Goal: Task Accomplishment & Management: Manage account settings

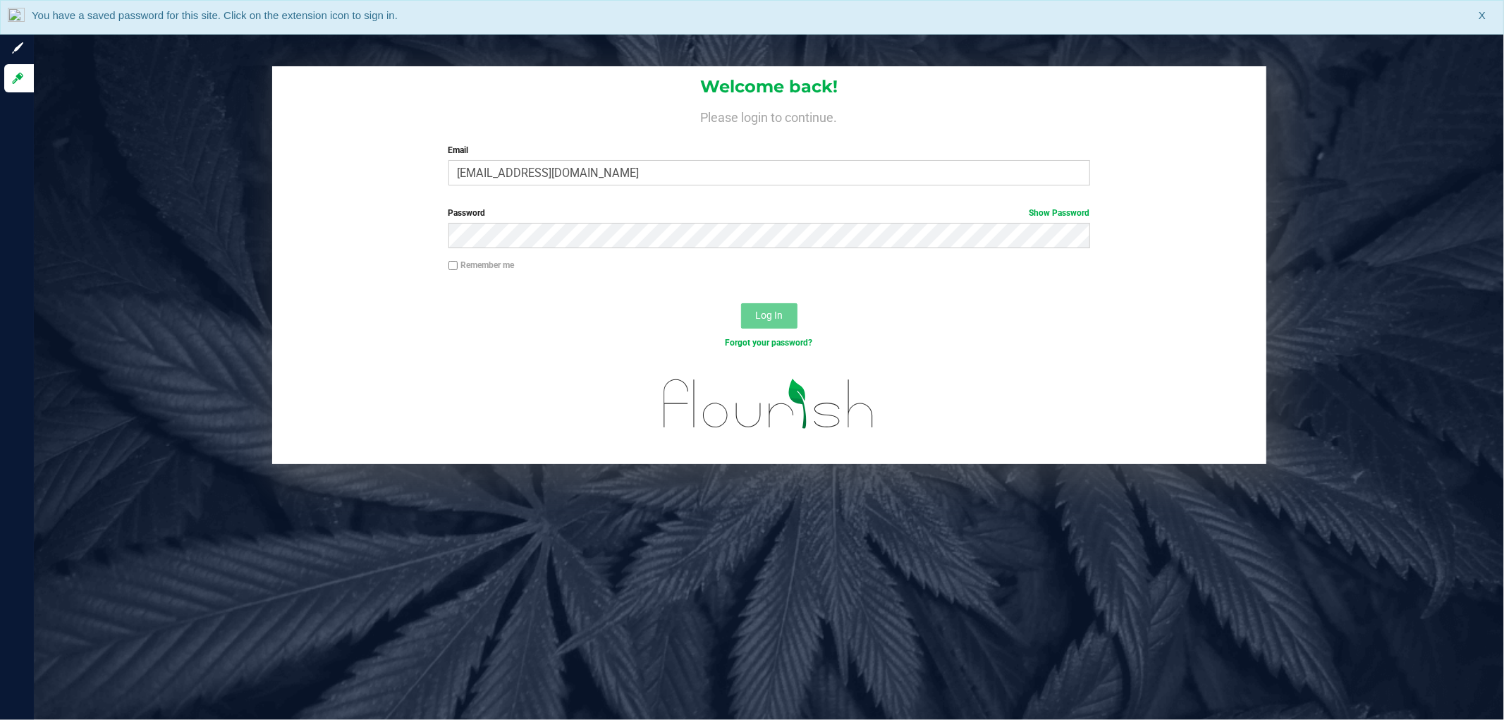
type input "[EMAIL_ADDRESS][DOMAIN_NAME]"
click at [741, 303] on button "Log In" at bounding box center [769, 315] width 56 height 25
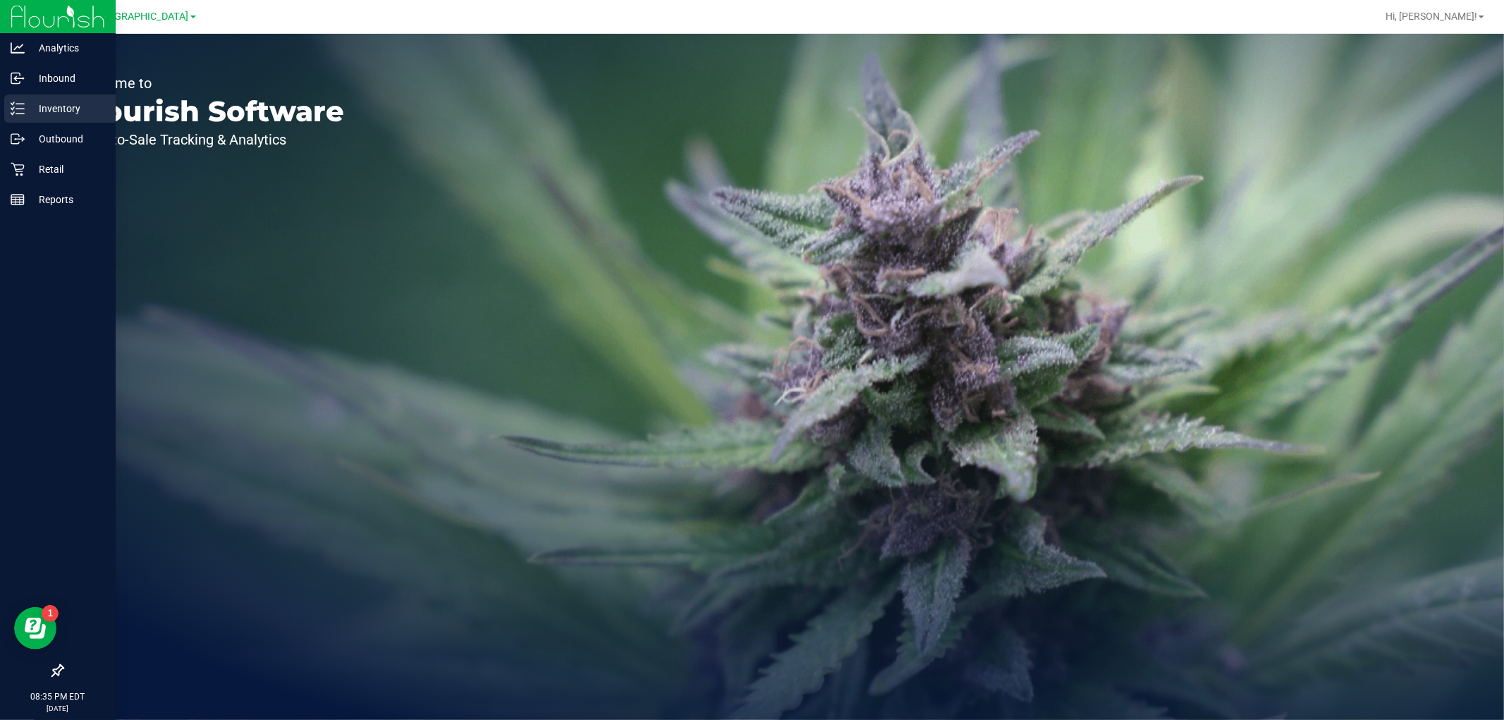
click at [28, 110] on p "Inventory" at bounding box center [67, 108] width 85 height 17
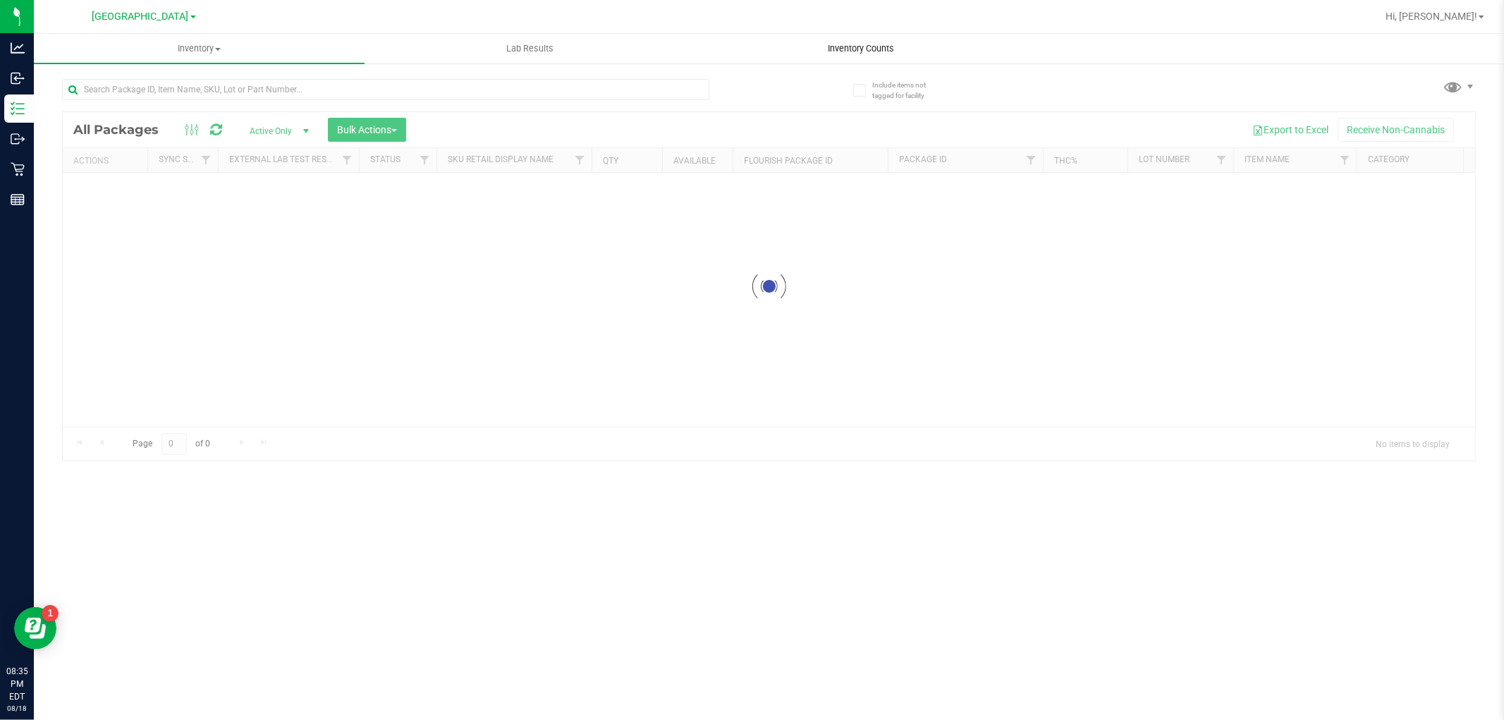
click at [875, 50] on div "Inventory All packages All inventory Waste log Create inventory Lab Results Inv…" at bounding box center [769, 377] width 1470 height 686
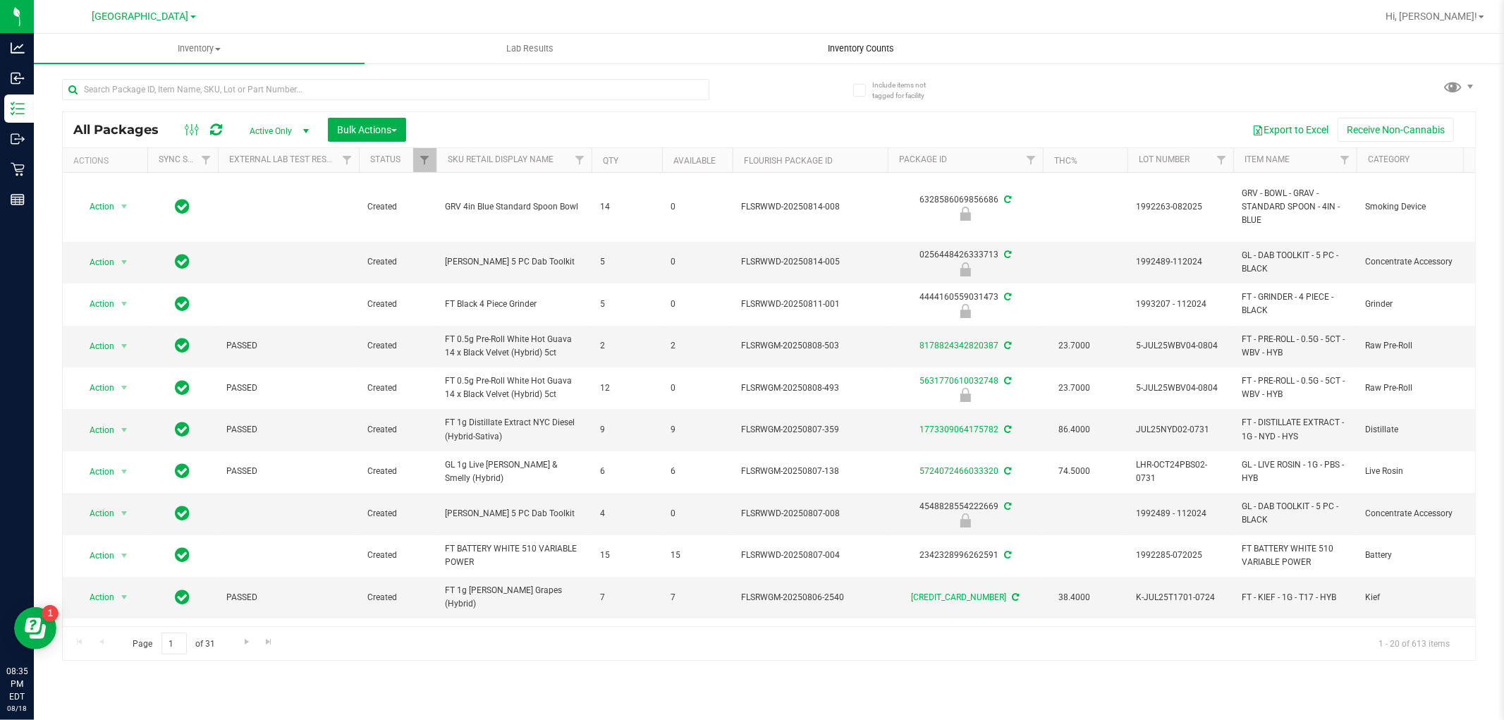
click at [875, 47] on span "Inventory Counts" at bounding box center [861, 48] width 104 height 13
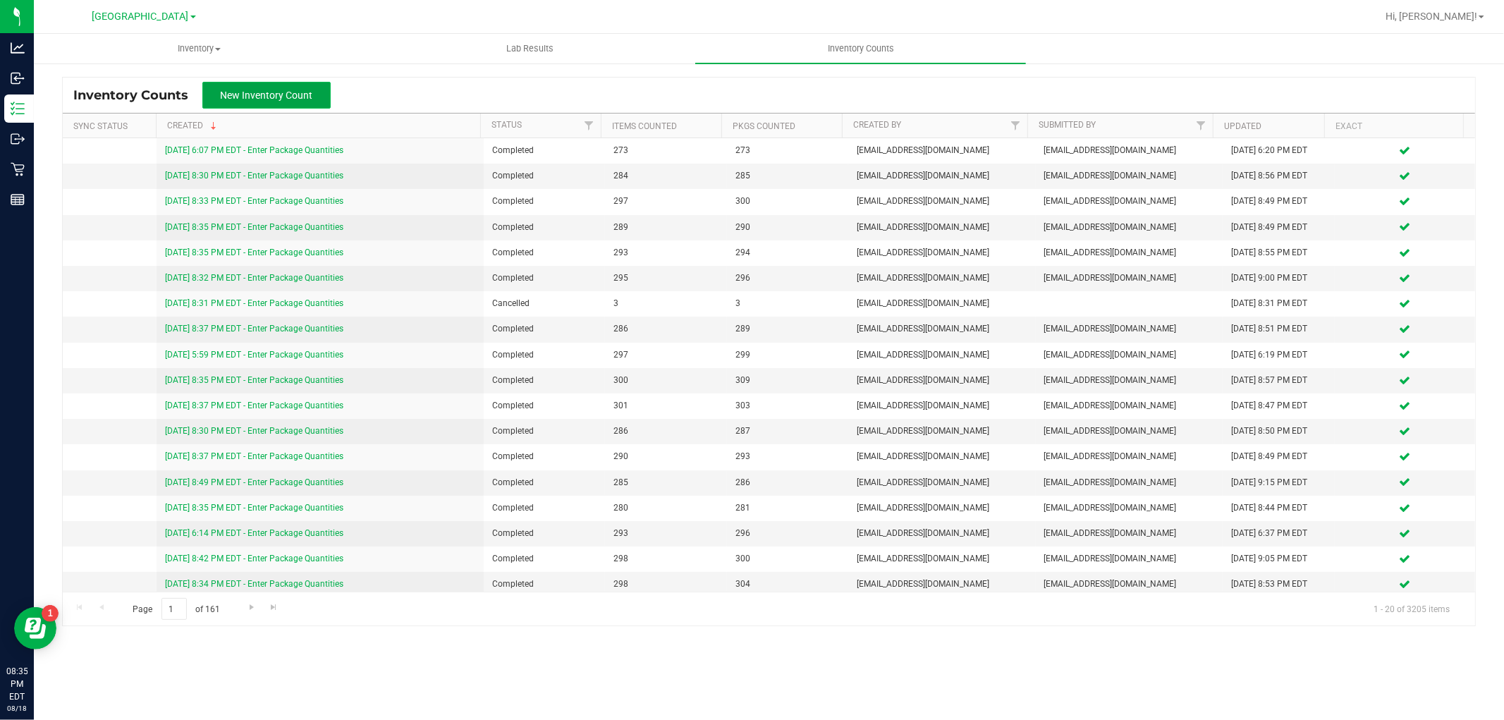
click at [283, 87] on button "New Inventory Count" at bounding box center [266, 95] width 128 height 27
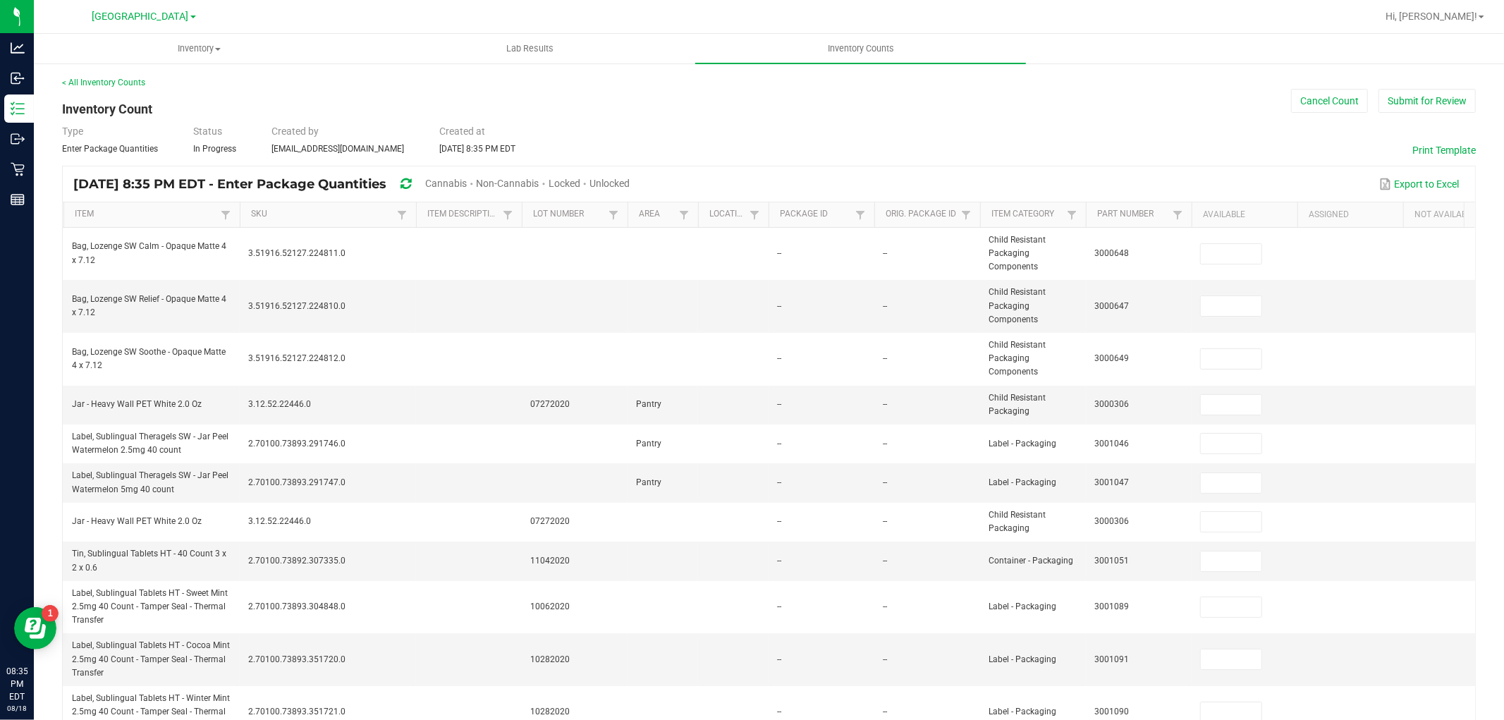
click at [467, 179] on span "Cannabis" at bounding box center [446, 183] width 42 height 11
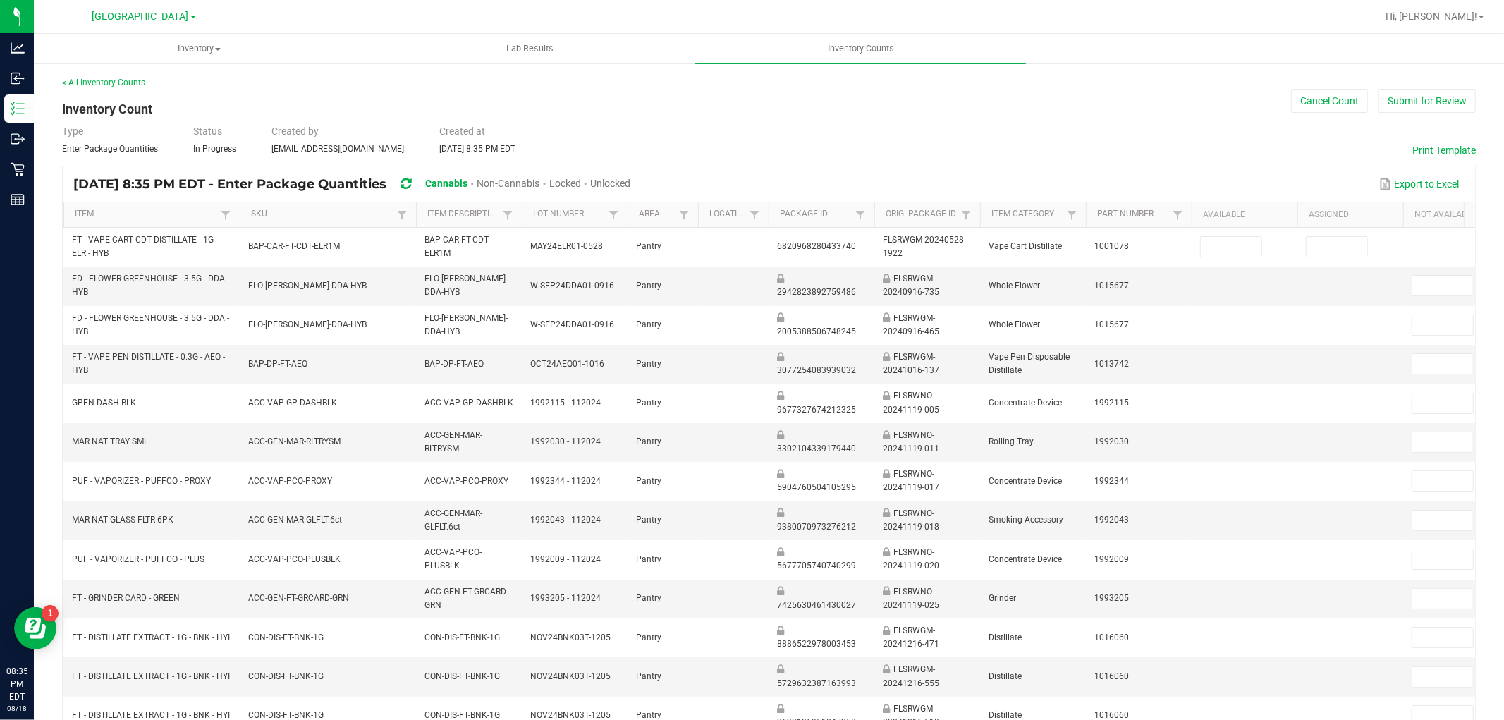
click at [630, 178] on span "Unlocked" at bounding box center [610, 183] width 40 height 11
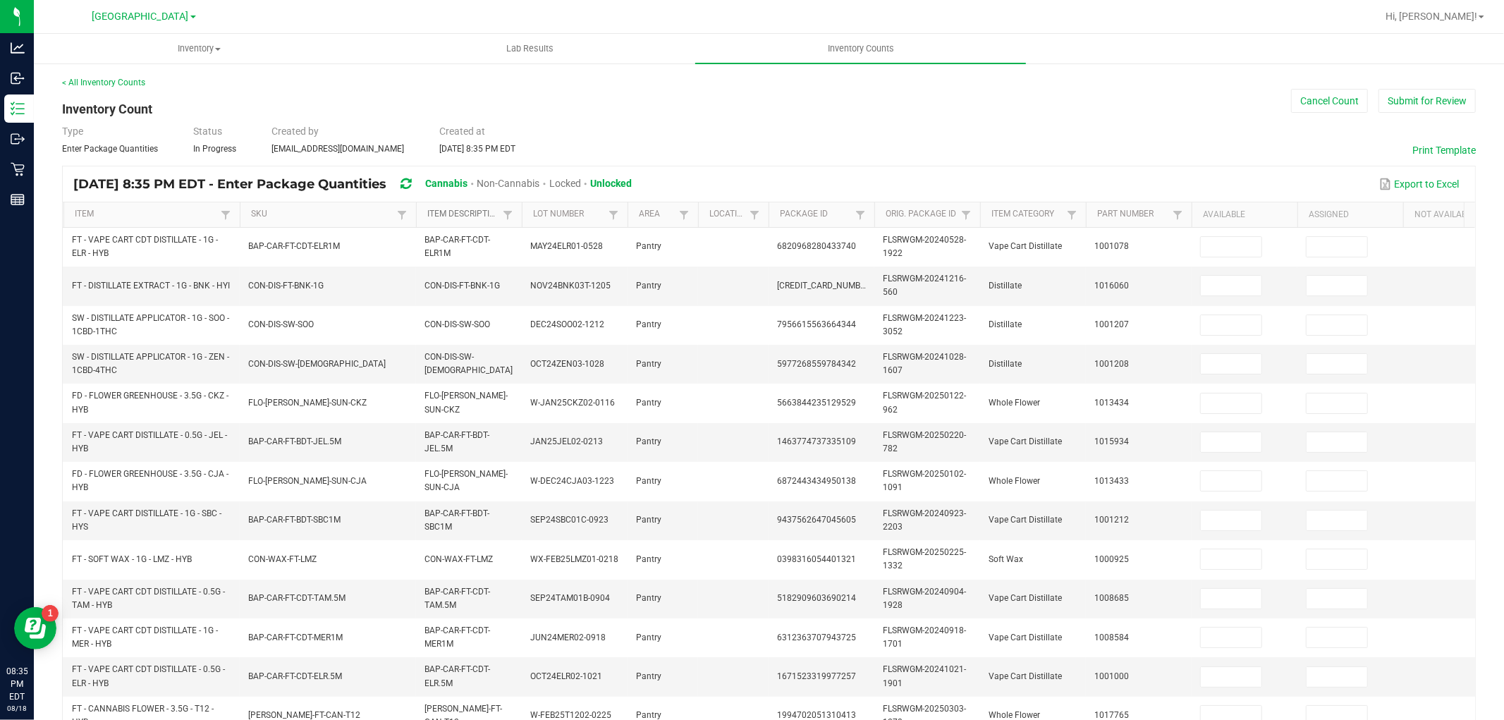
click at [451, 213] on link "Item Description" at bounding box center [462, 214] width 71 height 11
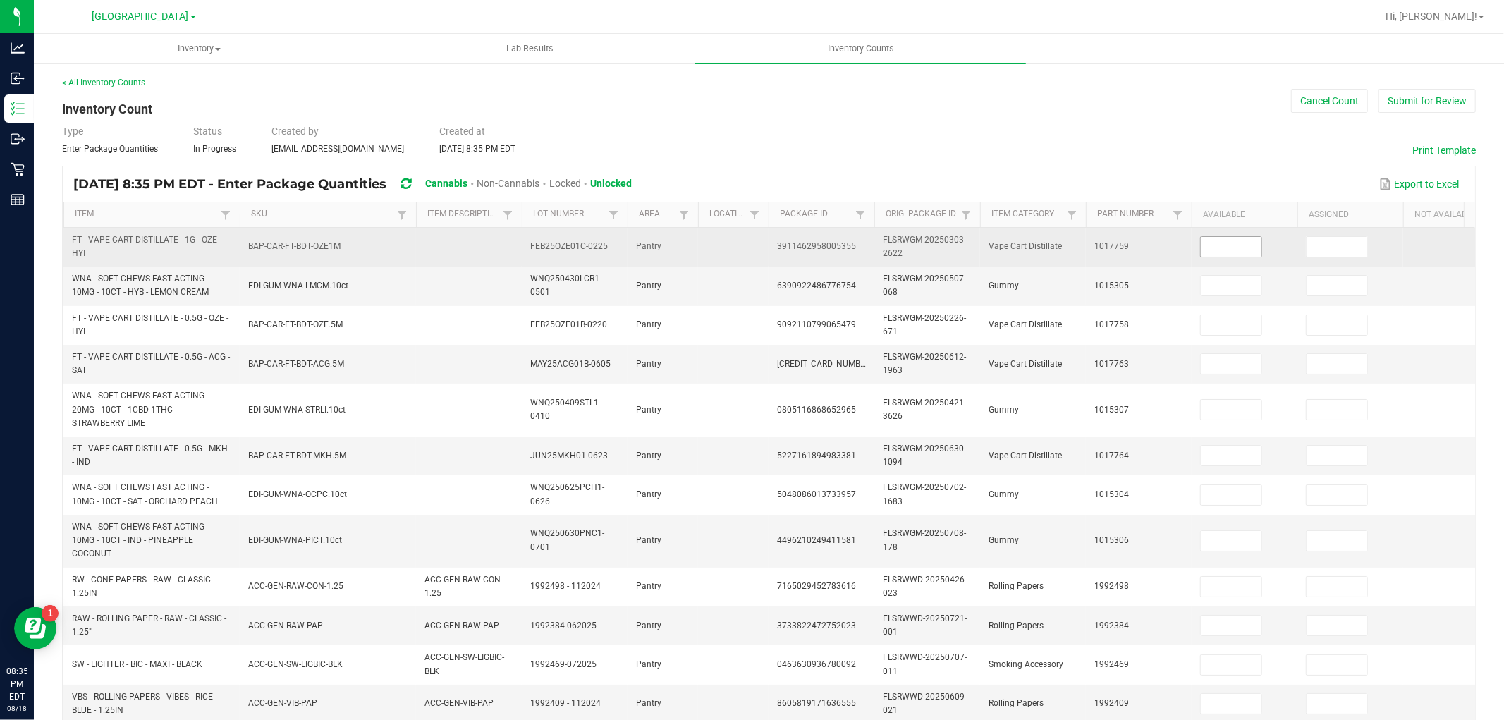
click at [1230, 243] on input at bounding box center [1231, 247] width 61 height 20
type input "3"
type input "22"
type input "11"
type input "6"
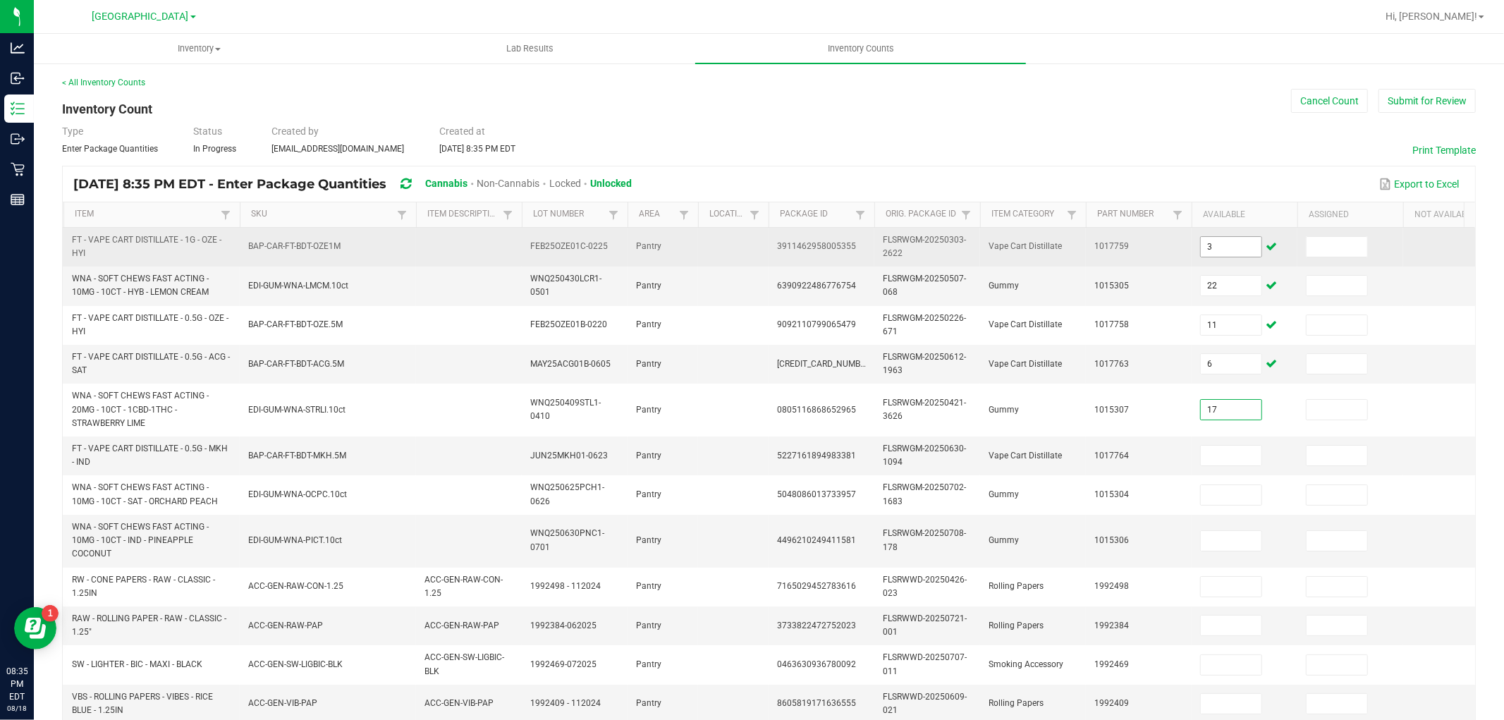
type input "17"
type input "9"
type input "33"
type input "37"
type input "28"
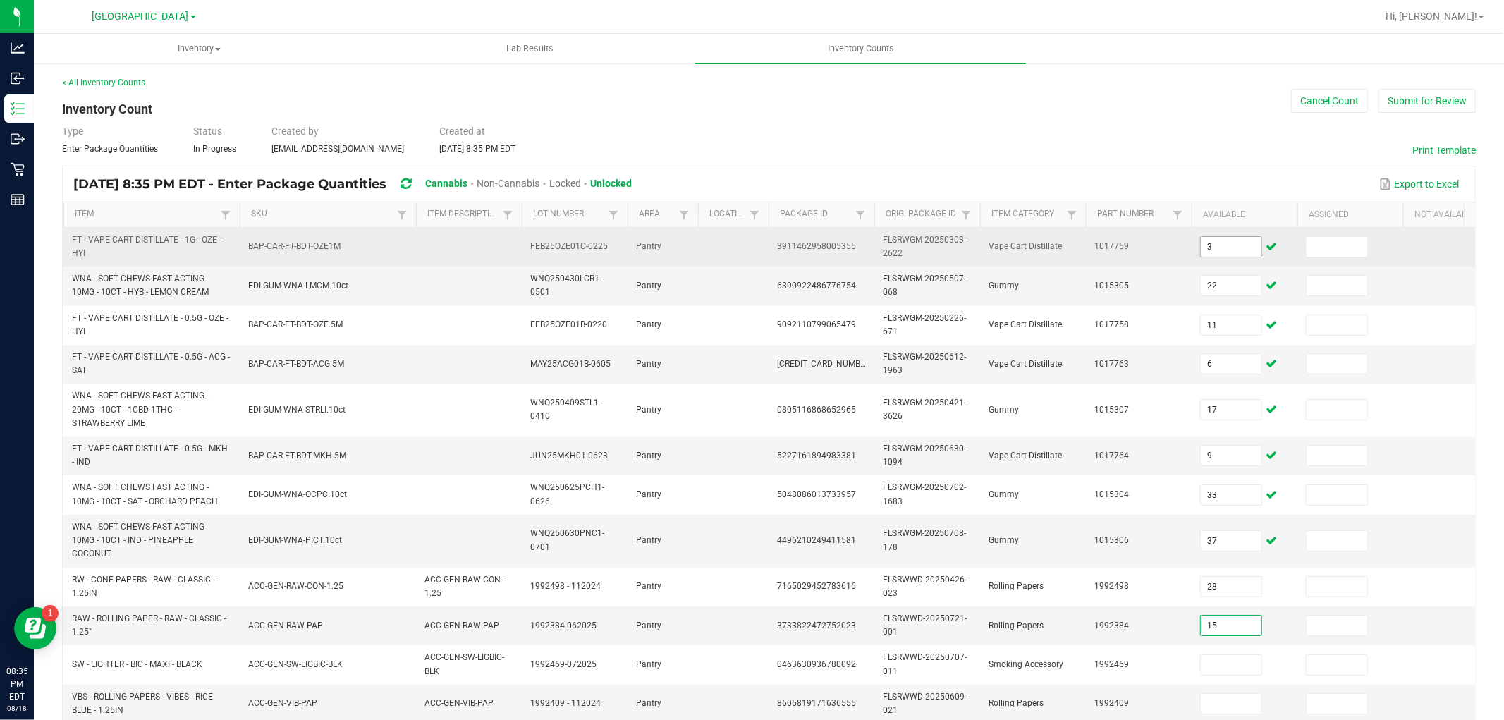
type input "15"
type input "43"
type input "31"
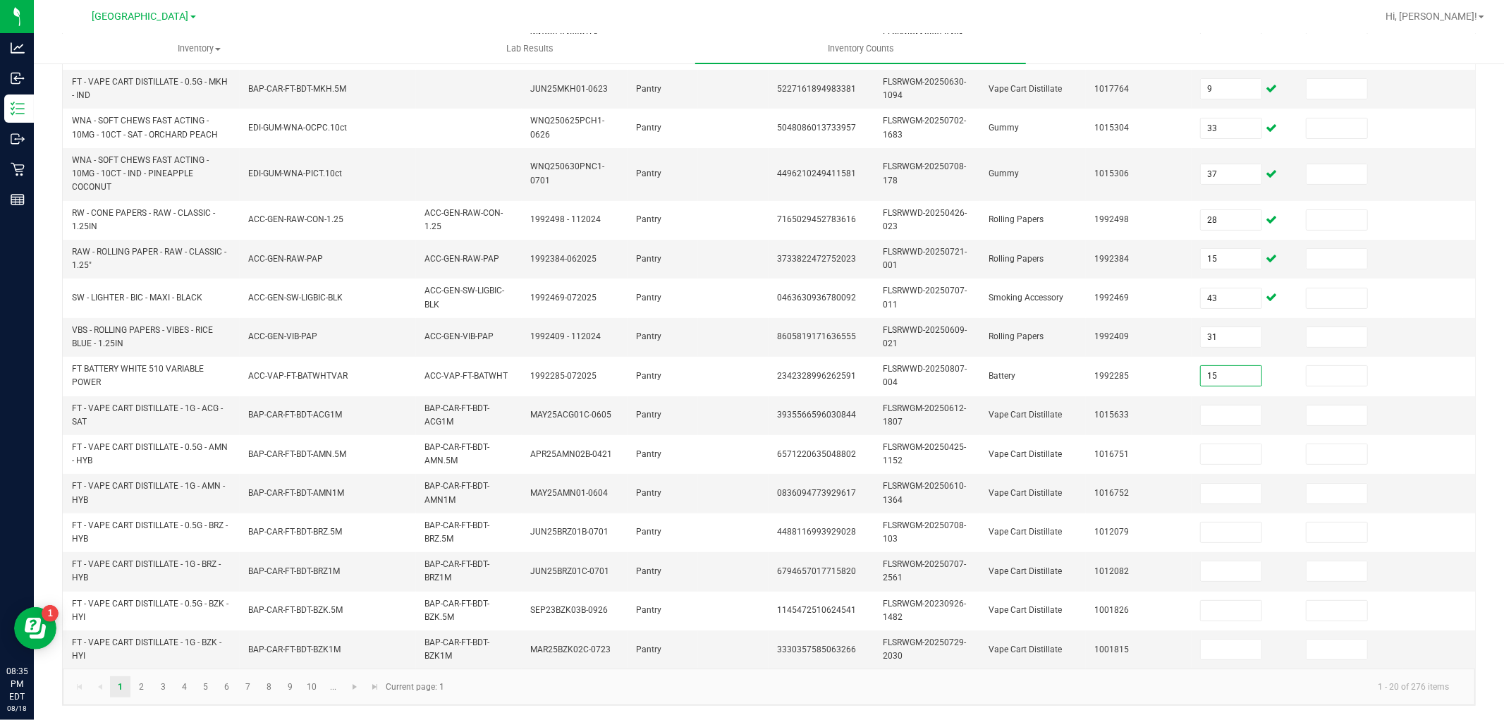
type input "15"
type input "5"
type input "11"
type input "8"
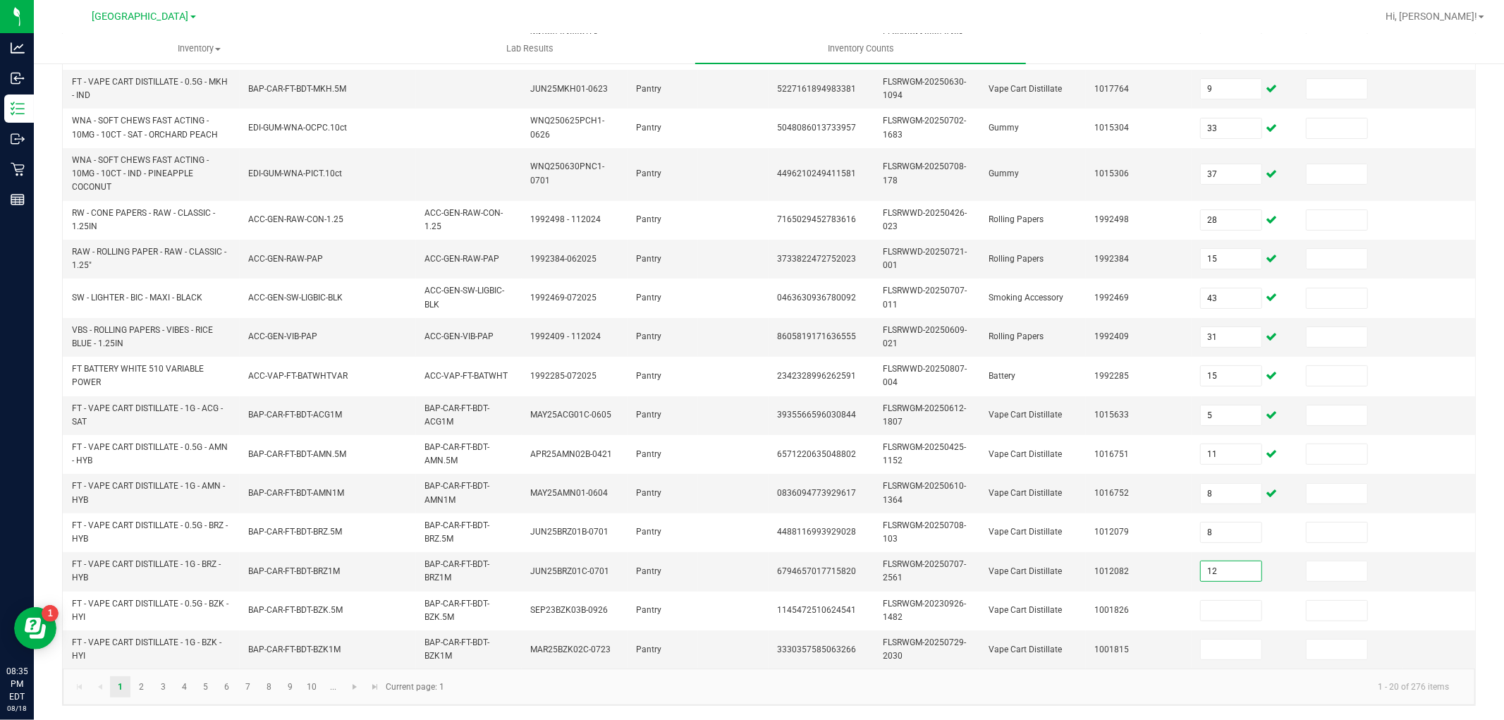
type input "12"
type input "8"
type input "6"
drag, startPoint x: 149, startPoint y: 693, endPoint x: 155, endPoint y: 685, distance: 10.0
click at [150, 693] on link "2" at bounding box center [141, 686] width 20 height 21
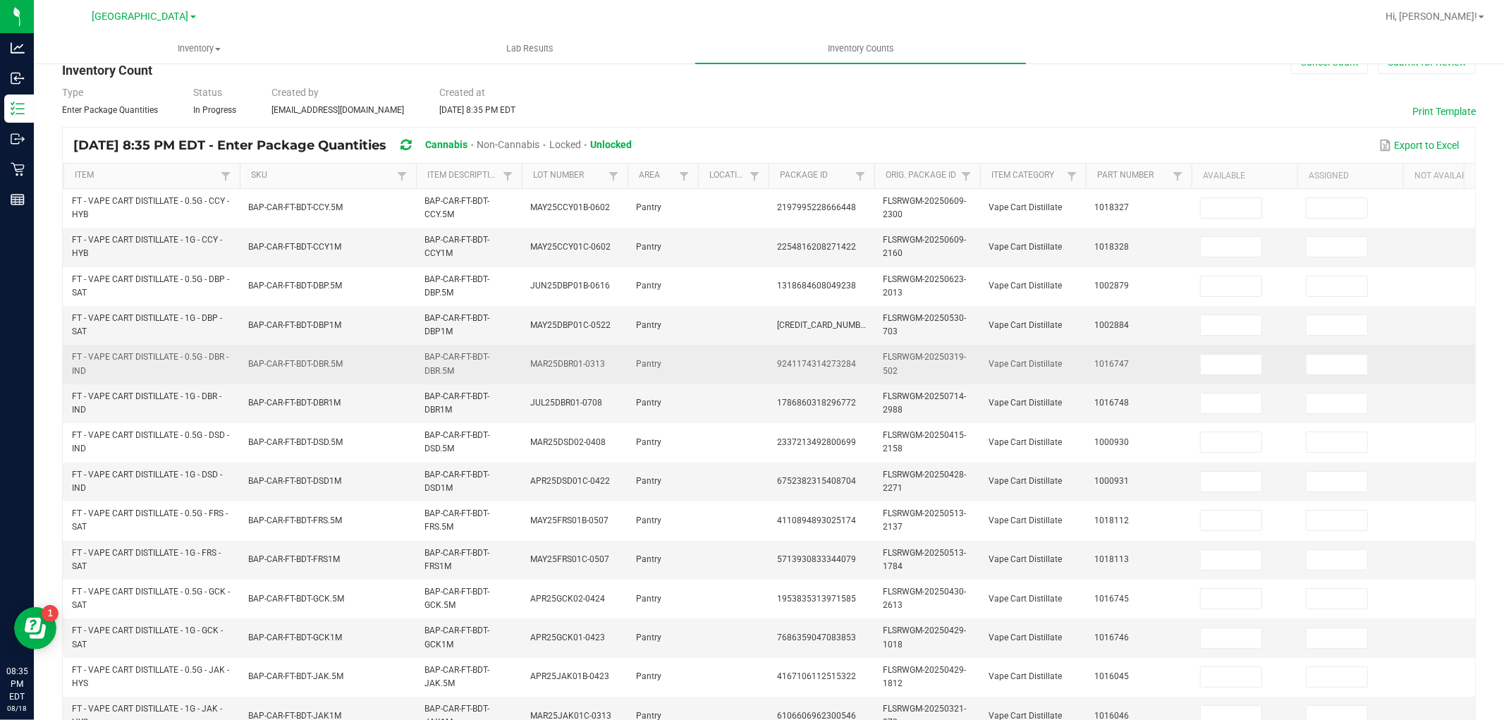
scroll to position [0, 0]
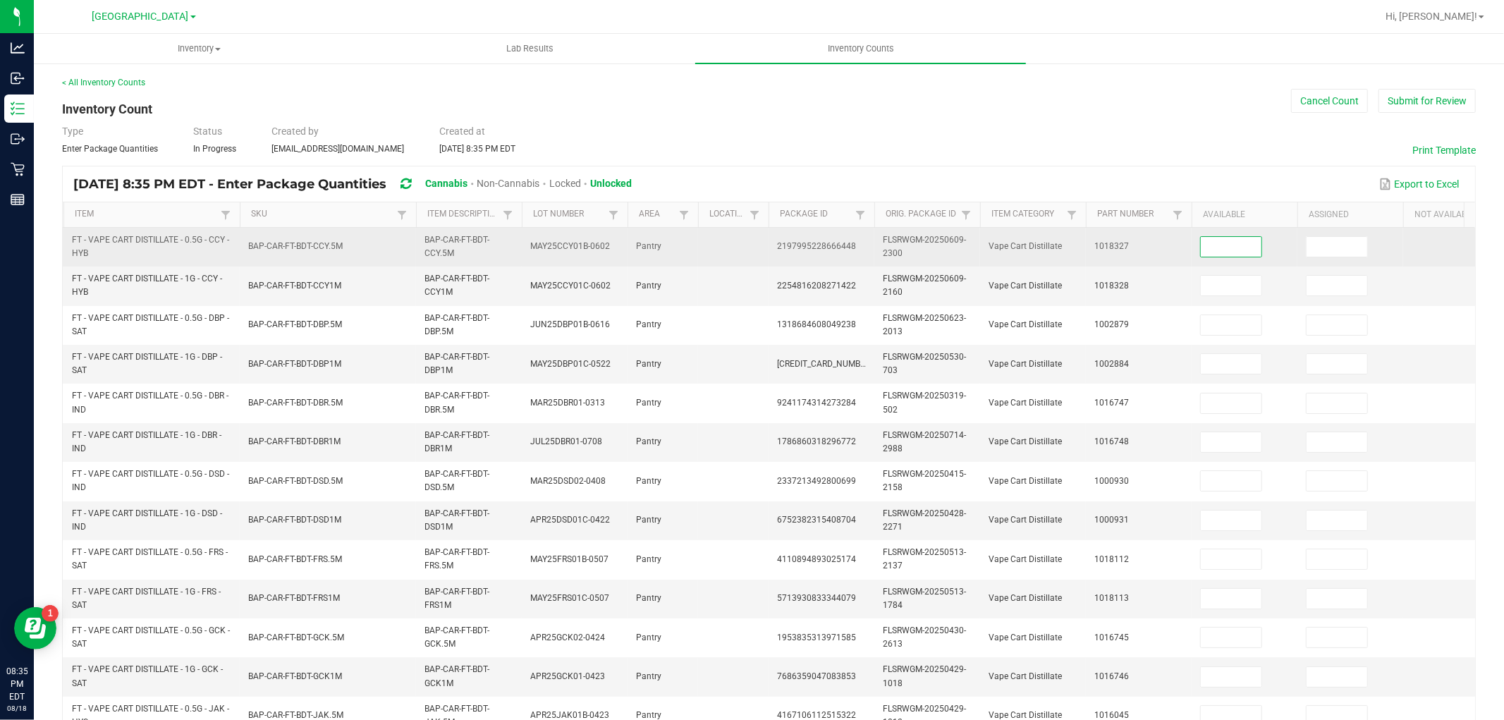
click at [1211, 249] on input at bounding box center [1231, 247] width 61 height 20
type input "8"
type input "2"
type input "12"
type input "2"
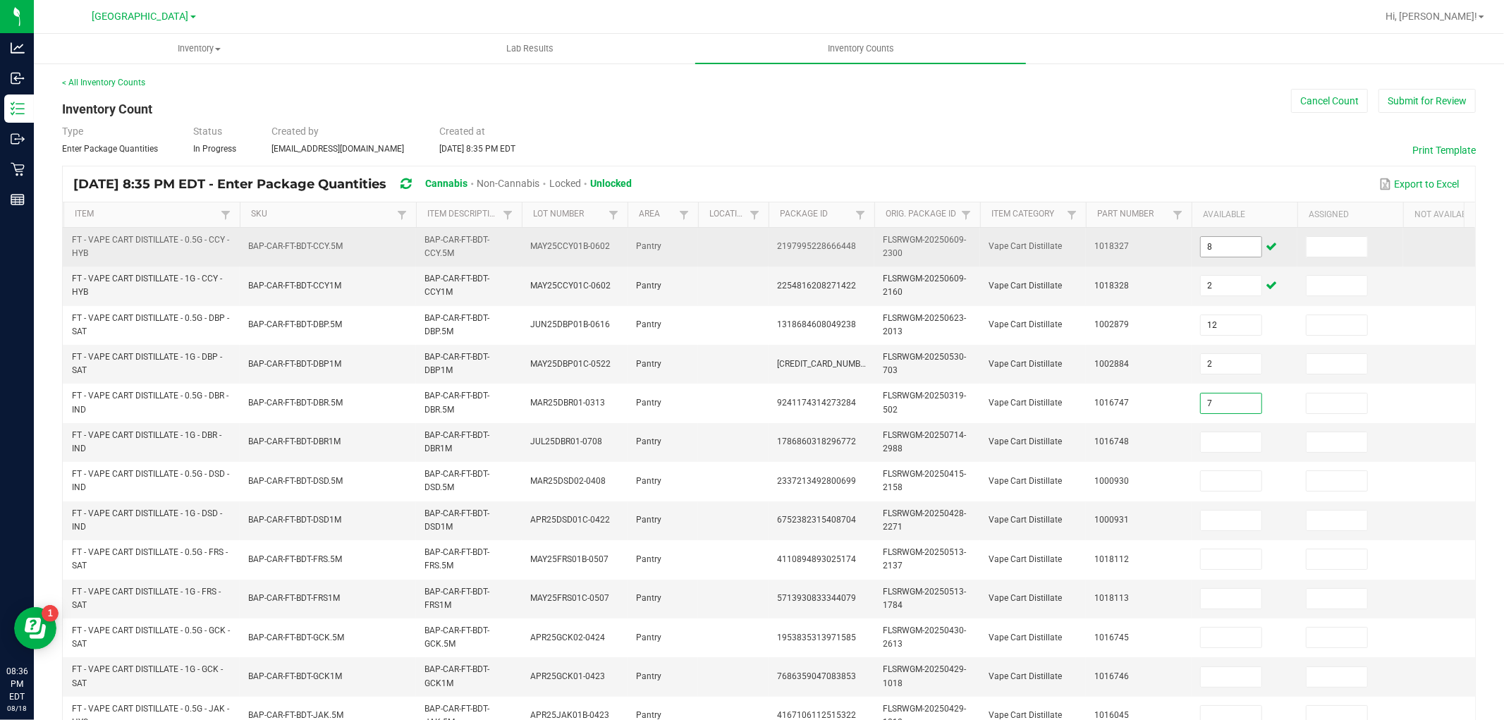
type input "7"
type input "5"
type input "12"
type input "7"
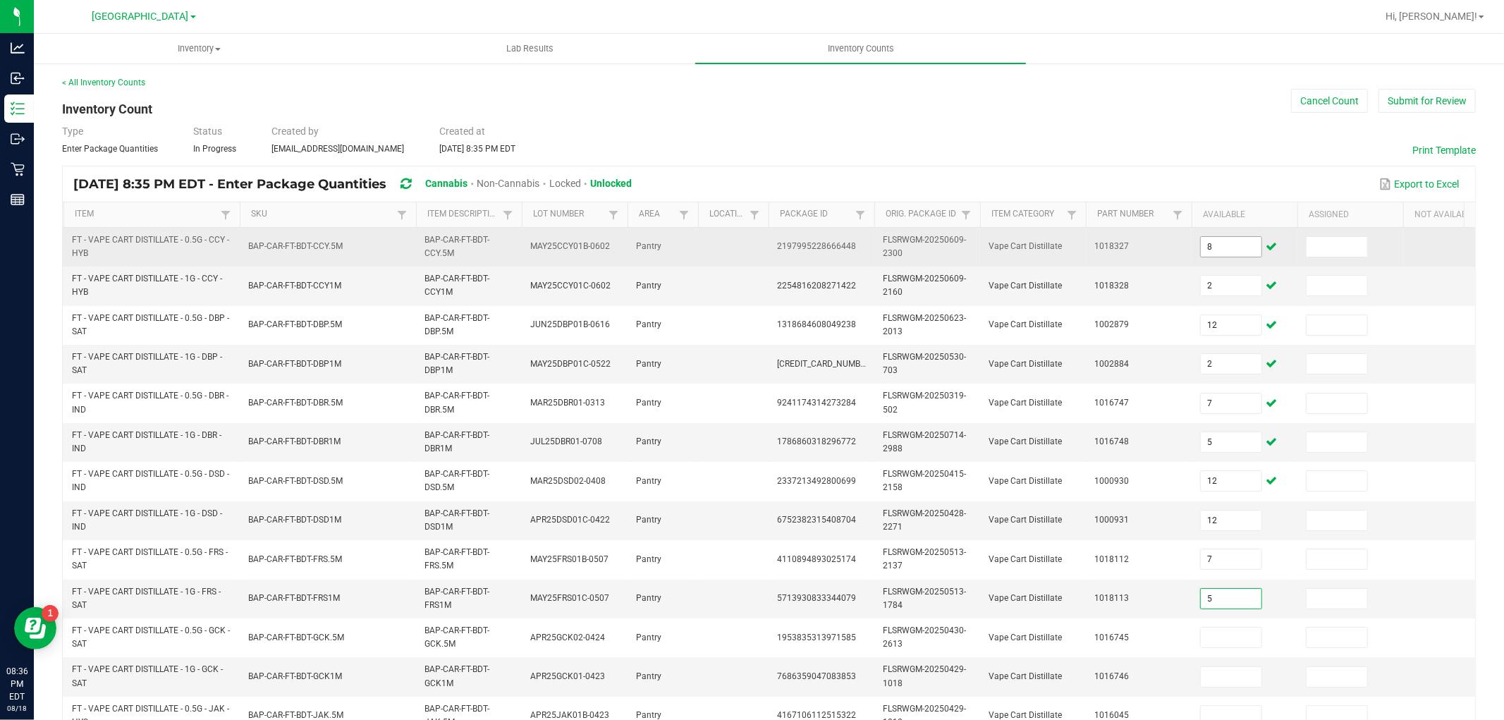
type input "5"
type input "6"
type input "8"
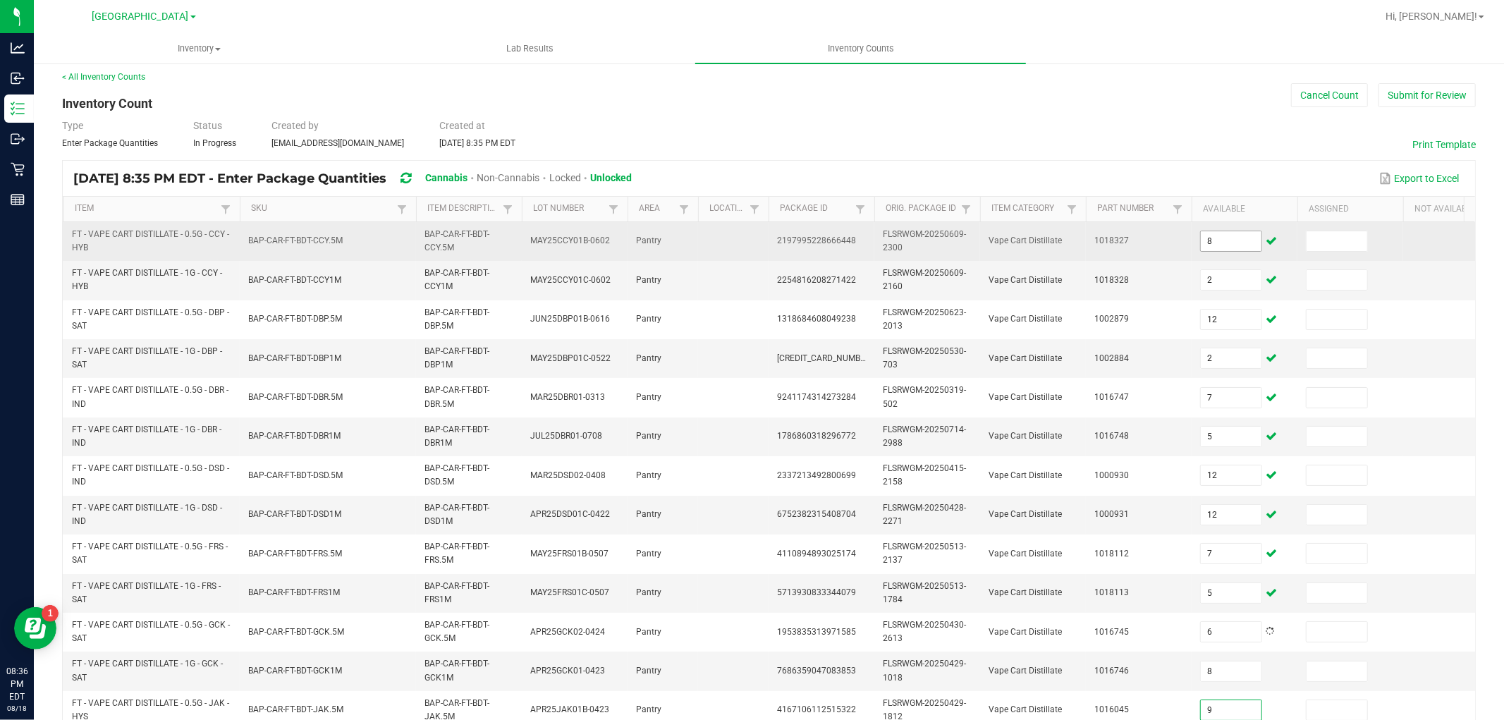
type input "9"
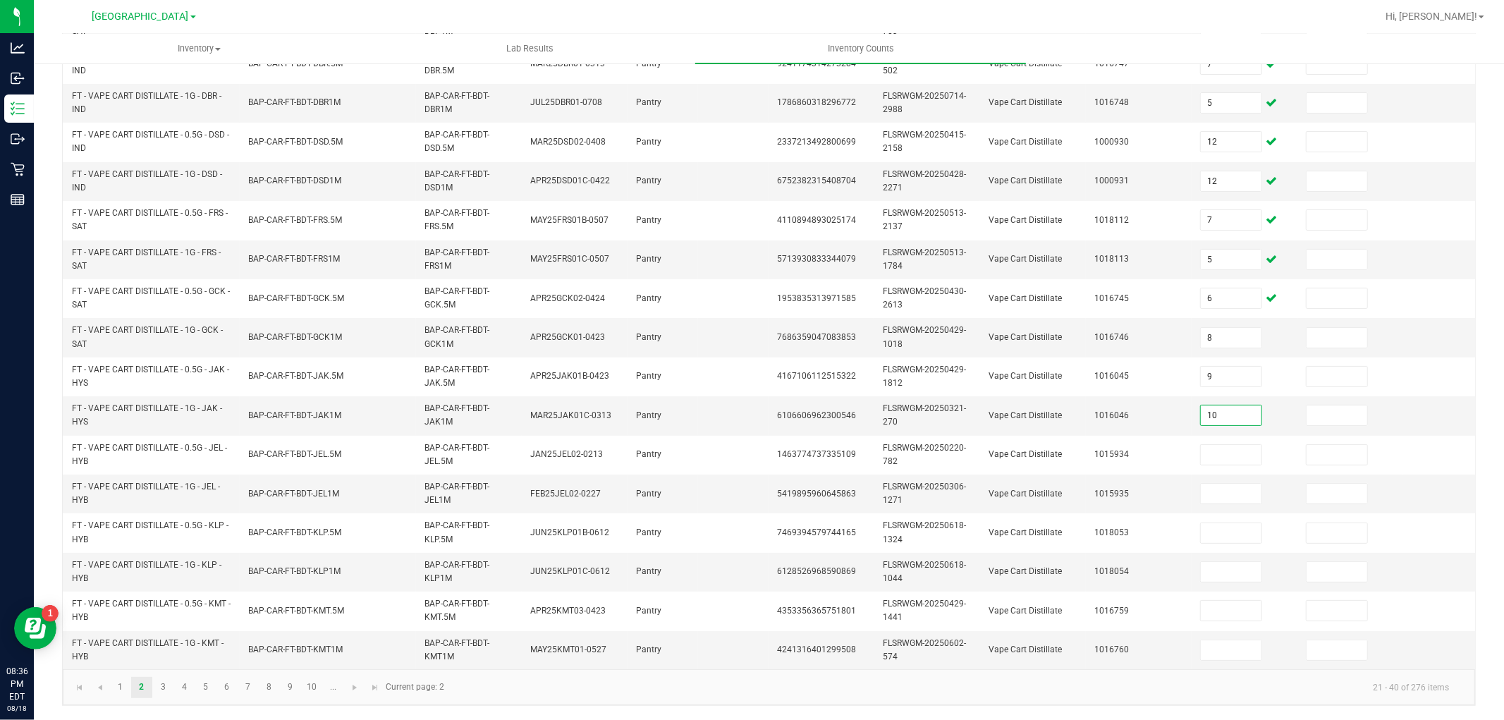
type input "10"
type input "1"
type input "5"
type input "1"
type input "11"
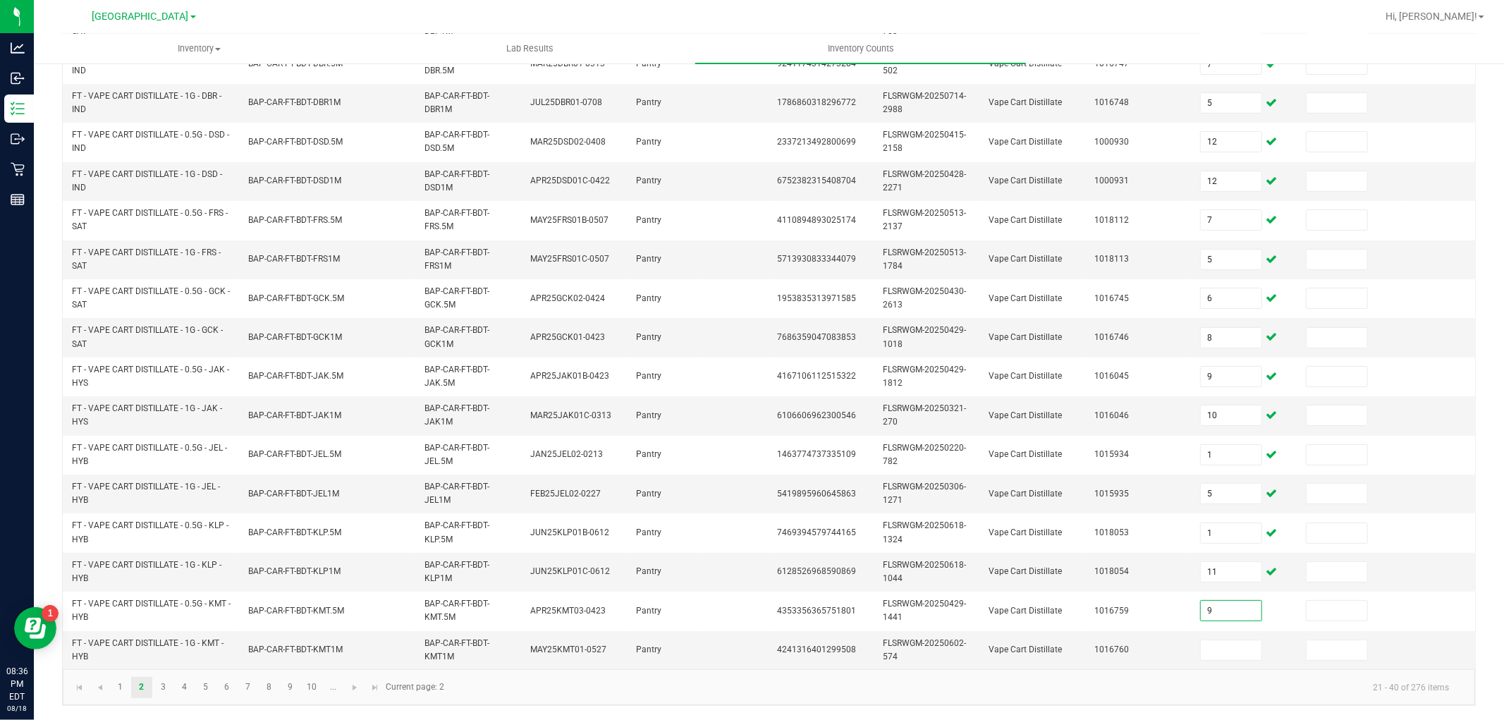
type input "9"
type input "10"
click at [166, 690] on link "3" at bounding box center [163, 687] width 20 height 21
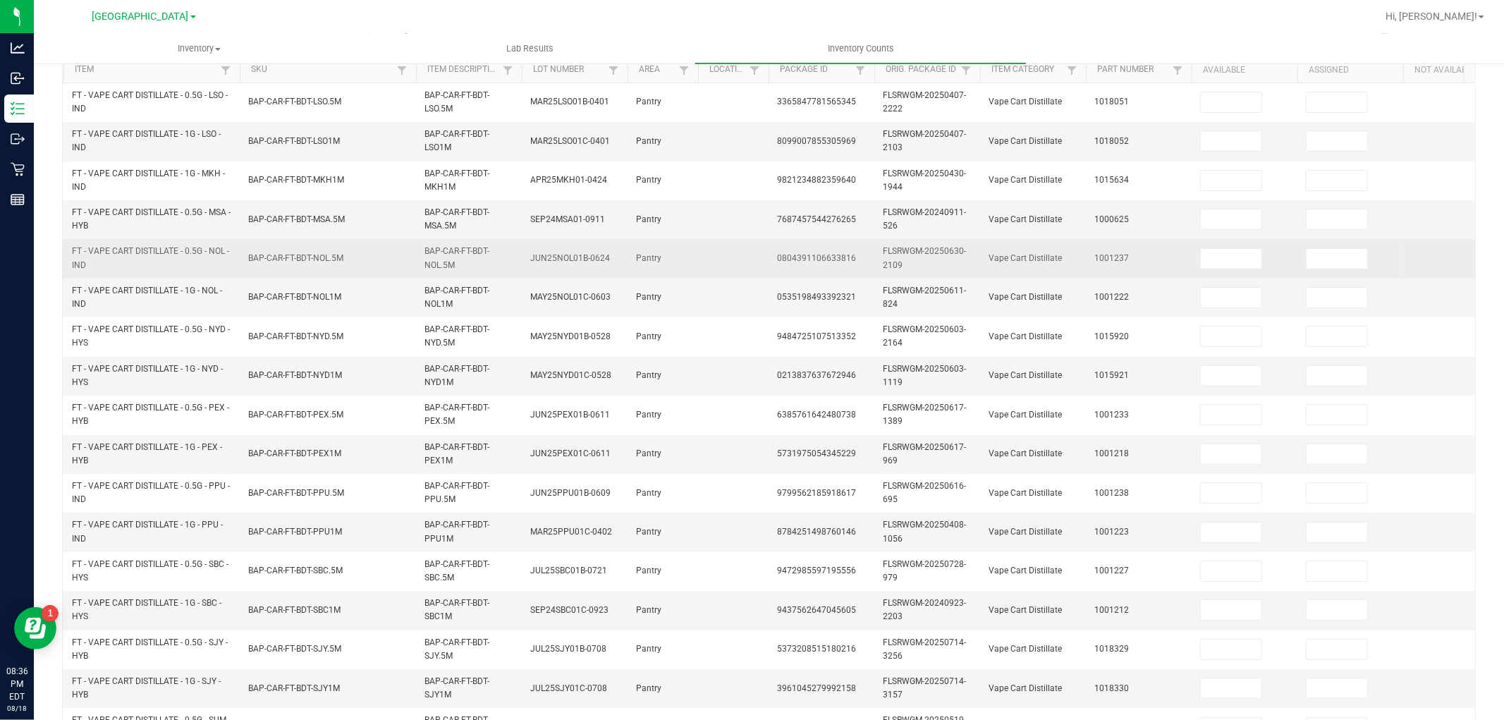
scroll to position [0, 0]
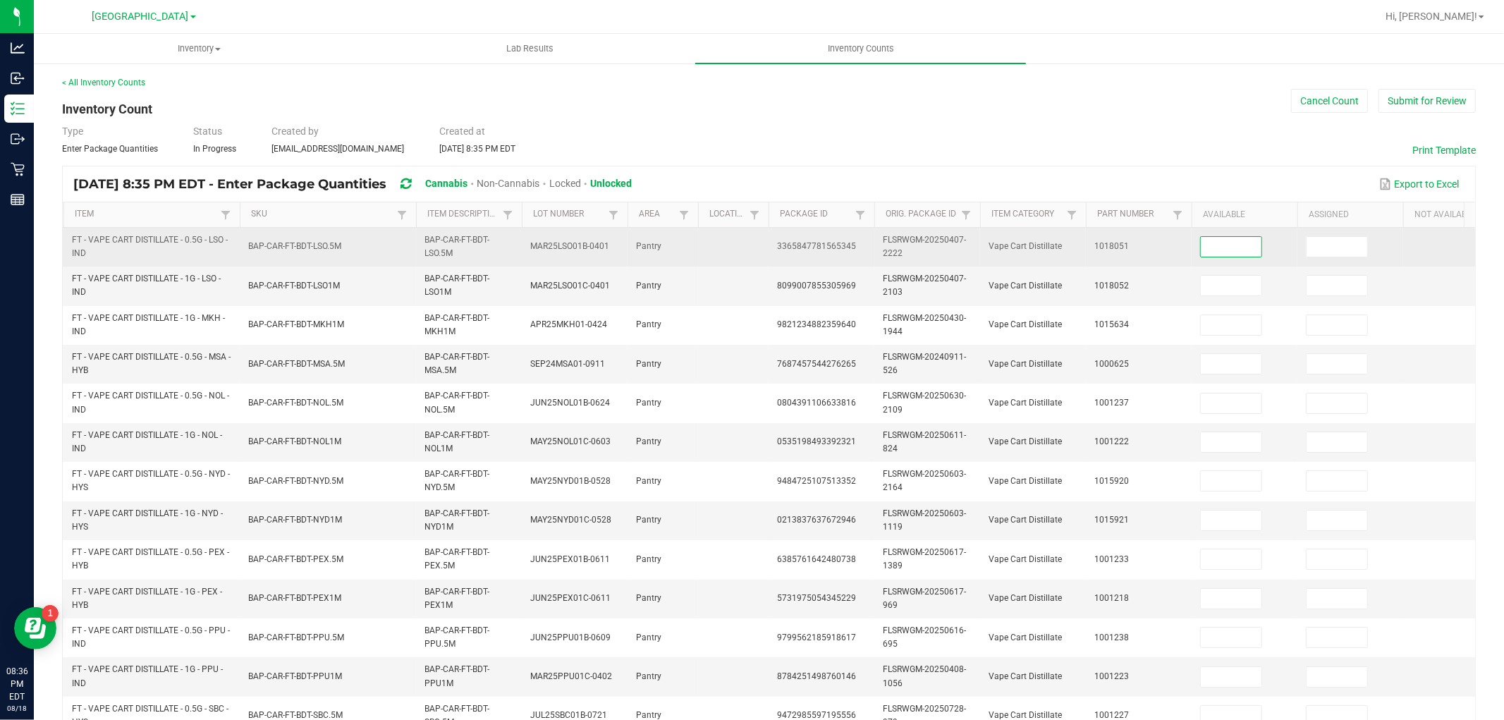
click at [1221, 240] on input at bounding box center [1231, 247] width 61 height 20
type input "10"
type input "6"
type input "5"
type input "12"
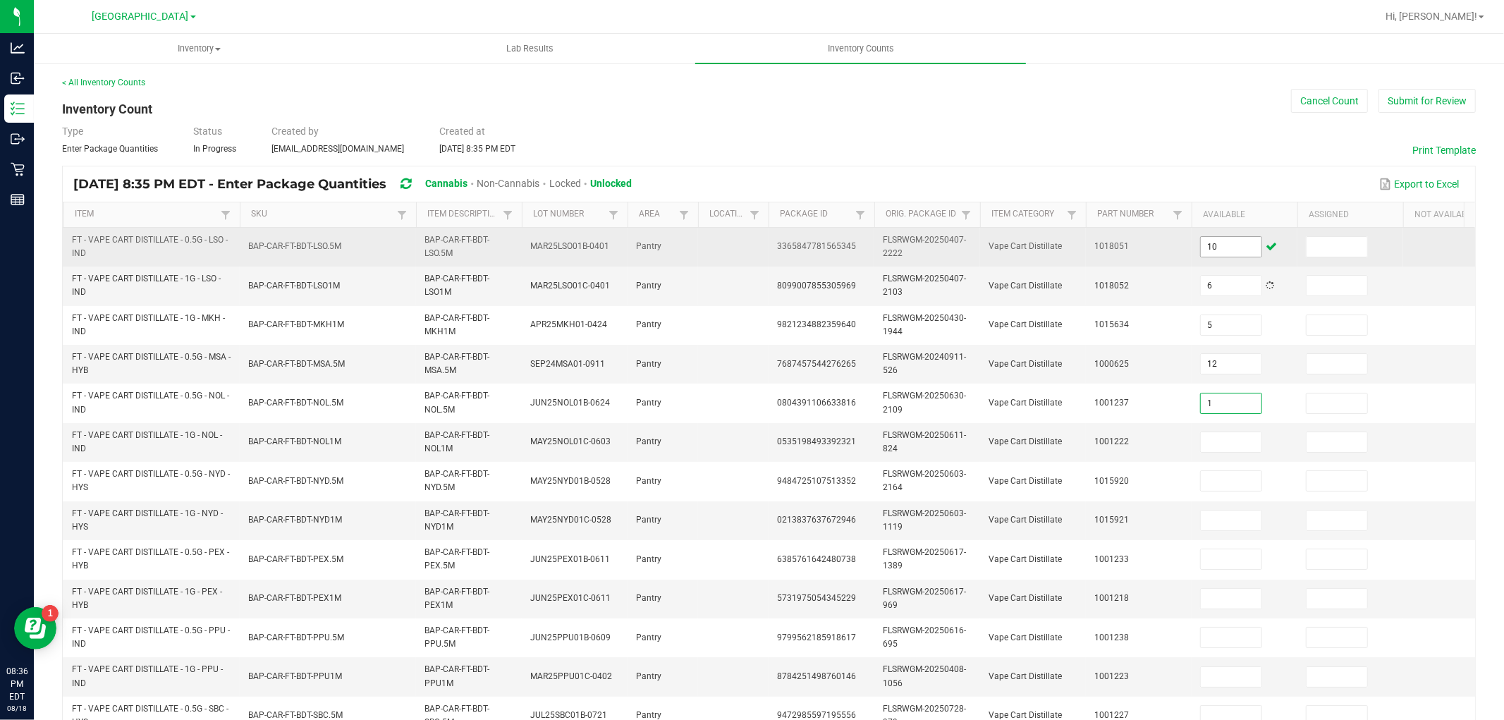
type input "1"
type input "9"
type input "3"
type input "10"
type input "12"
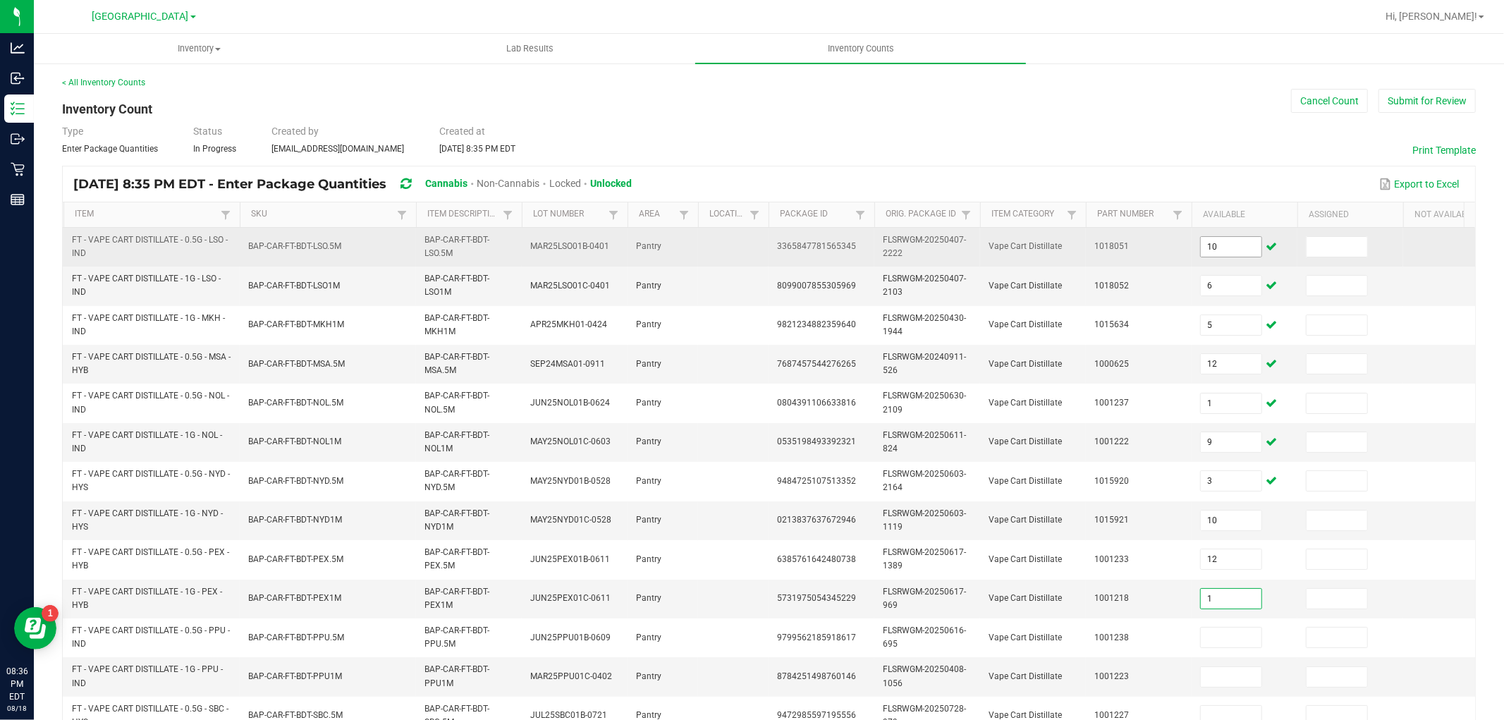
type input "1"
type input "7"
type input "6"
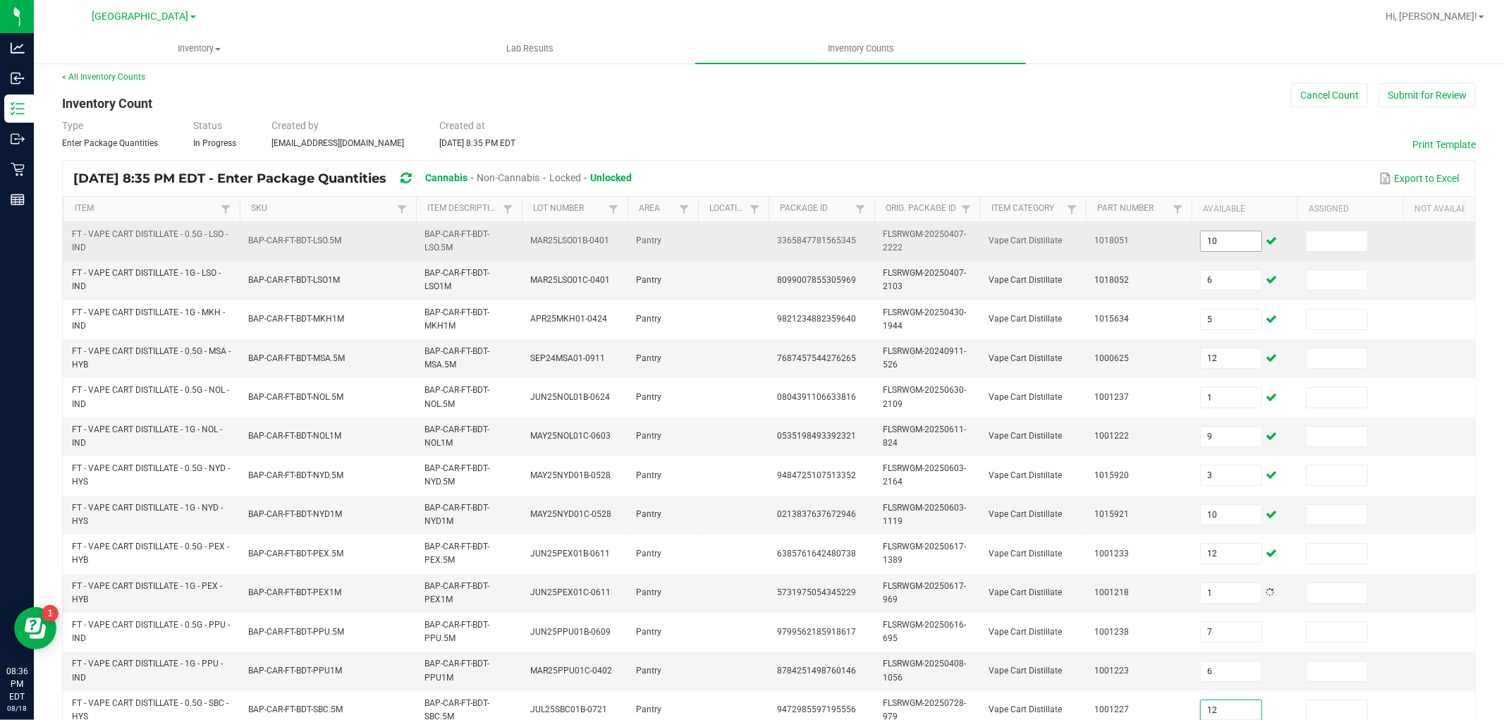
type input "12"
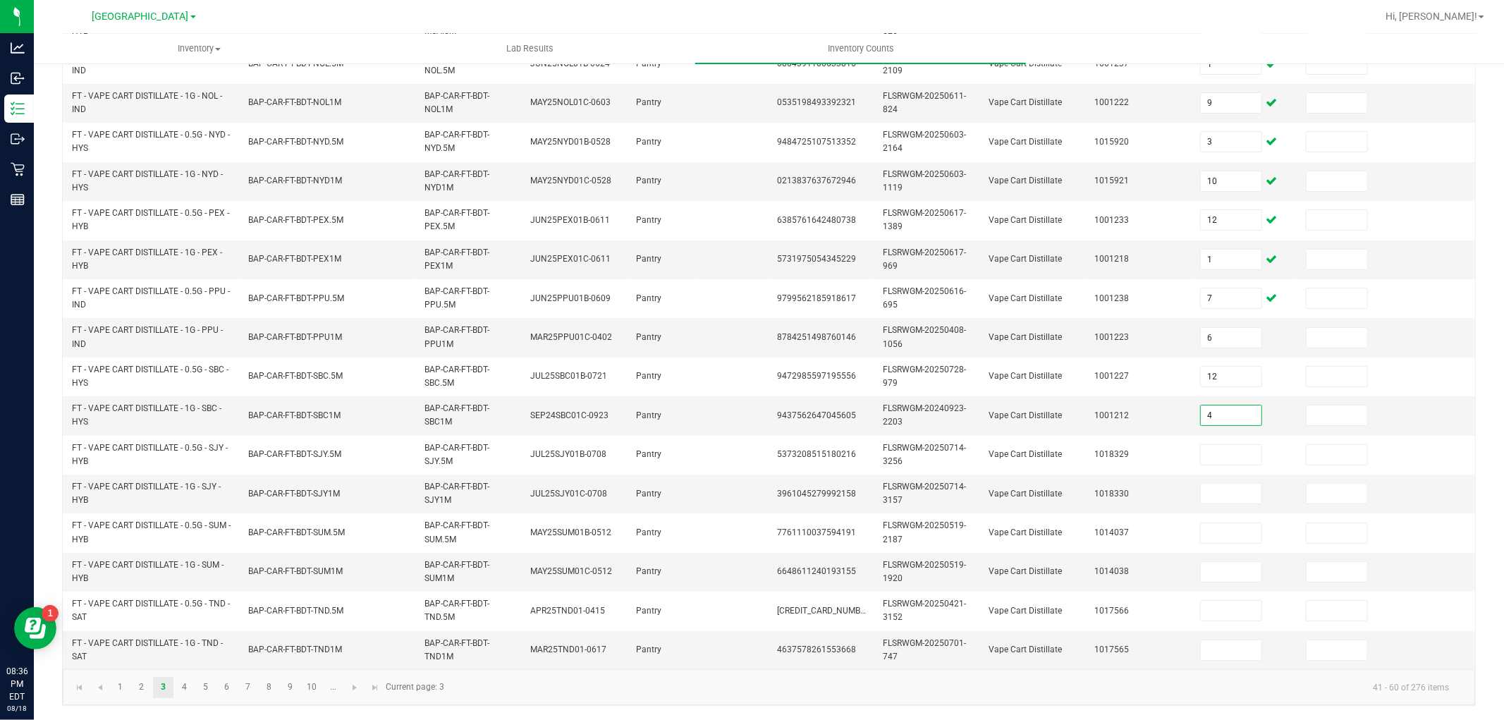
type input "4"
type input "12"
type input "3"
type input "1"
type input "4"
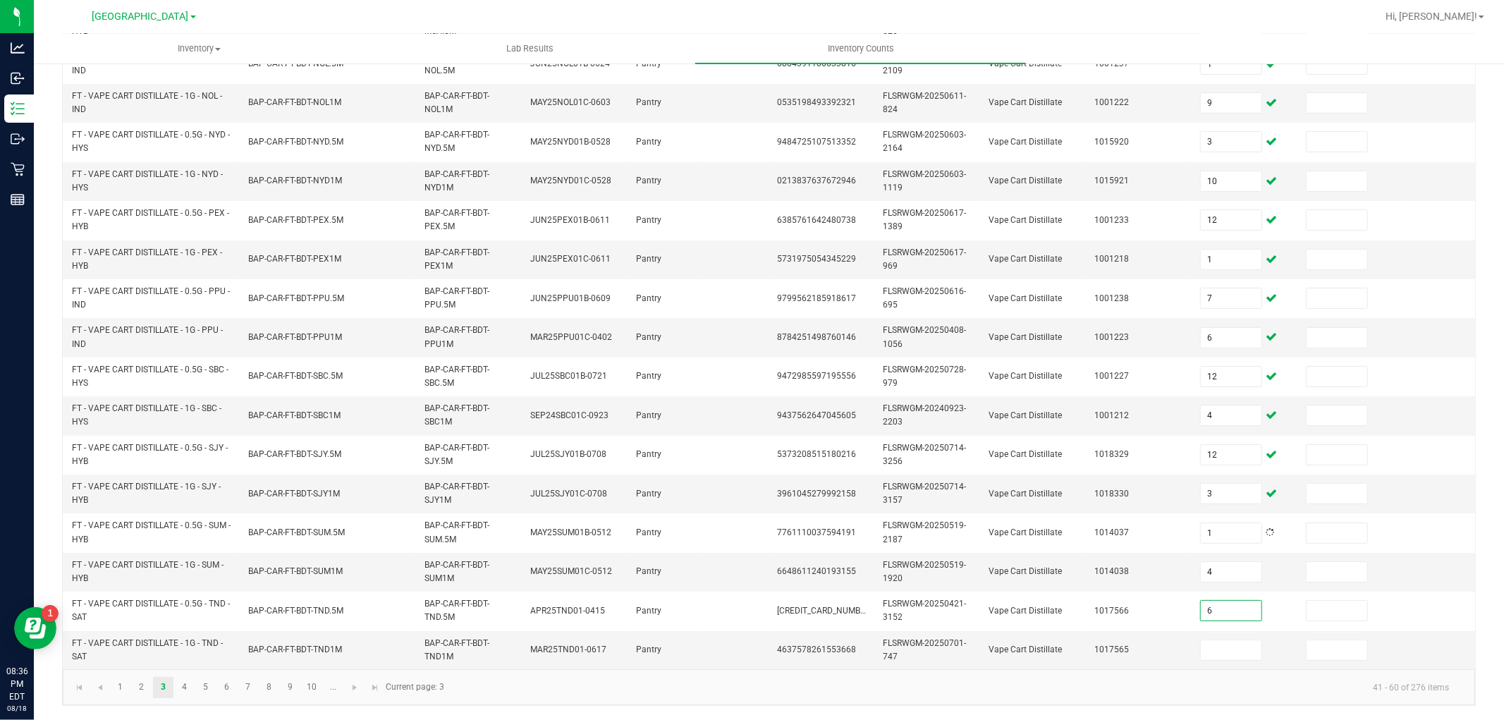
type input "6"
type input "5"
click at [187, 689] on link "4" at bounding box center [184, 687] width 20 height 21
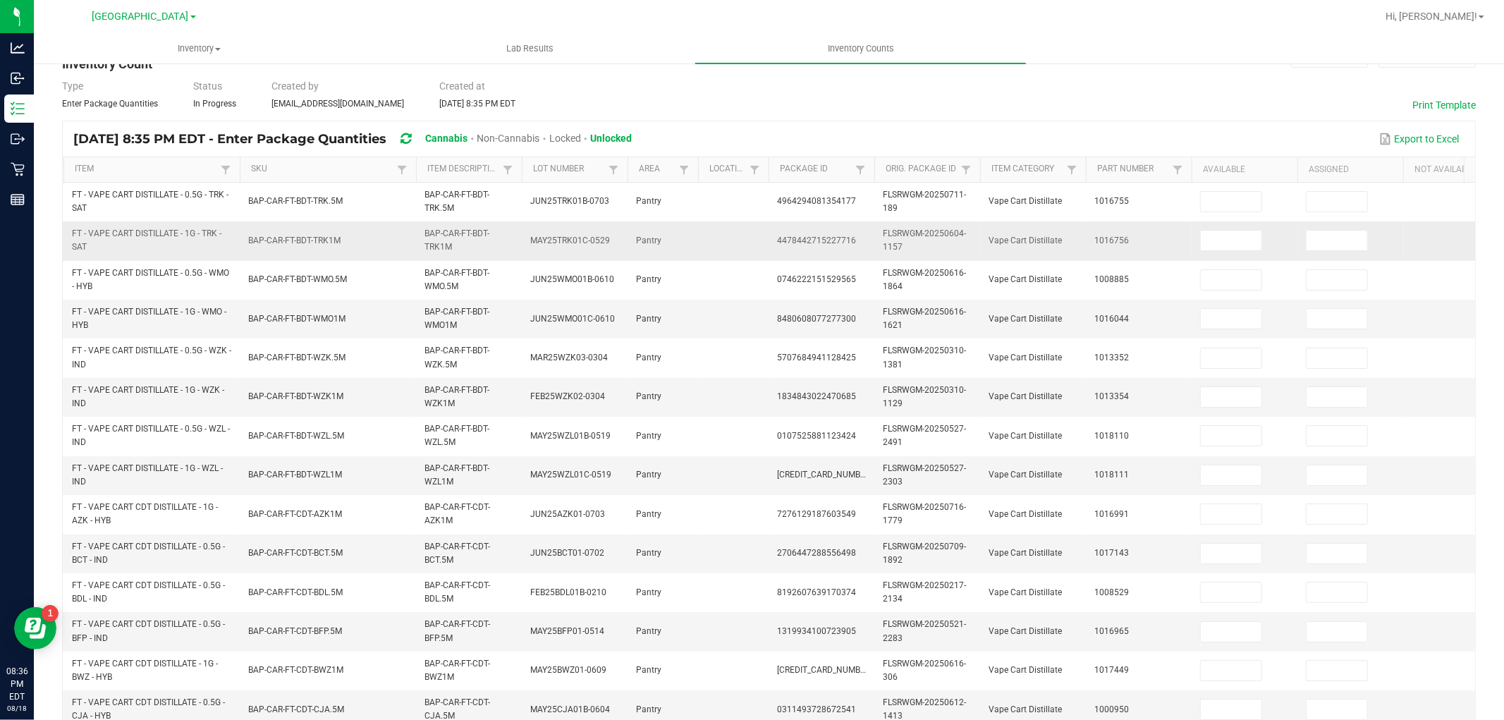
scroll to position [39, 0]
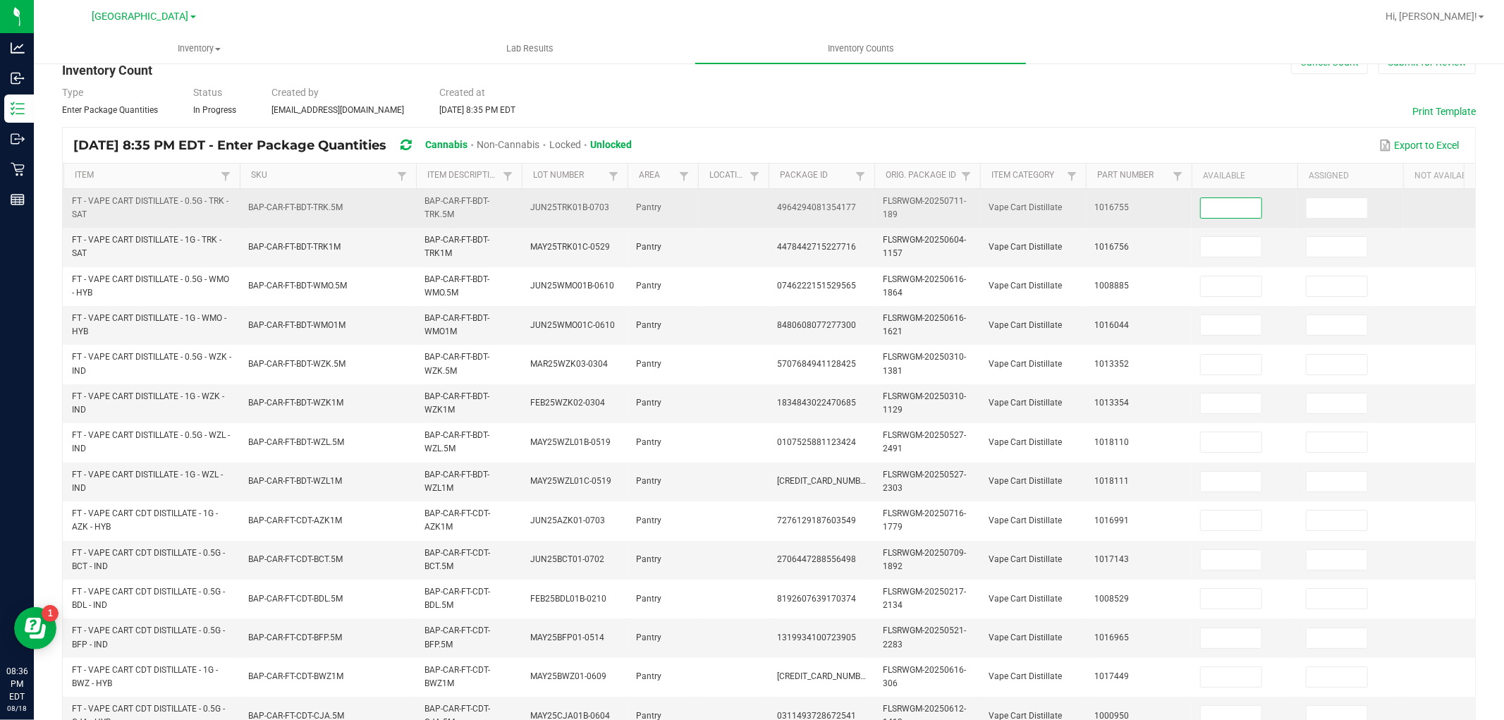
click at [1228, 212] on input at bounding box center [1231, 208] width 61 height 20
type input "1"
type input "12"
type input "11"
type input "1"
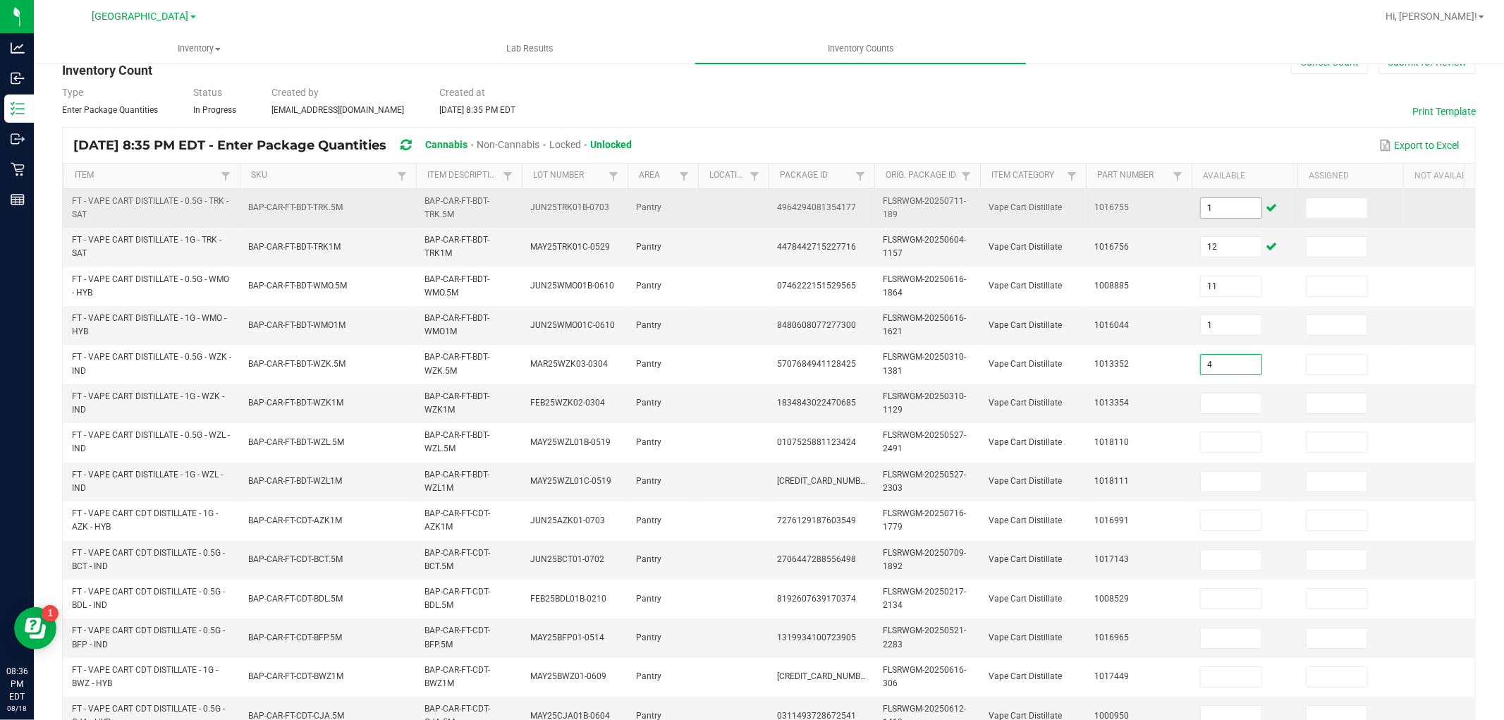
type input "4"
type input "8"
type input "11"
type input "9"
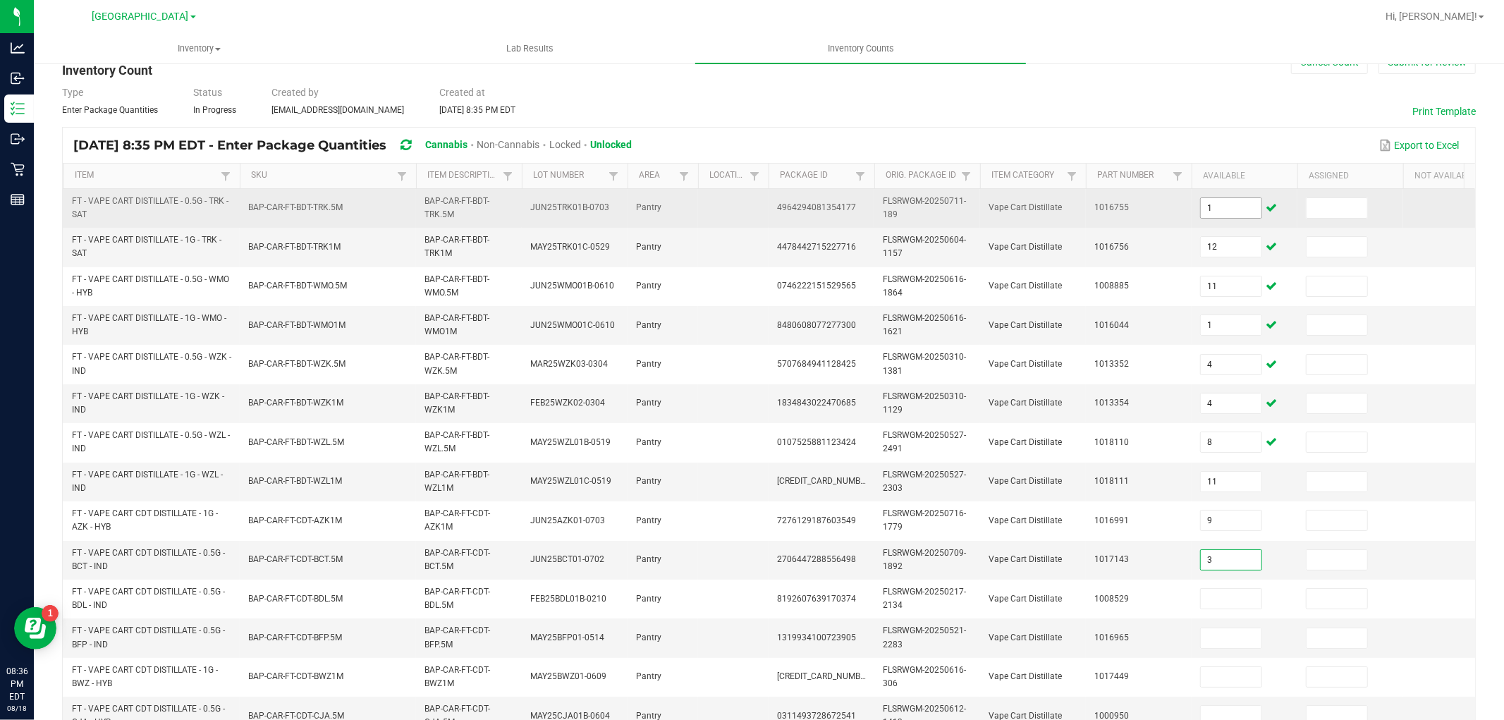
type input "3"
type input "4"
type input "3"
type input "10"
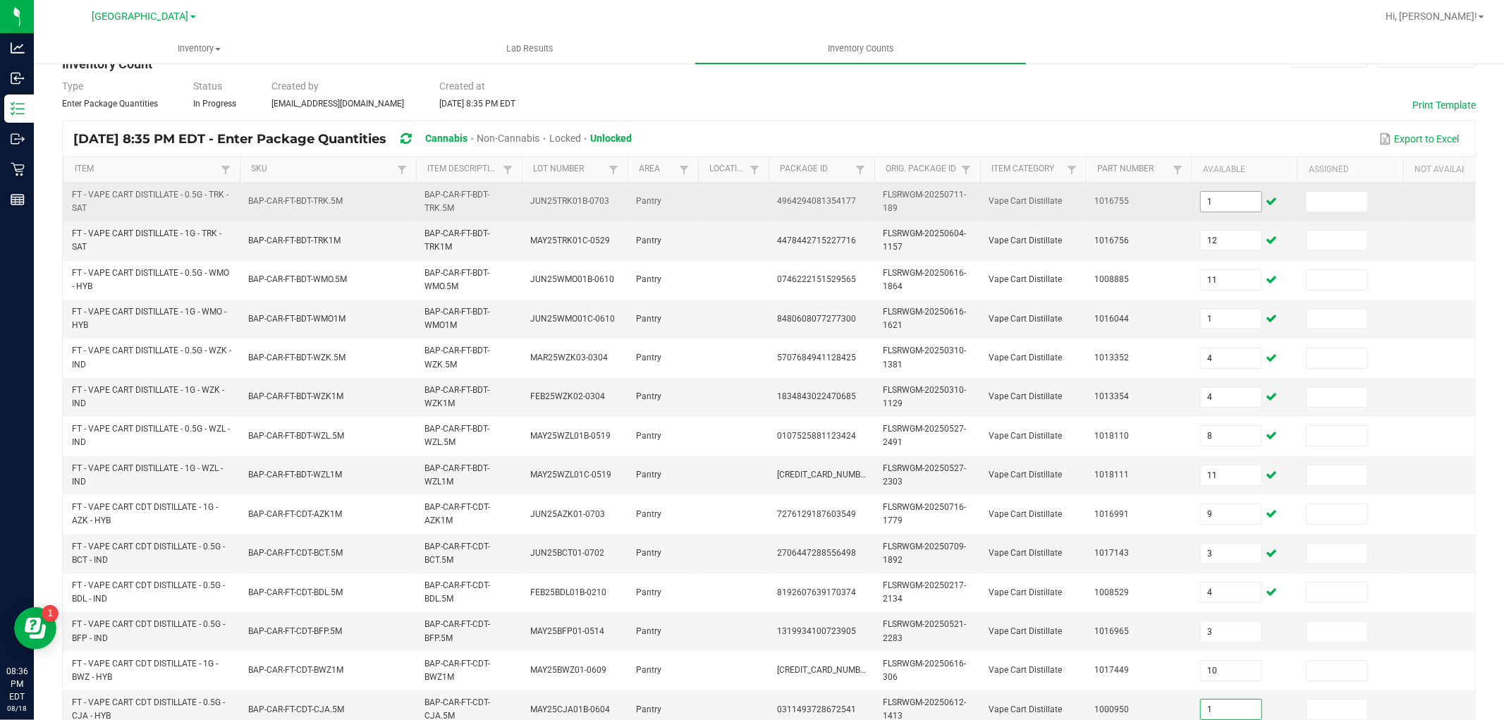
type input "1"
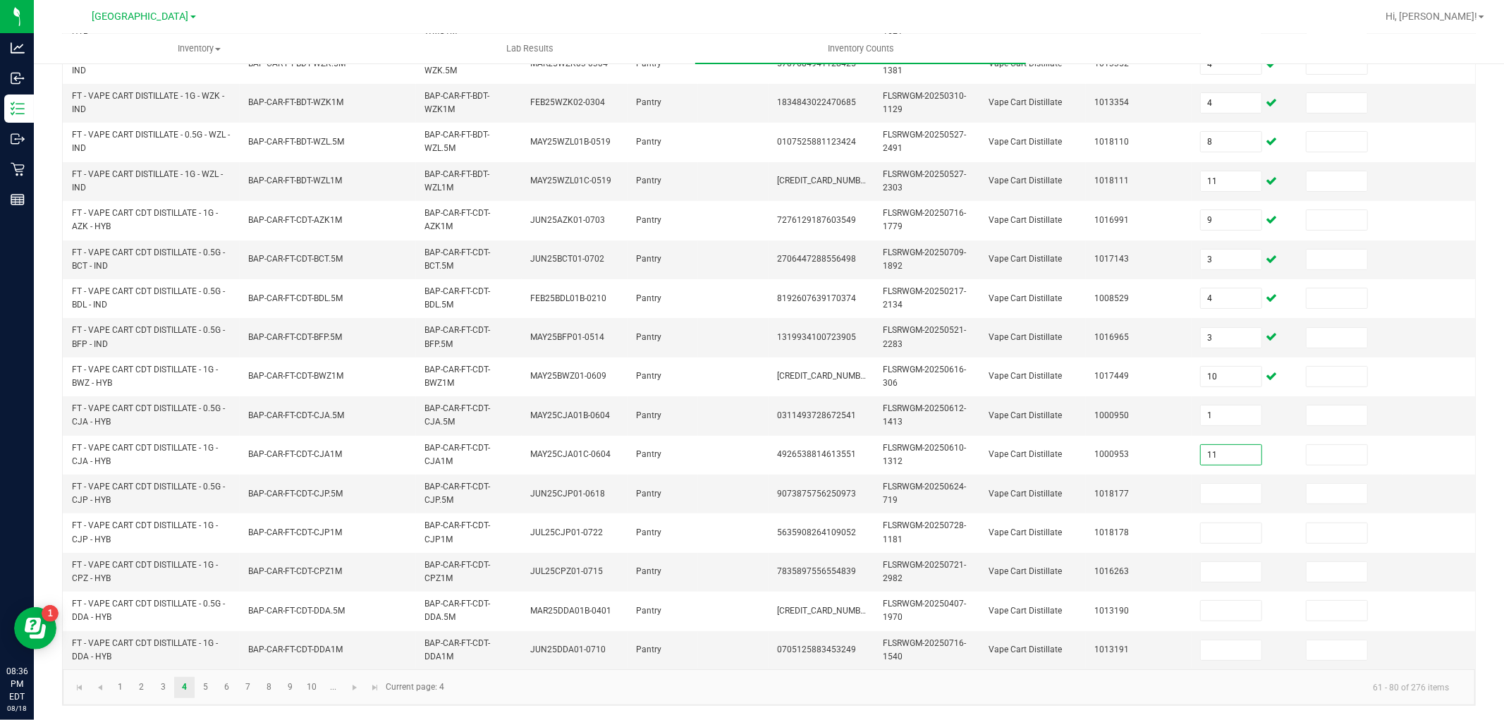
type input "11"
type input "10"
type input "1"
type input "4"
type input "3"
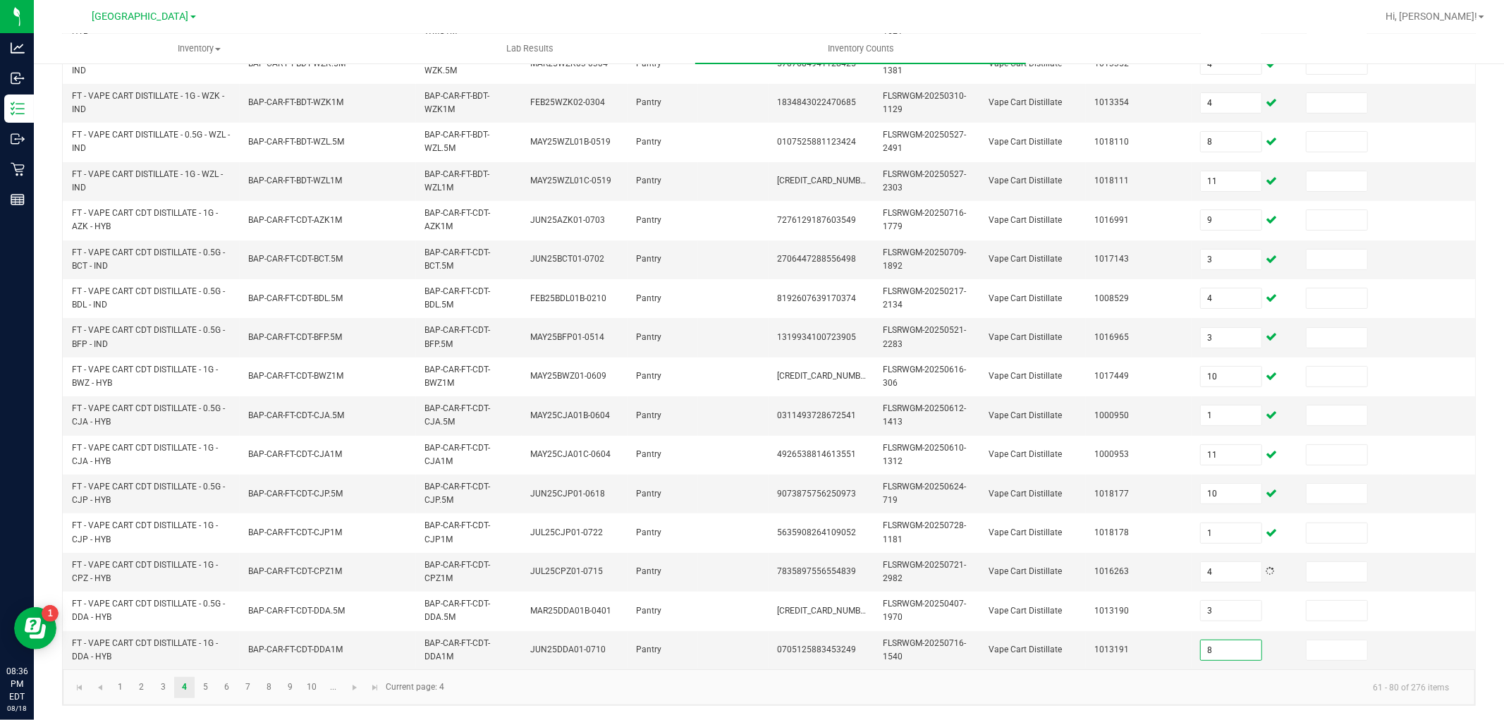
type input "8"
click at [205, 691] on link "5" at bounding box center [205, 687] width 20 height 21
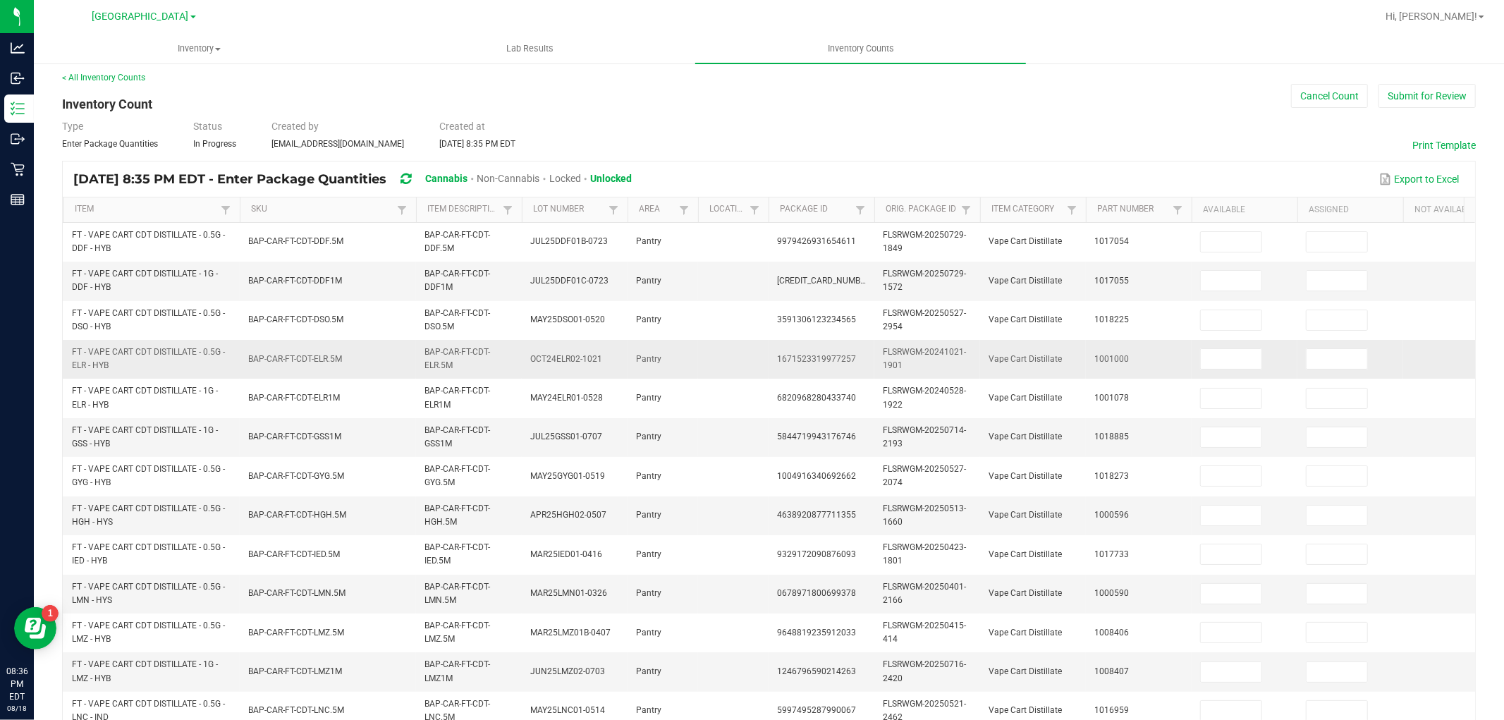
scroll to position [0, 0]
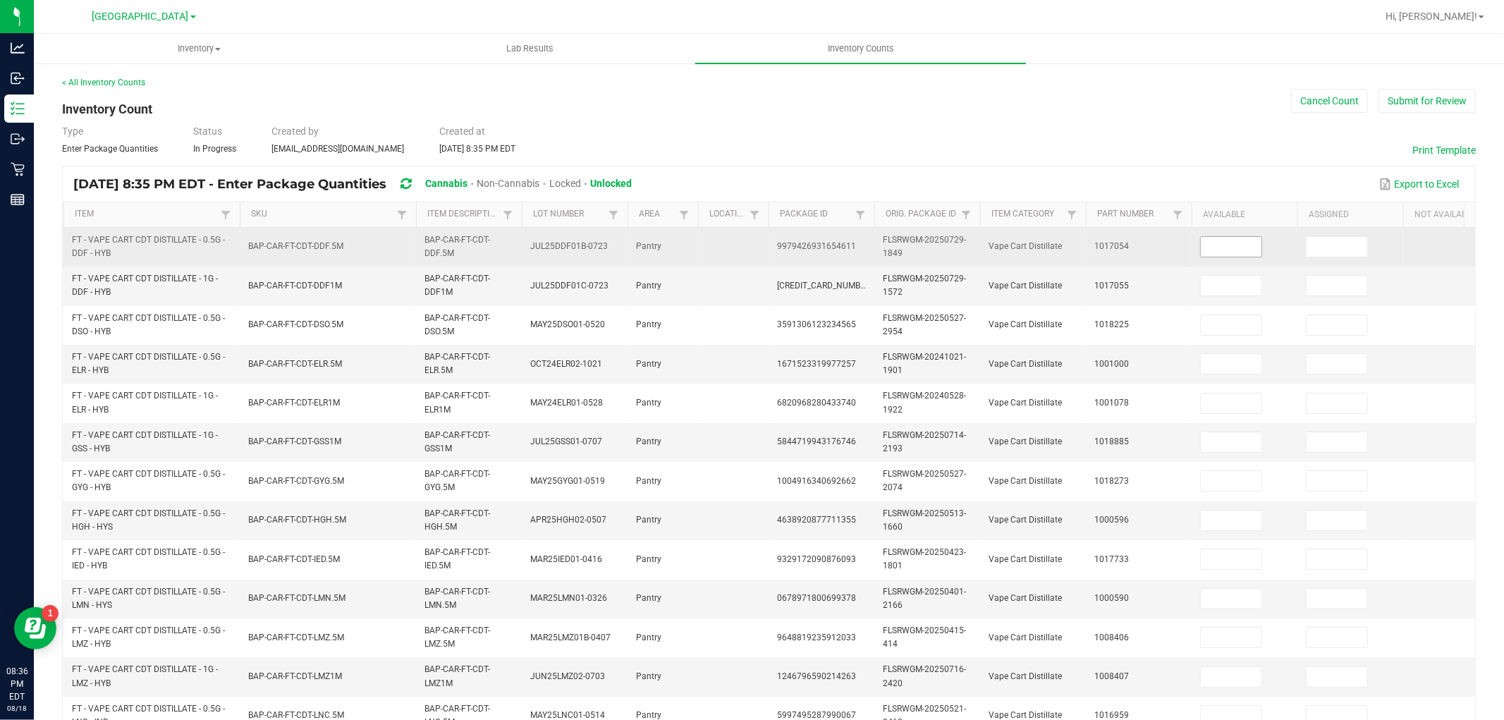
click at [1228, 250] on input at bounding box center [1231, 247] width 61 height 20
type input "10"
type input "12"
type input "7"
type input "6"
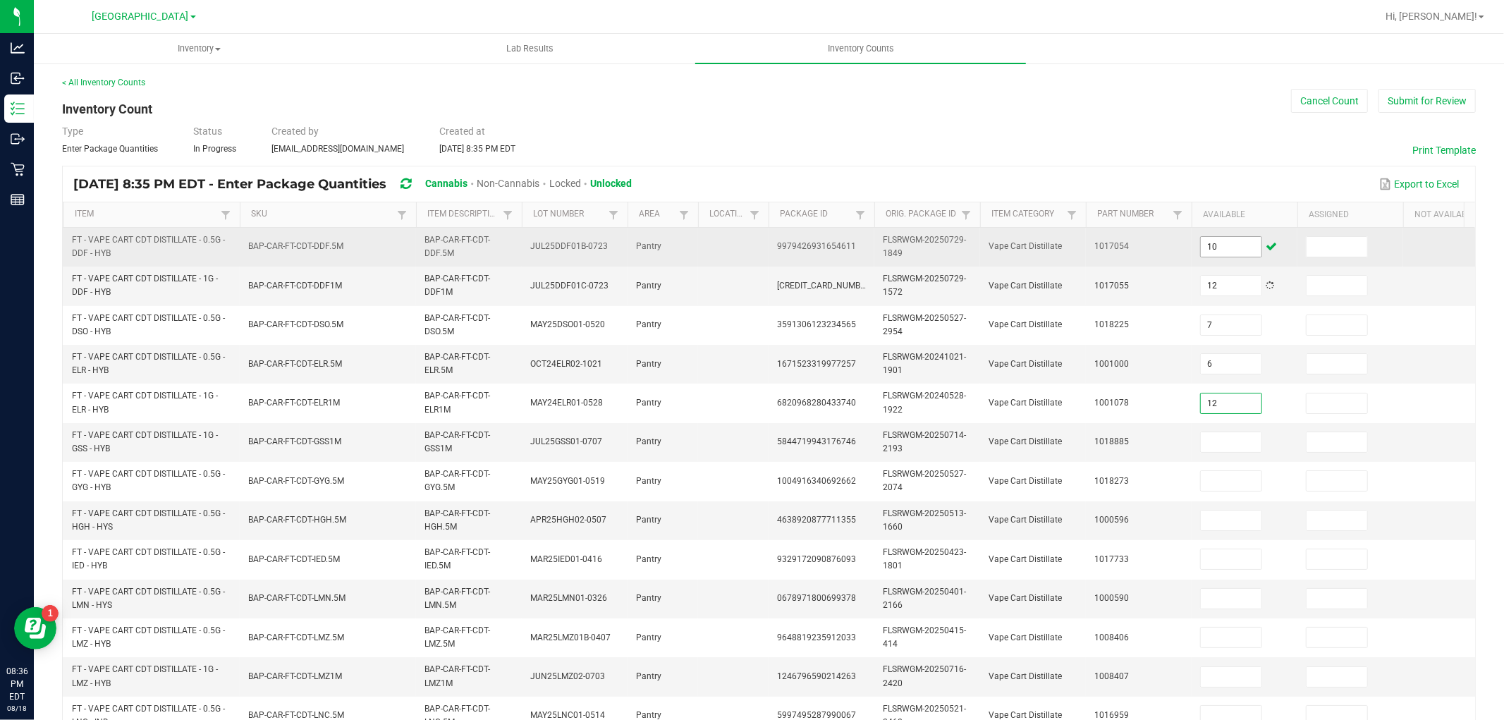
type input "12"
type input "2"
type input "7"
type input "1"
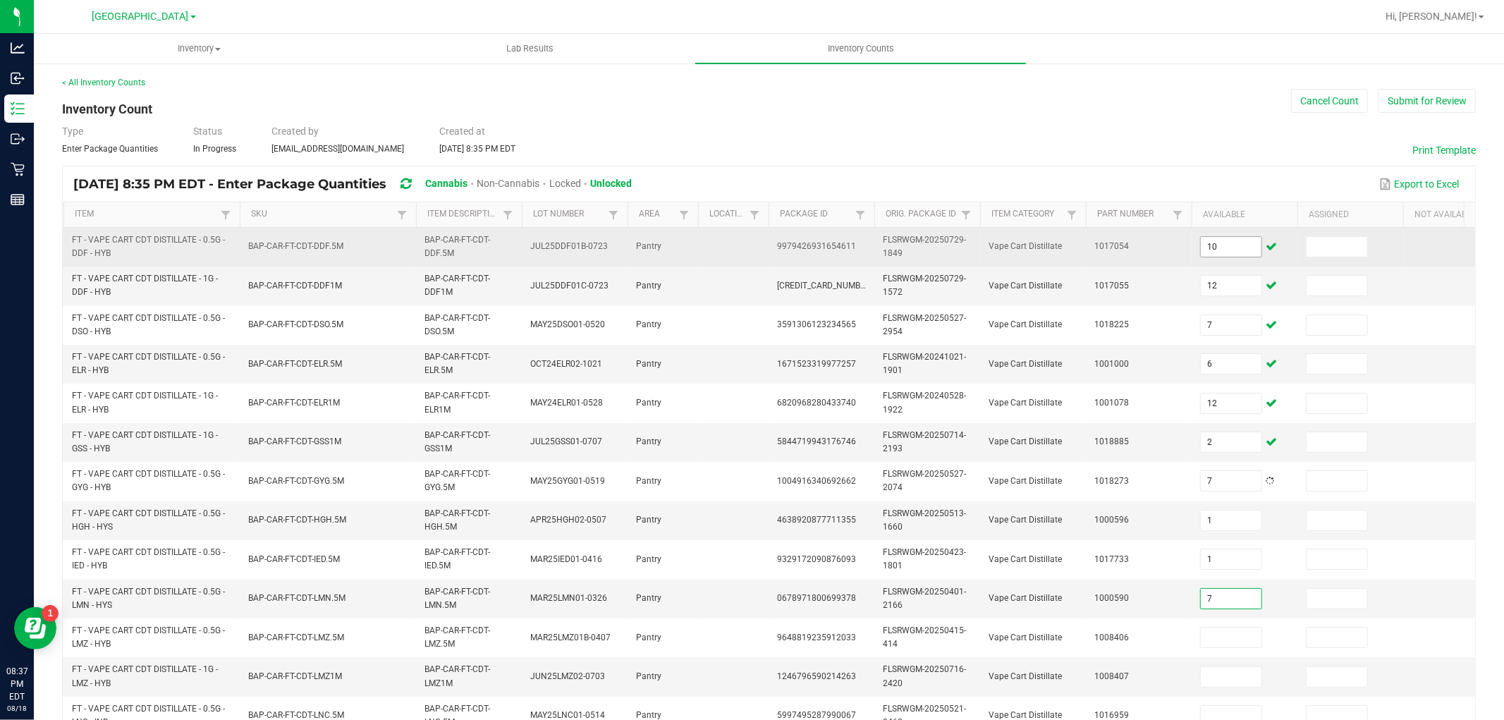
type input "7"
type input "3"
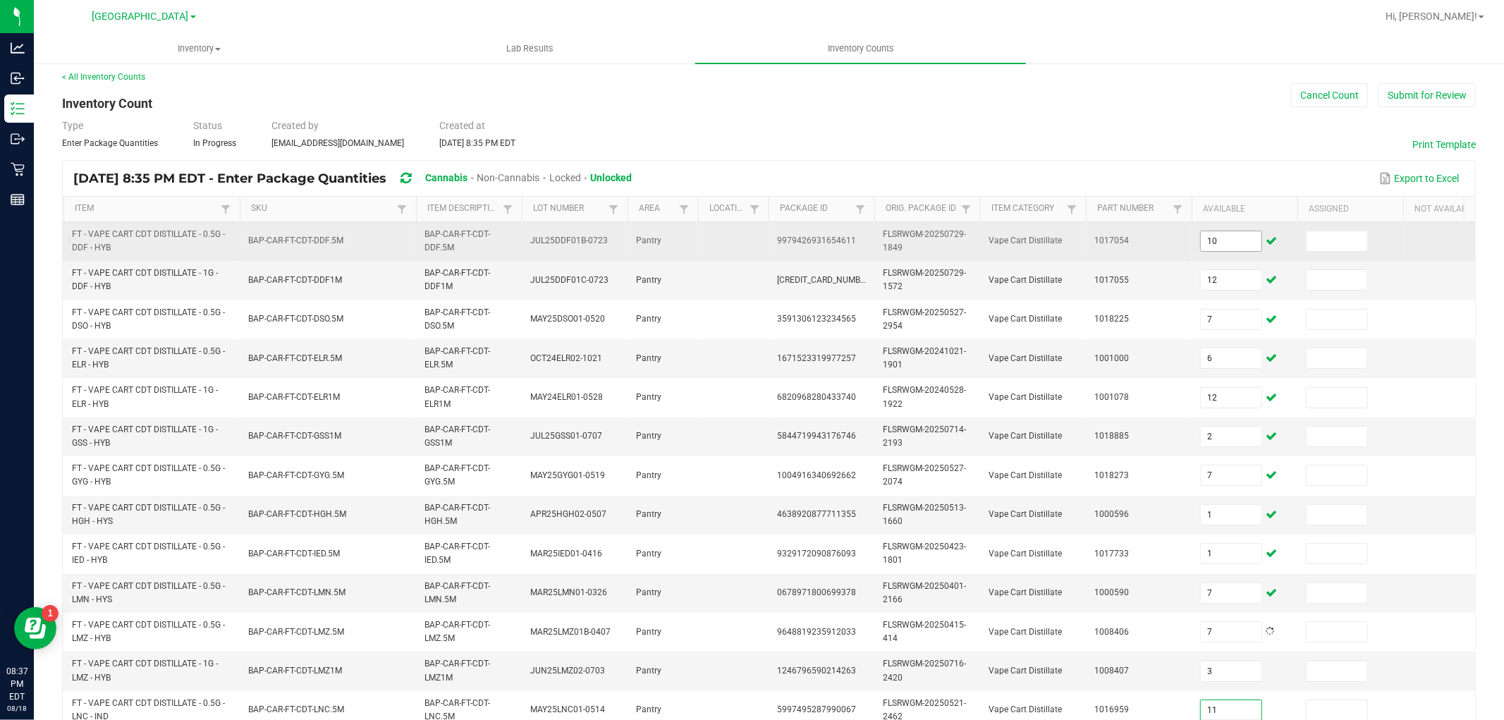
type input "11"
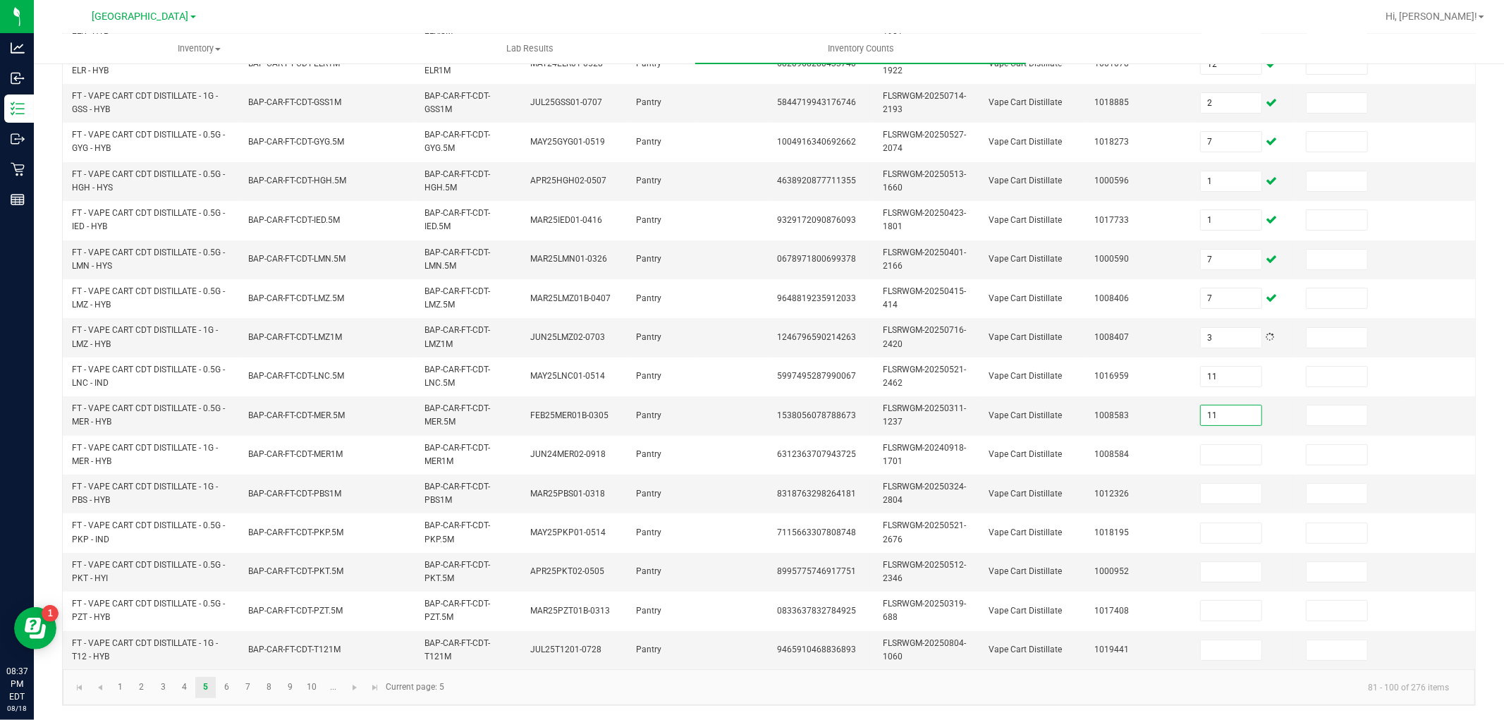
type input "11"
type input "12"
type input "11"
type input "4"
type input "8"
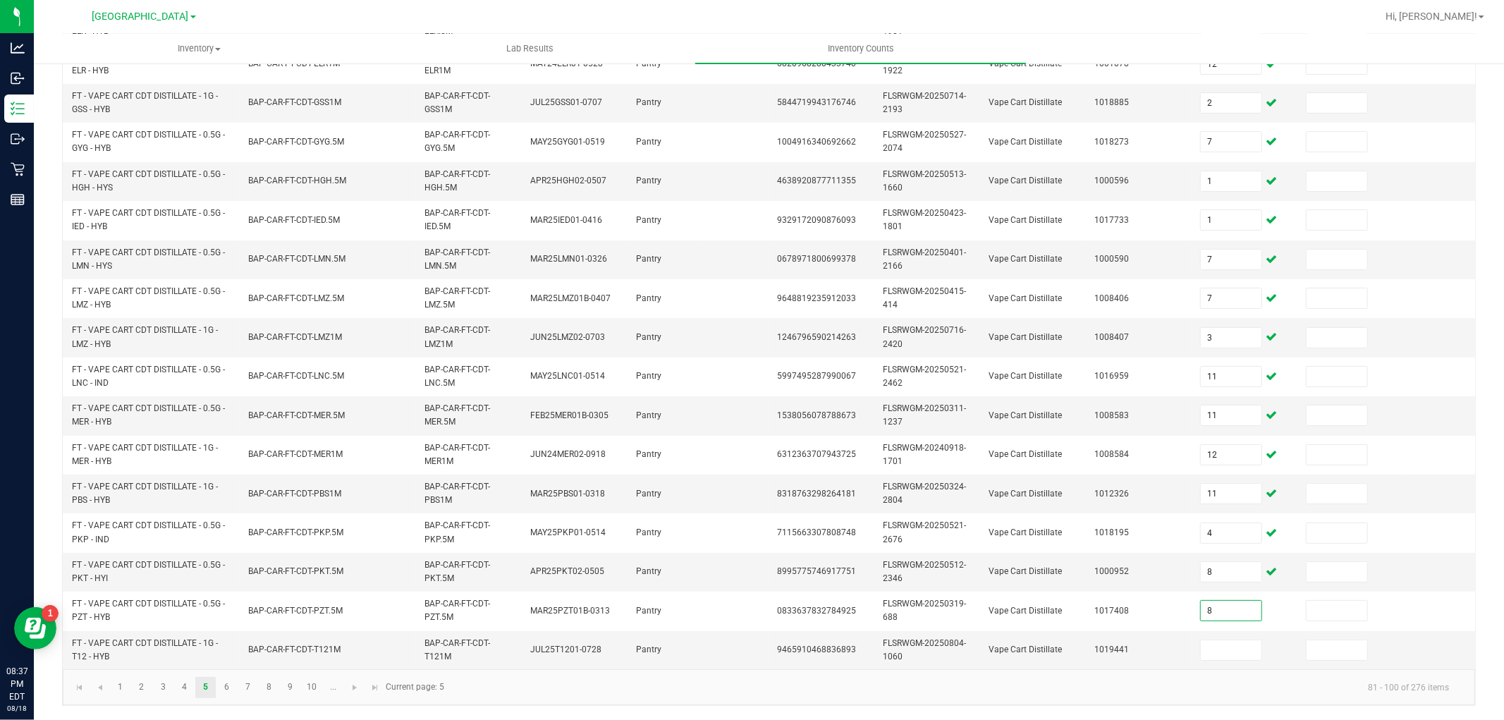
type input "8"
type input "11"
click at [229, 696] on link "6" at bounding box center [227, 687] width 20 height 21
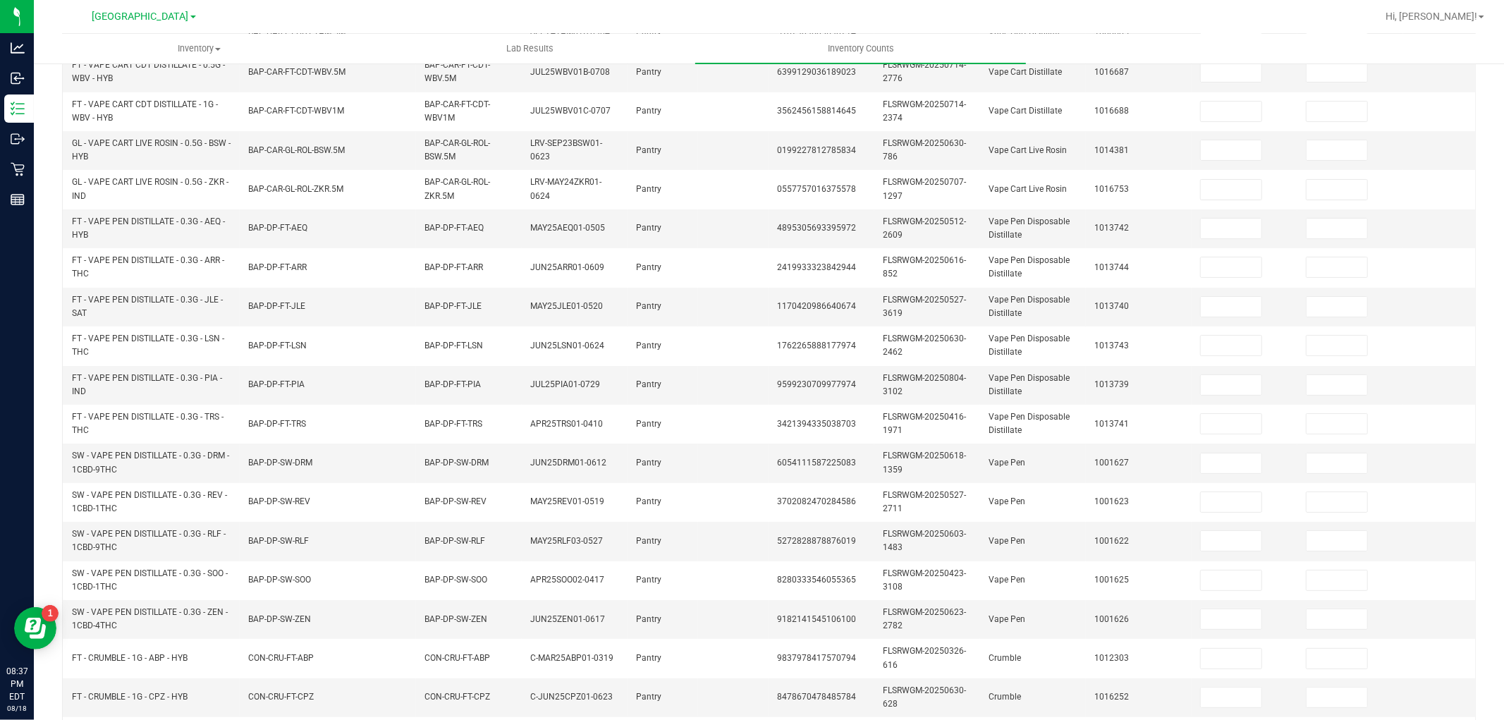
scroll to position [0, 0]
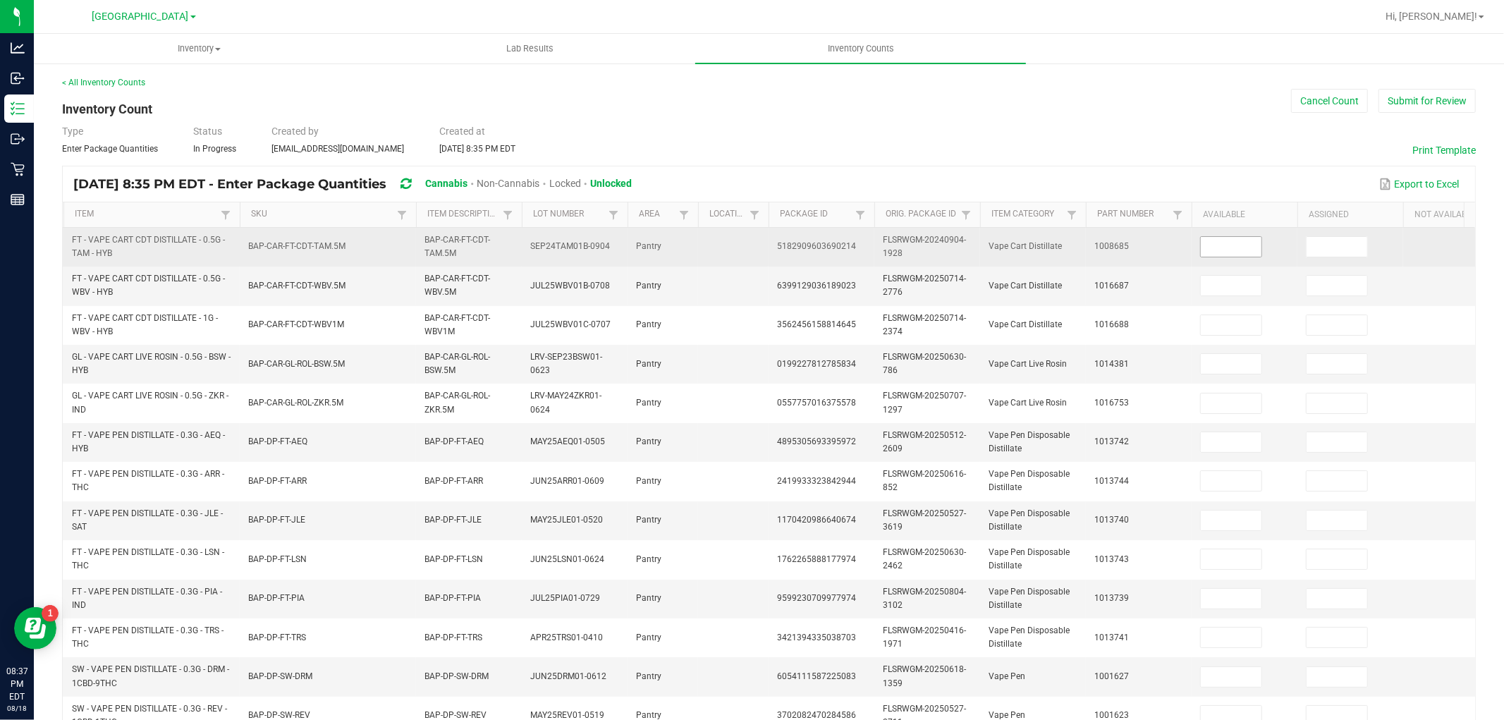
click at [1245, 255] on input at bounding box center [1231, 247] width 61 height 20
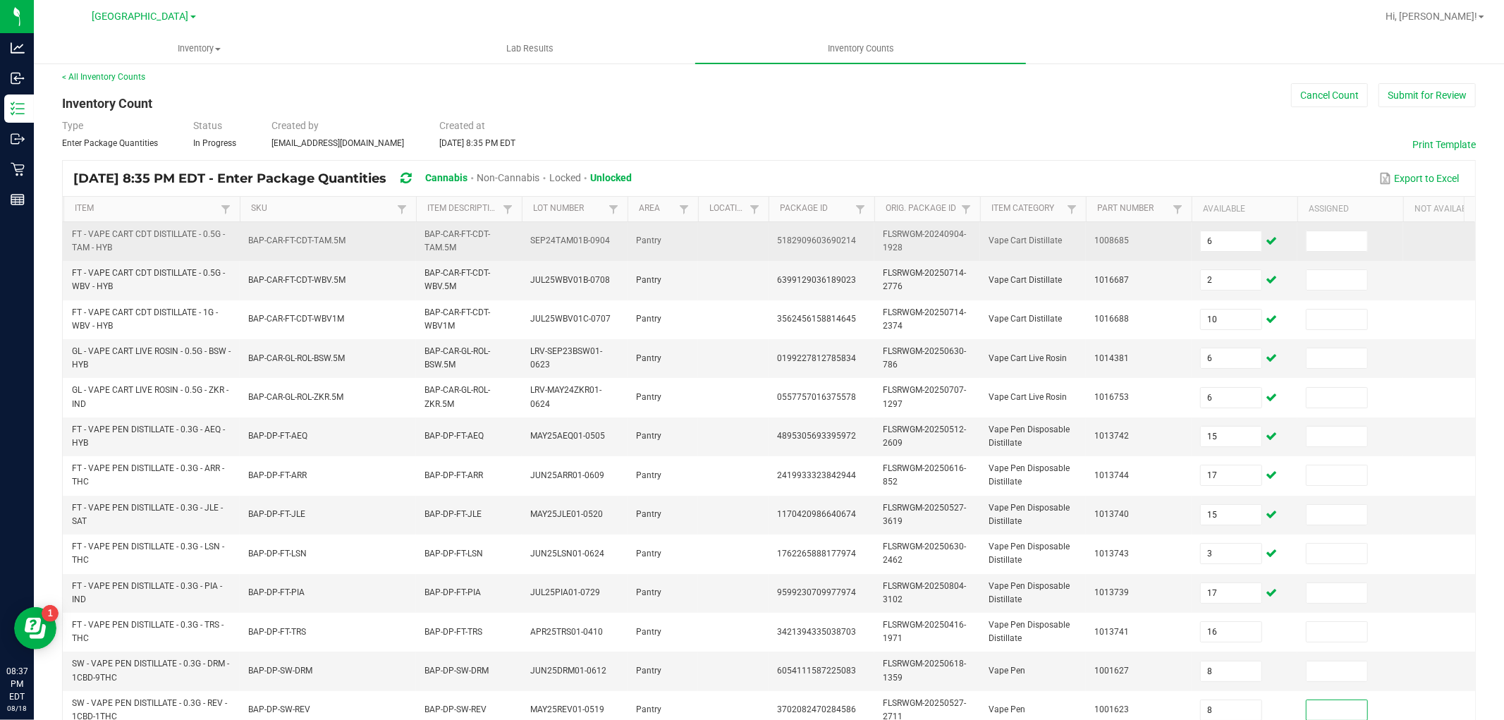
scroll to position [353, 0]
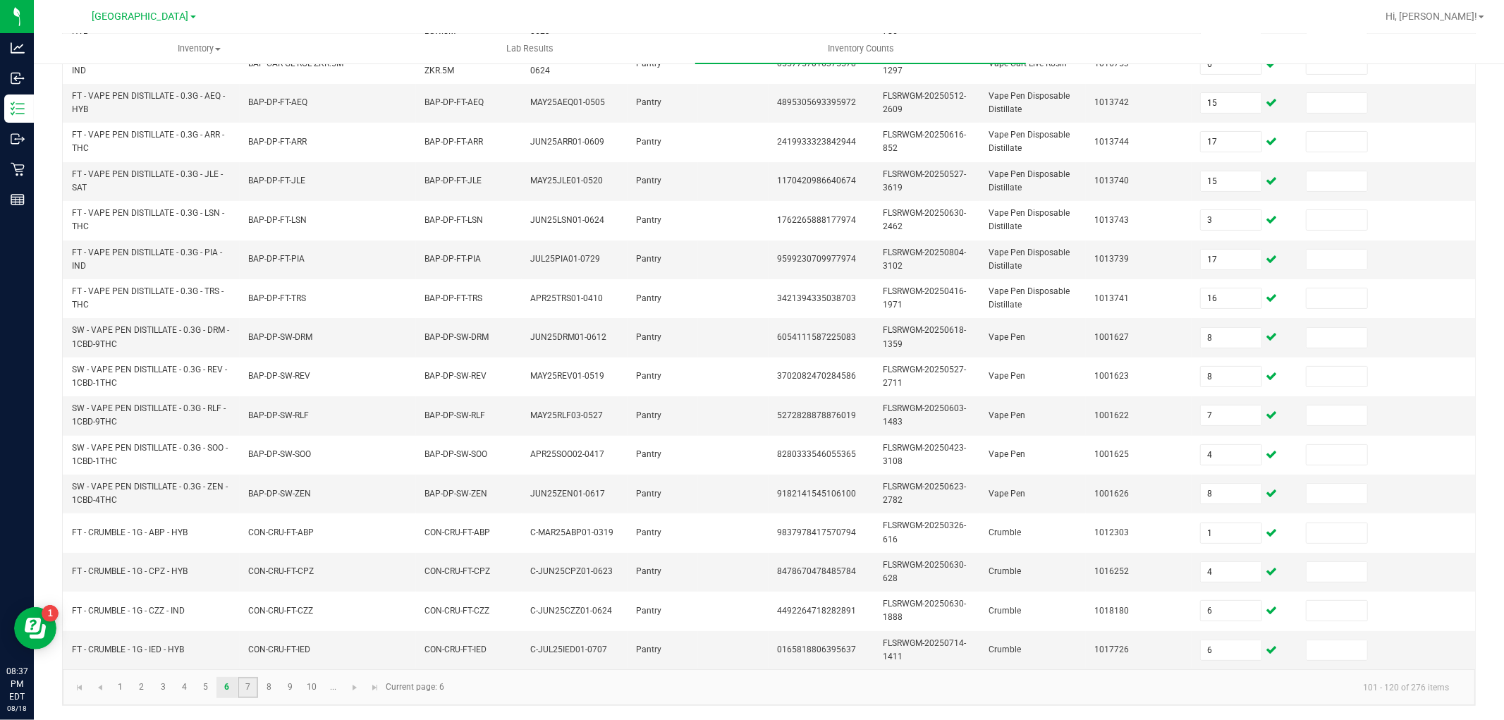
click at [250, 693] on link "7" at bounding box center [248, 687] width 20 height 21
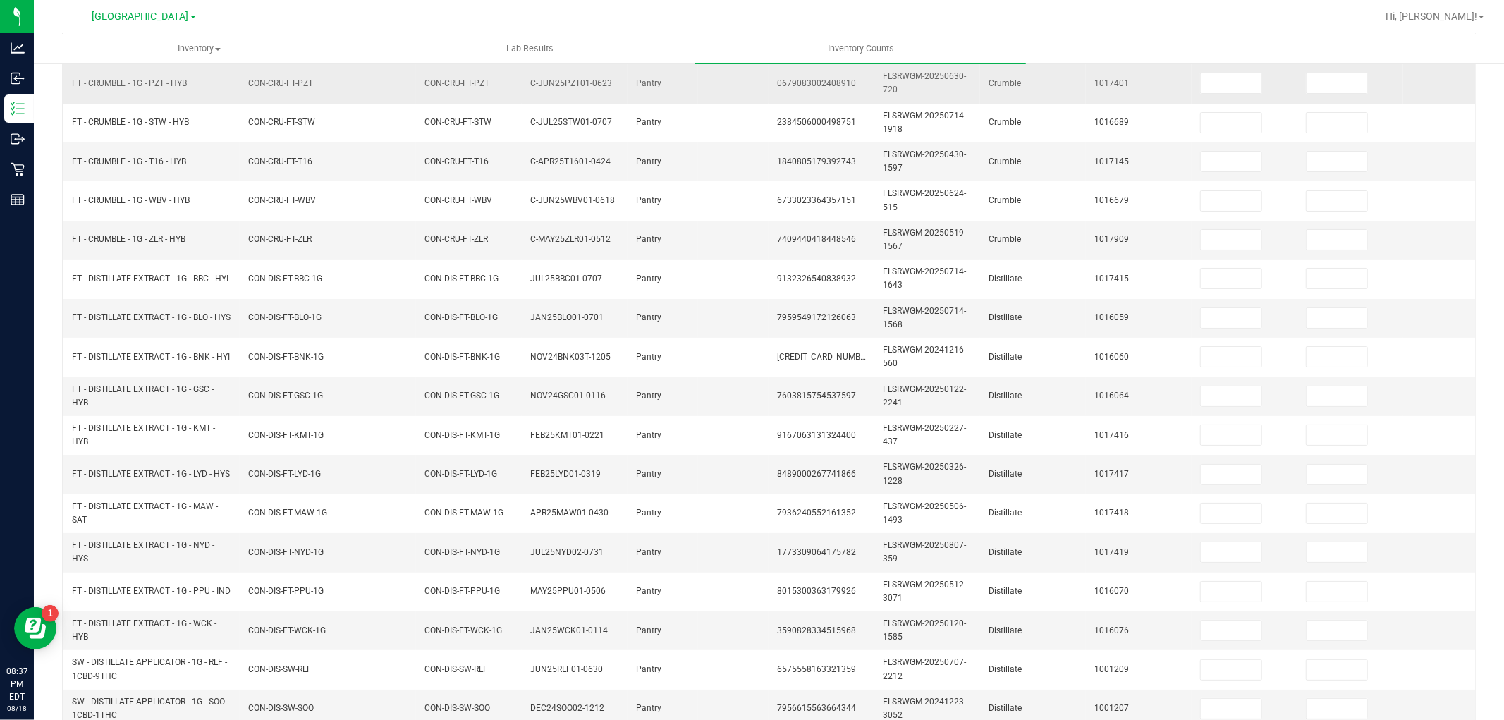
scroll to position [0, 0]
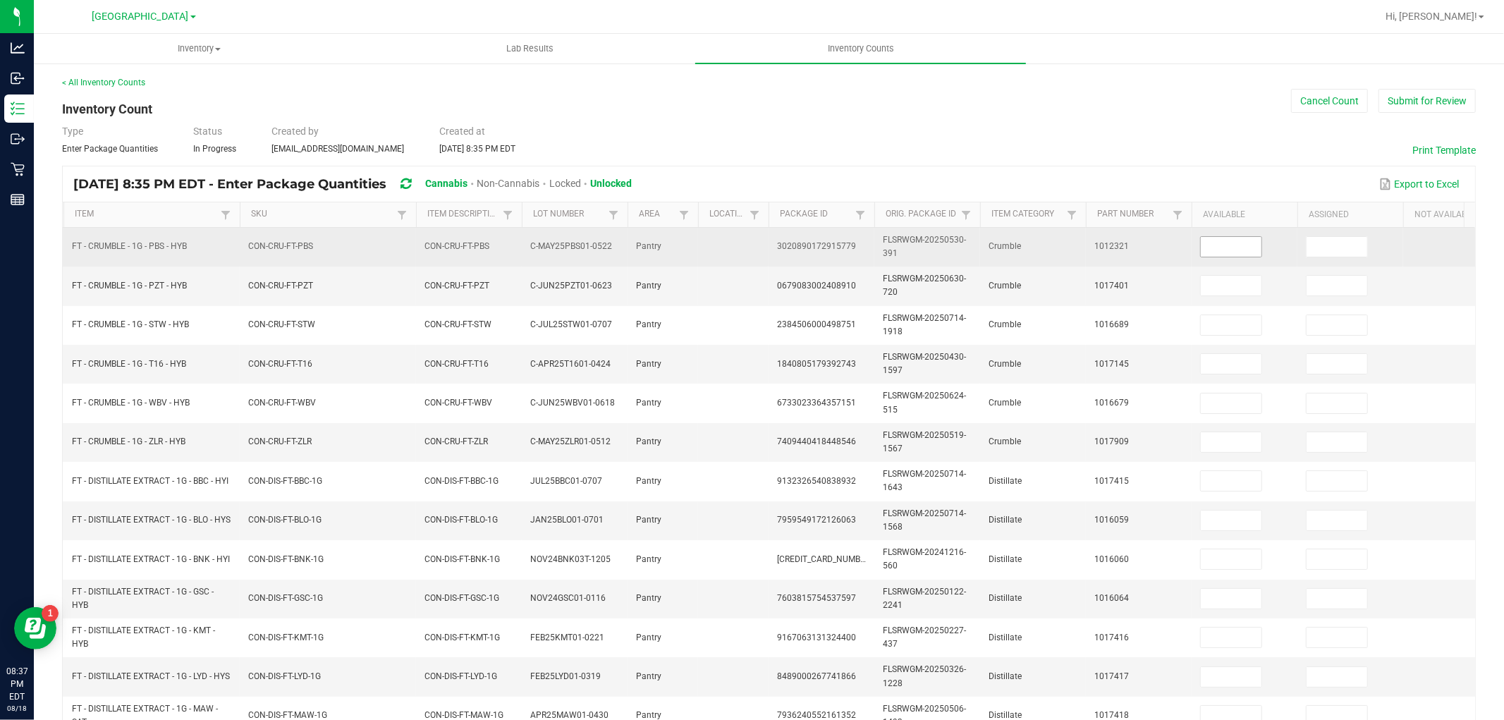
click at [1210, 243] on input at bounding box center [1231, 247] width 61 height 20
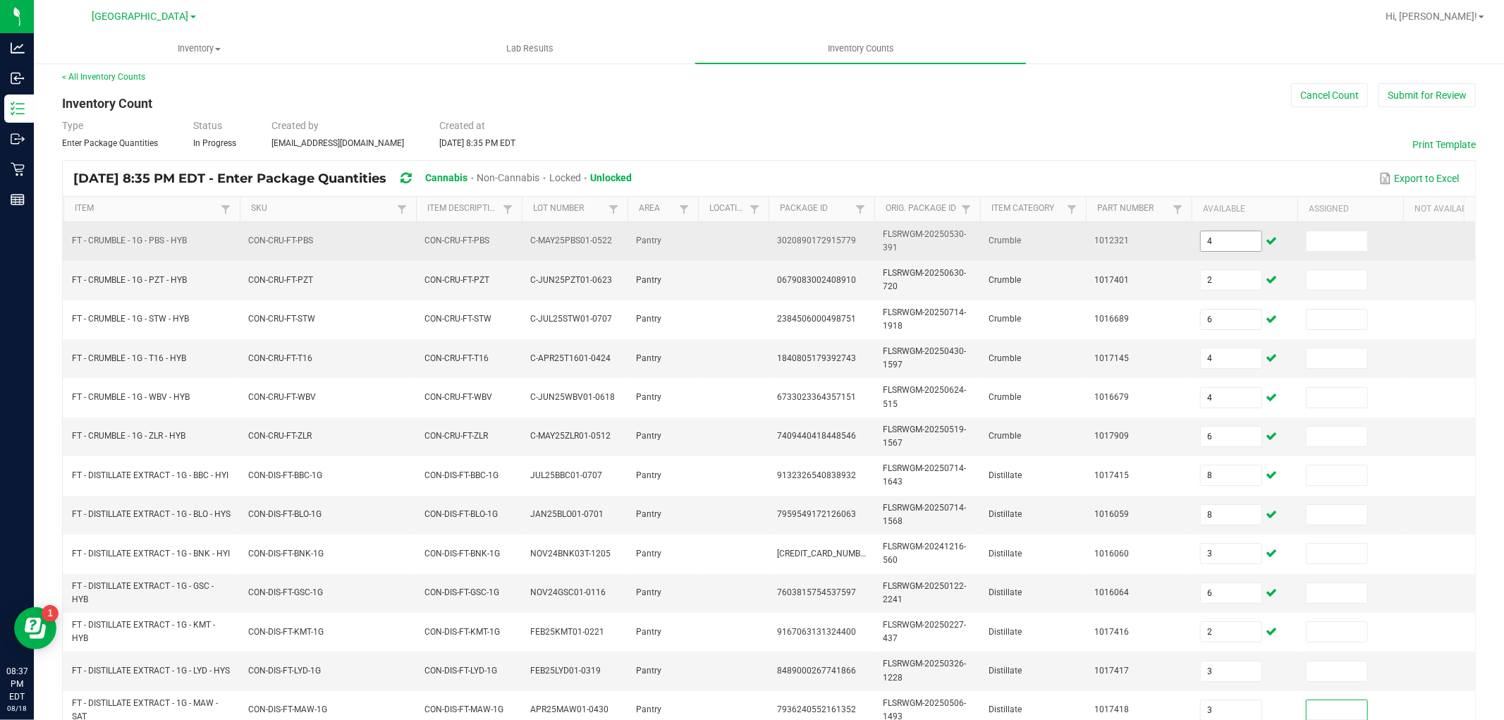
scroll to position [353, 0]
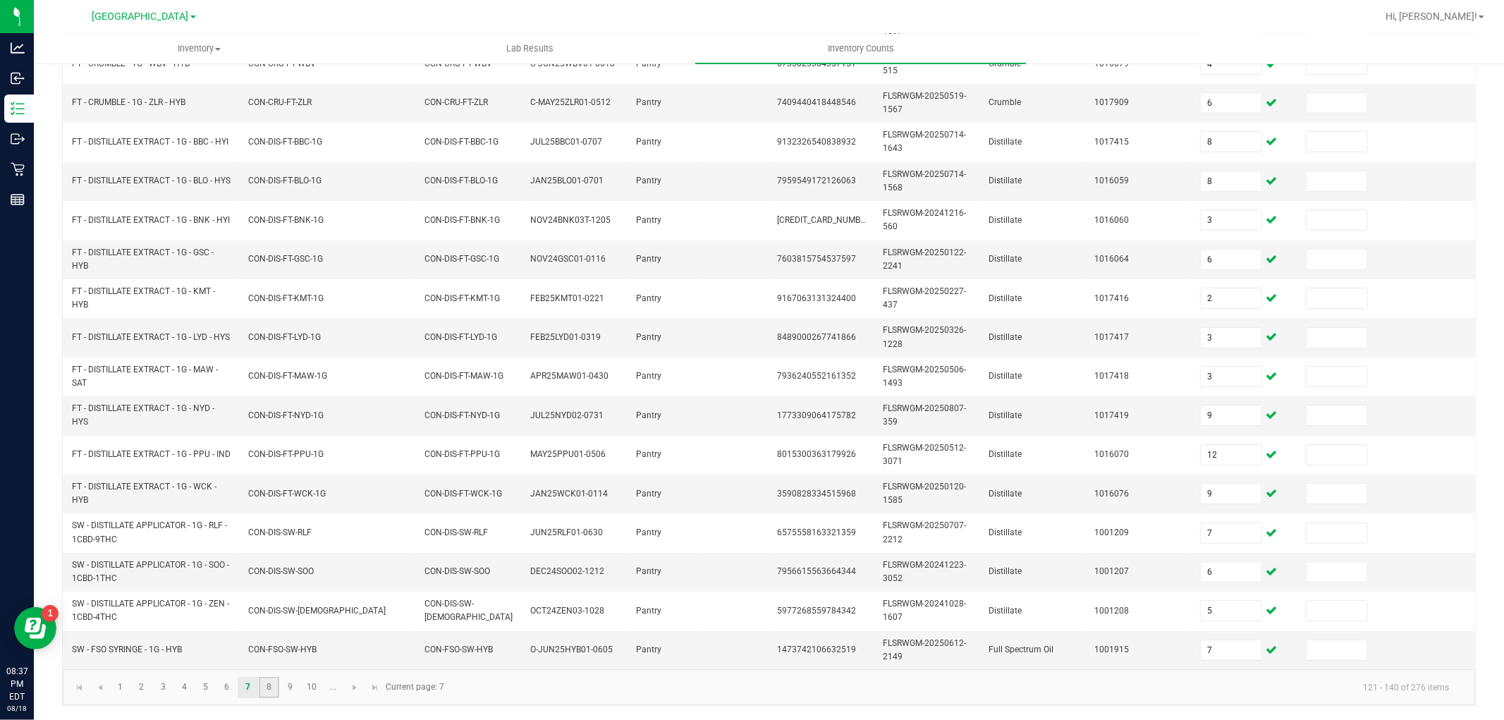
click at [264, 693] on link "8" at bounding box center [269, 687] width 20 height 21
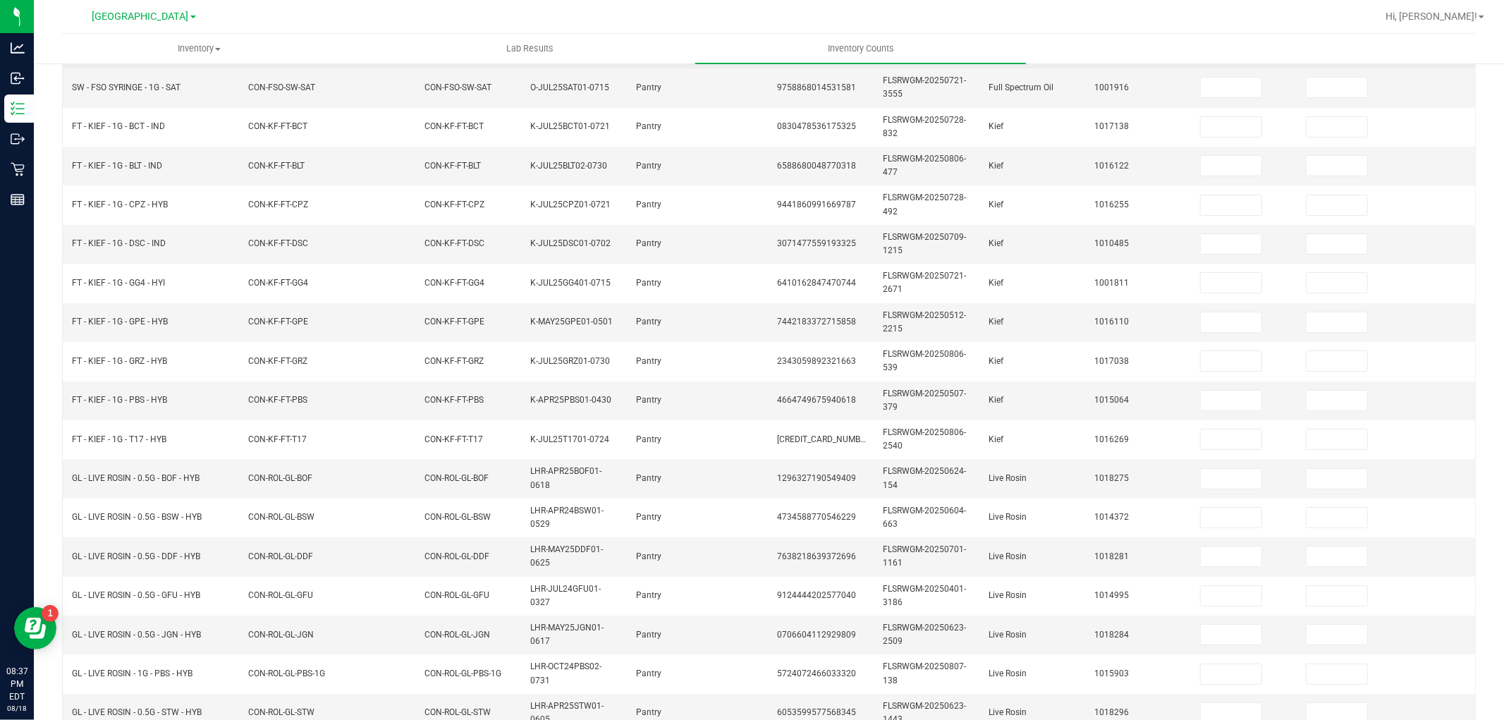
scroll to position [0, 0]
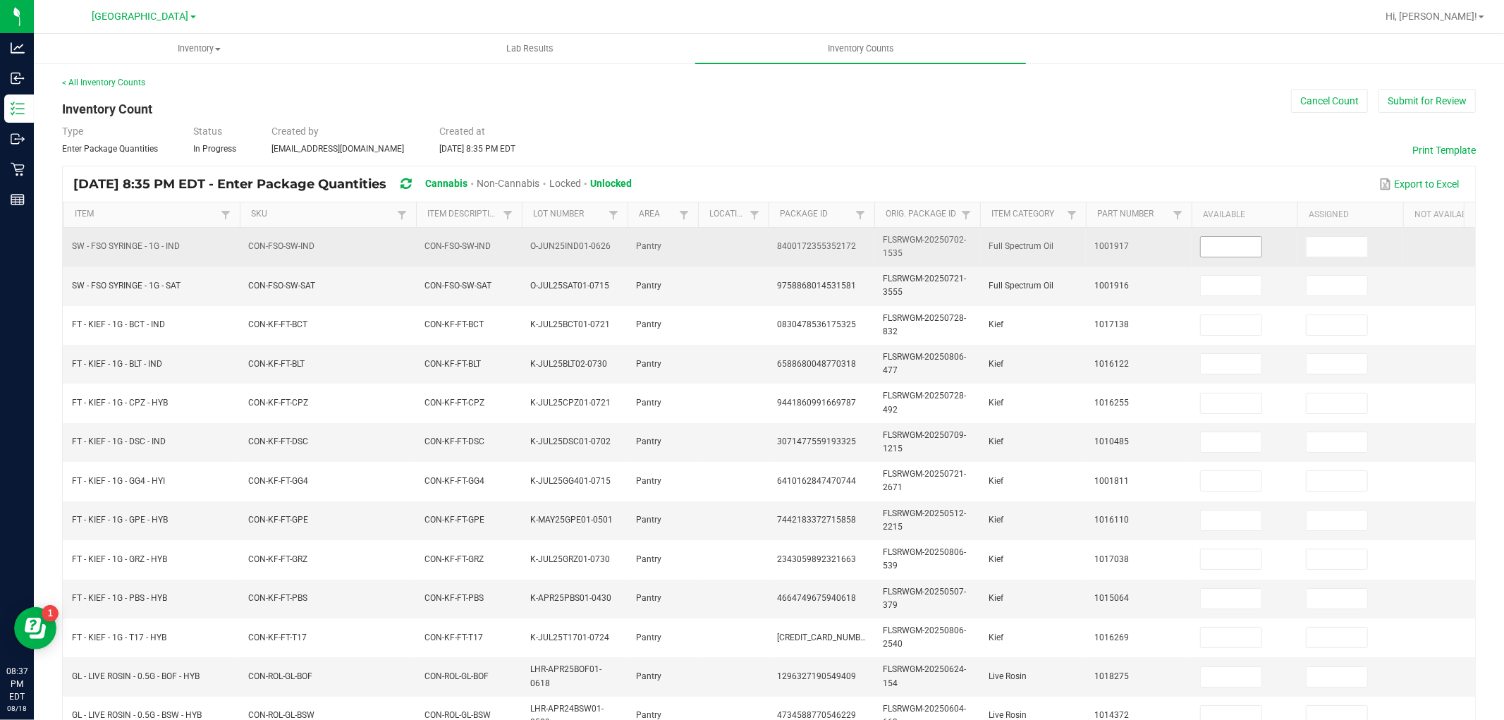
click at [1200, 245] on td at bounding box center [1245, 247] width 106 height 39
click at [1221, 242] on input at bounding box center [1231, 247] width 61 height 20
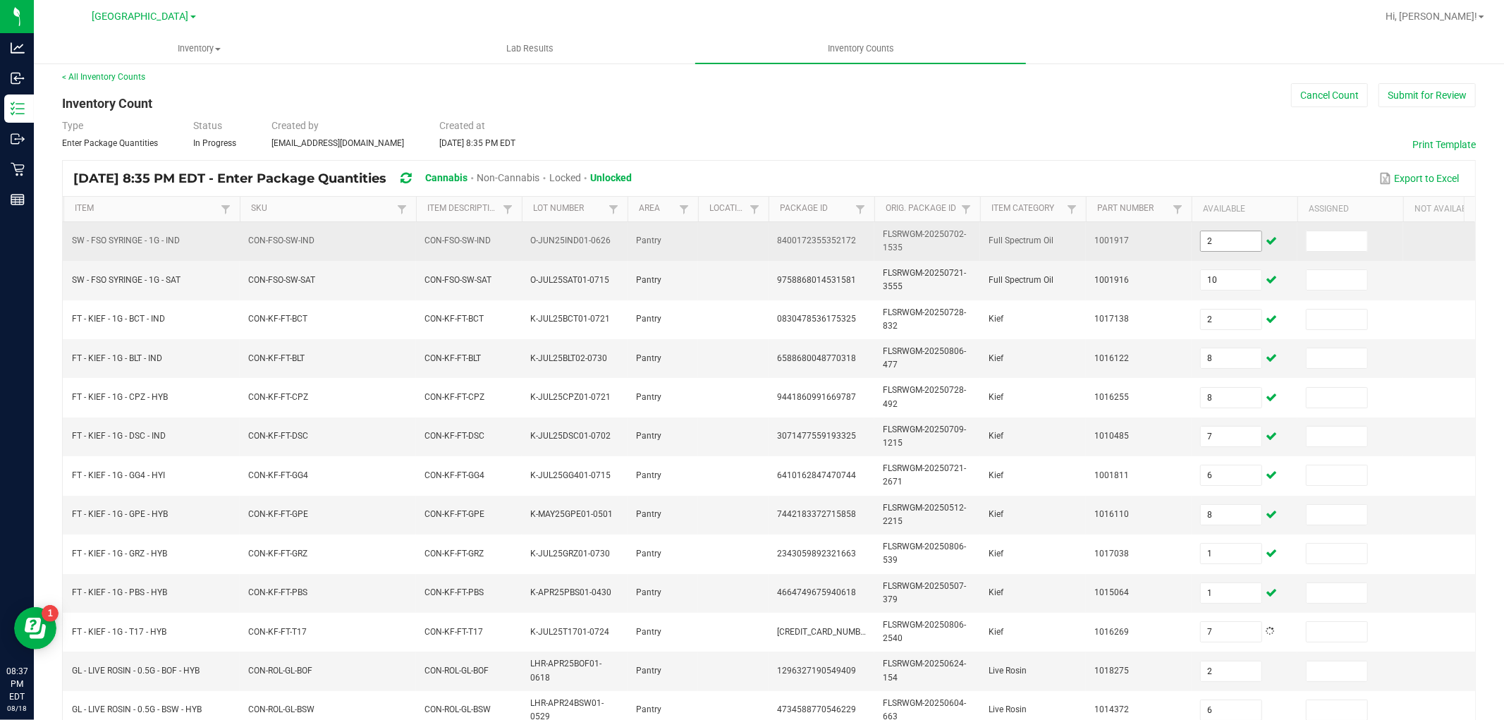
scroll to position [353, 0]
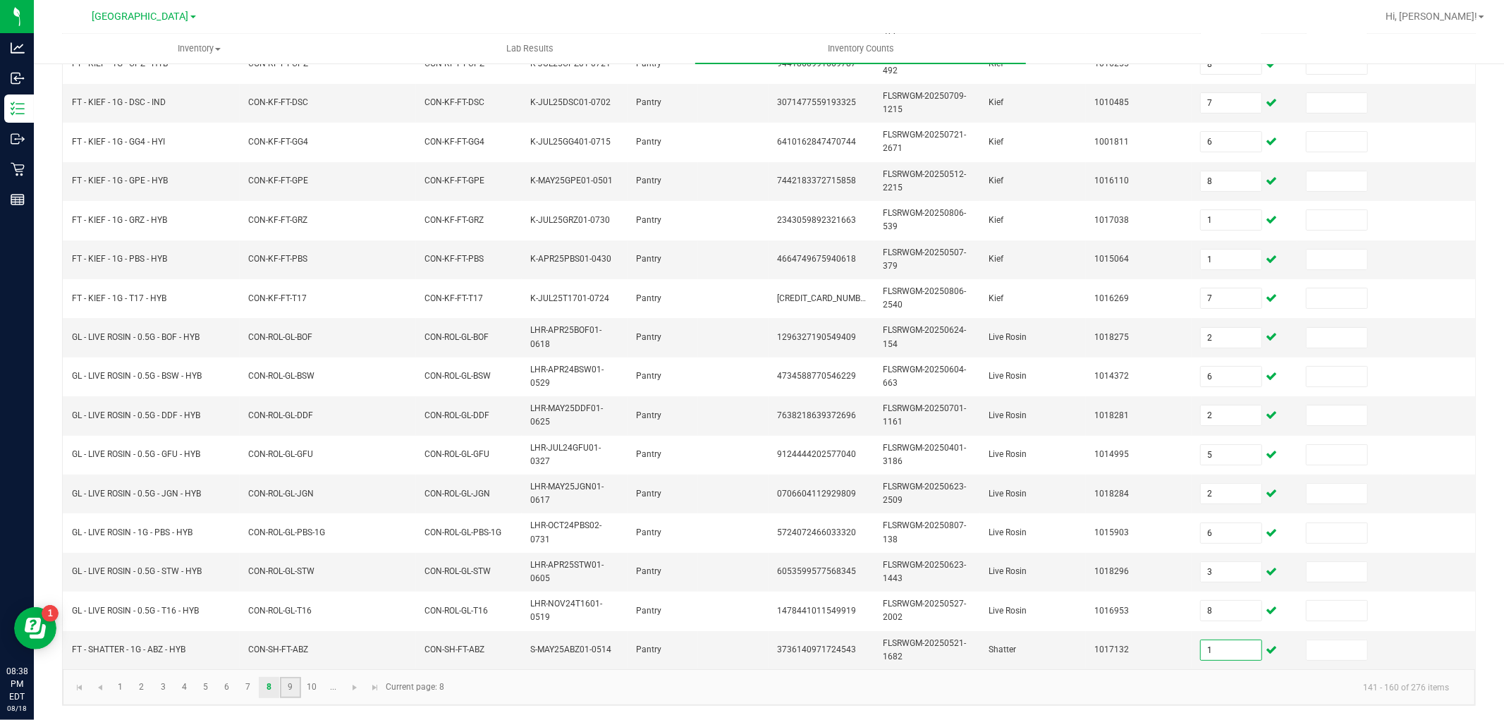
click at [287, 691] on link "9" at bounding box center [290, 687] width 20 height 21
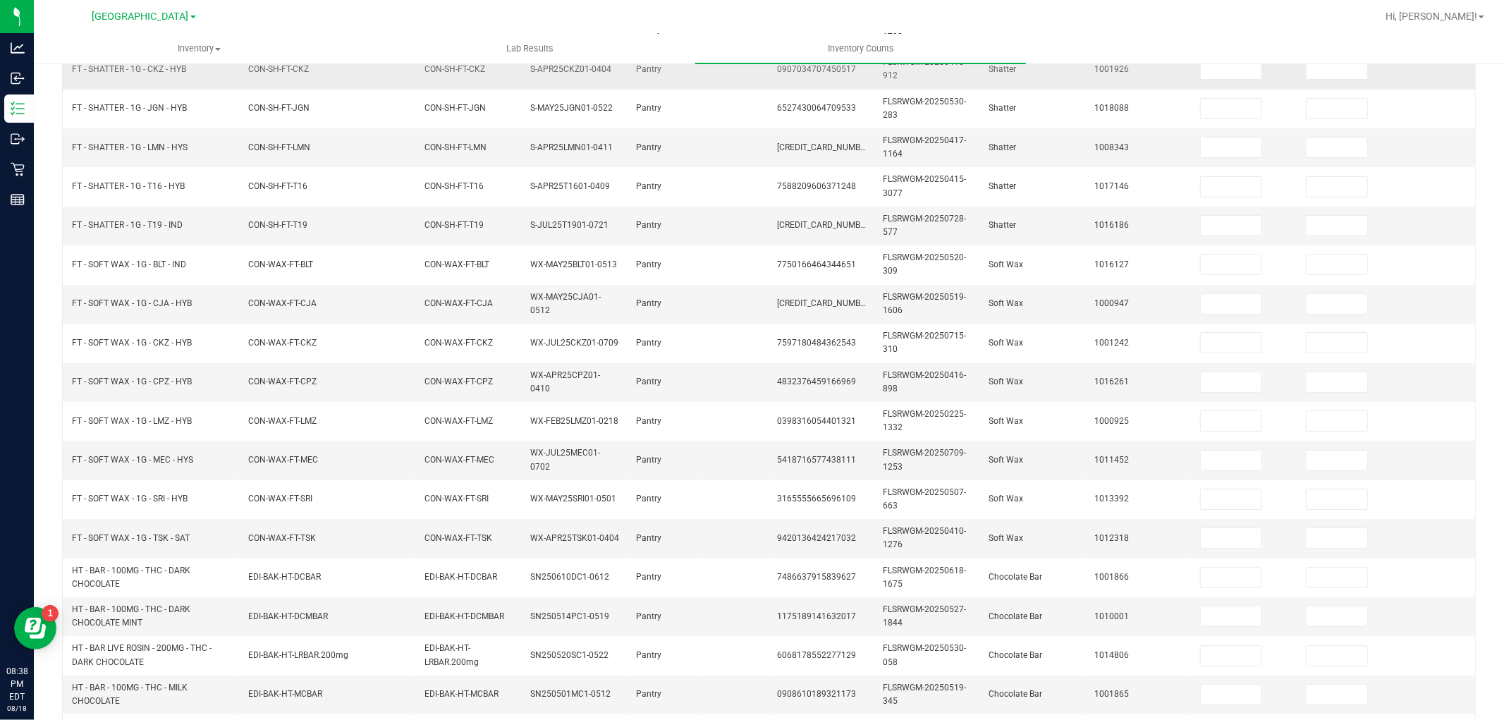
scroll to position [0, 0]
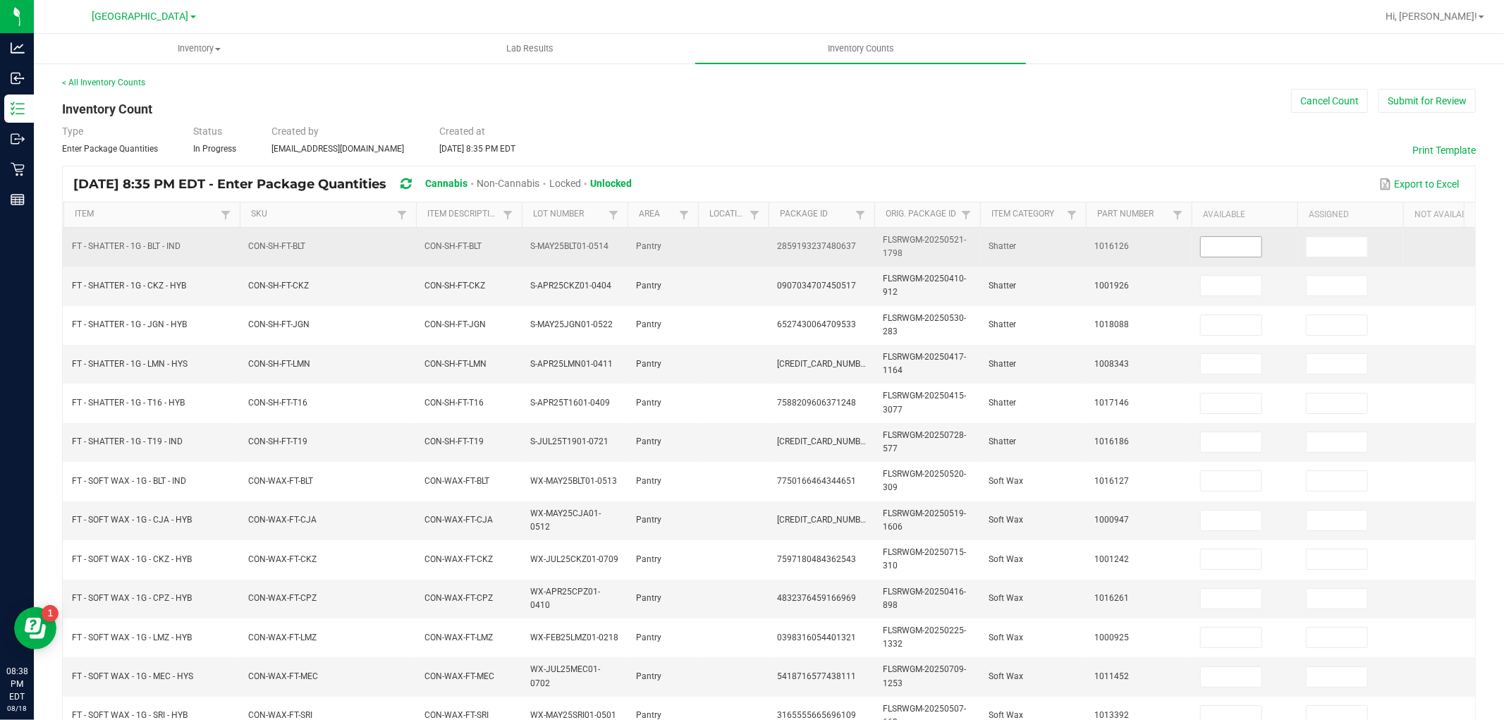
click at [1232, 248] on input at bounding box center [1231, 247] width 61 height 20
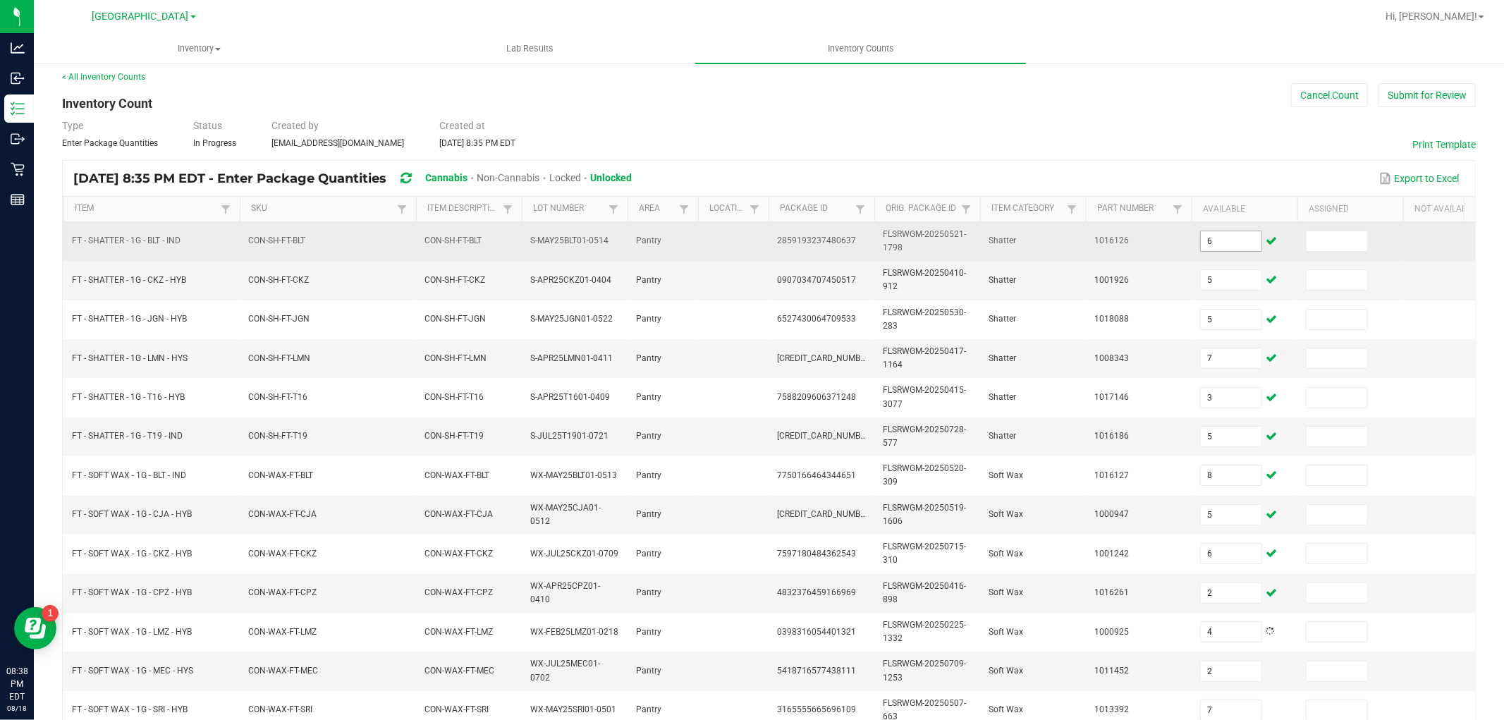
scroll to position [353, 0]
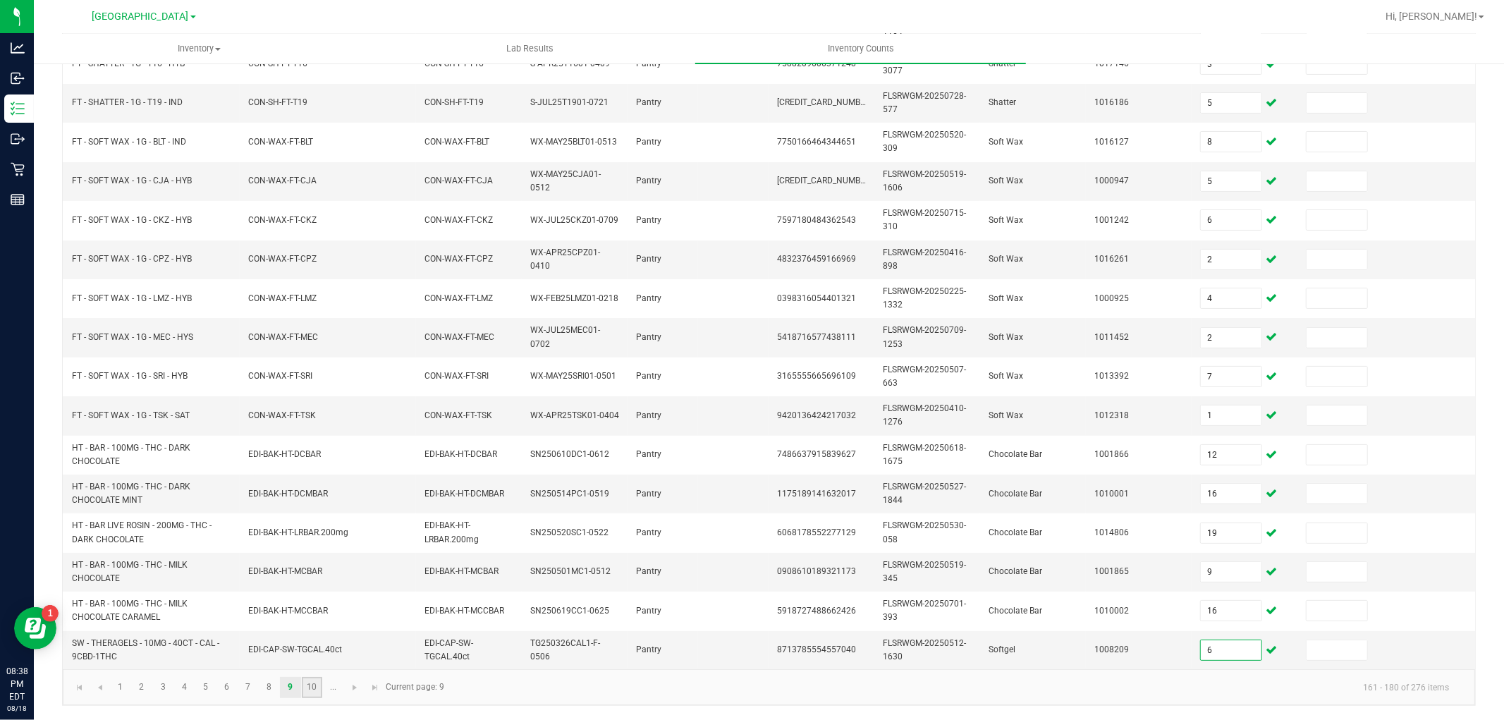
drag, startPoint x: 320, startPoint y: 691, endPoint x: 311, endPoint y: 692, distance: 9.2
click at [321, 691] on link "10" at bounding box center [312, 687] width 20 height 21
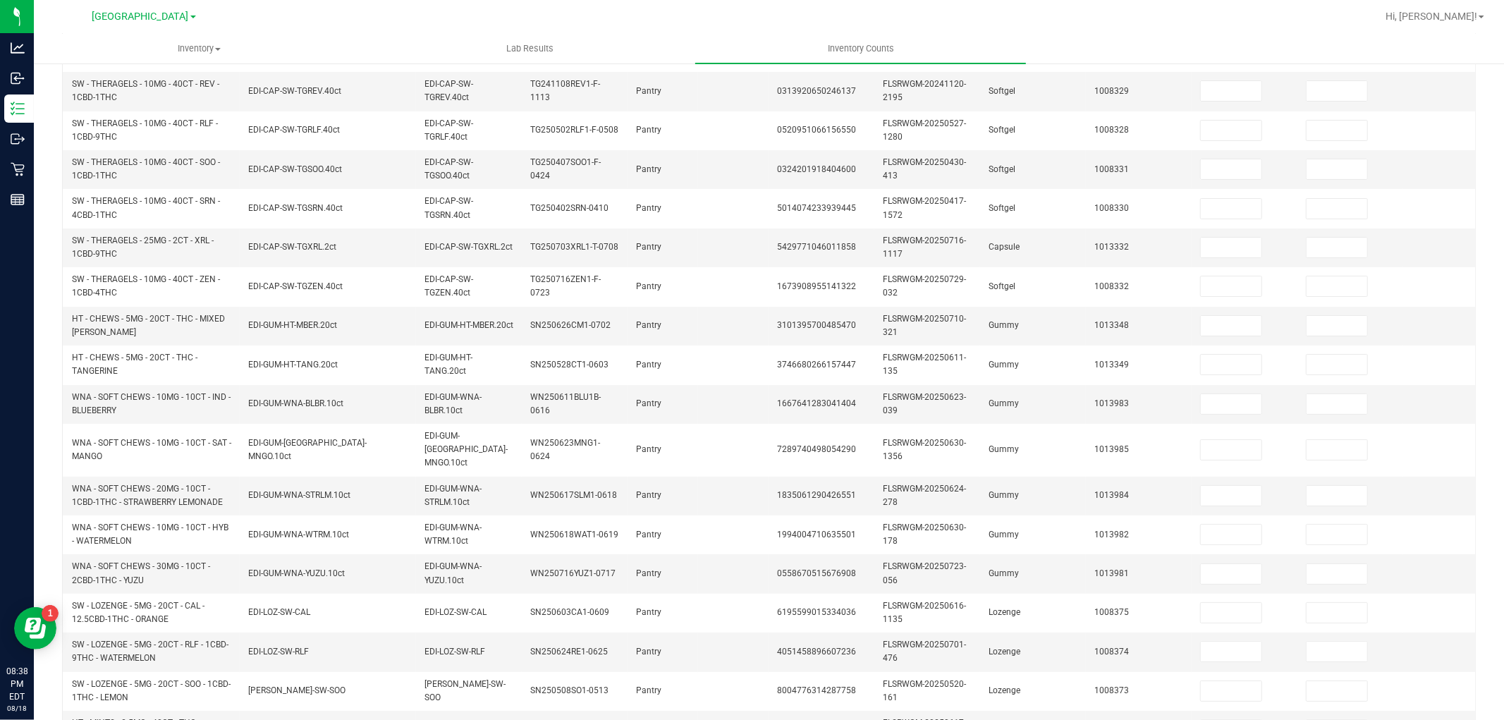
scroll to position [0, 0]
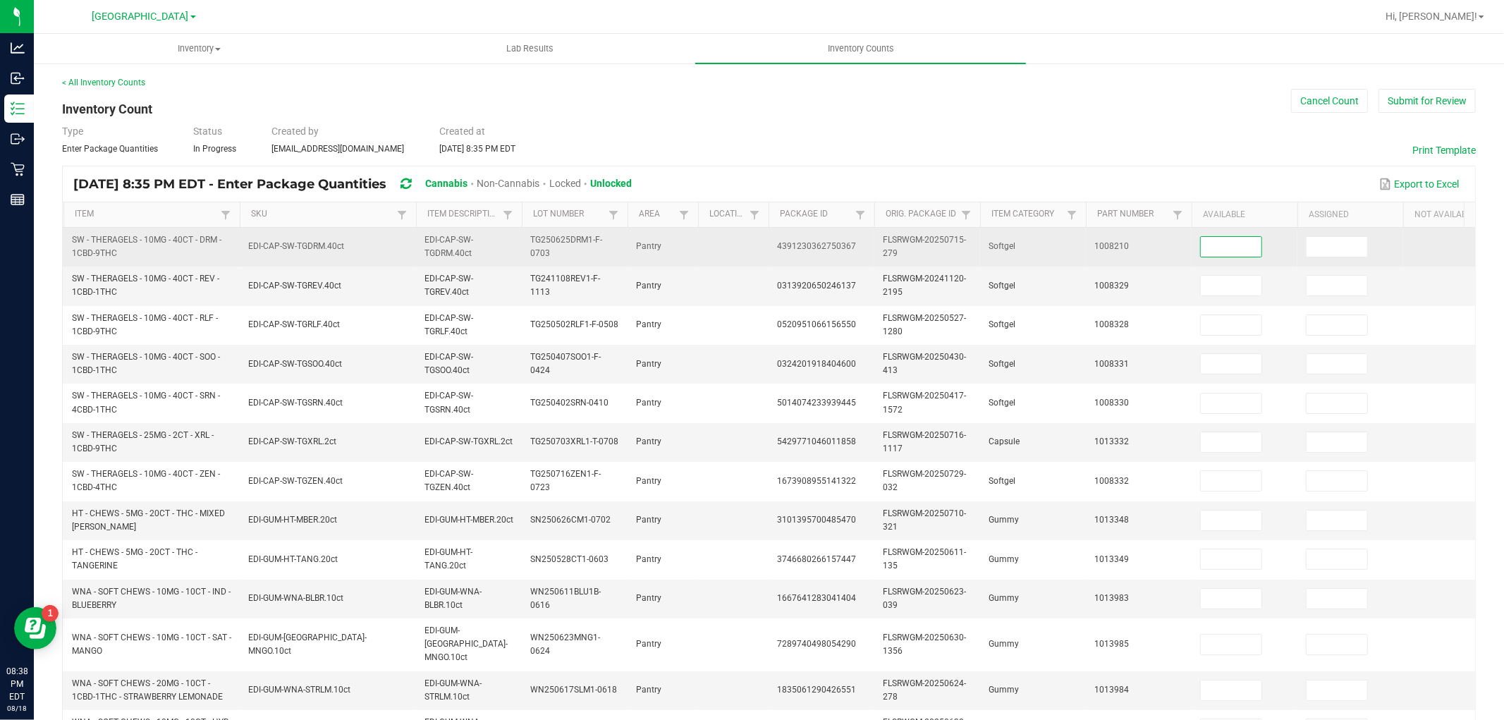
click at [1207, 240] on input at bounding box center [1231, 247] width 61 height 20
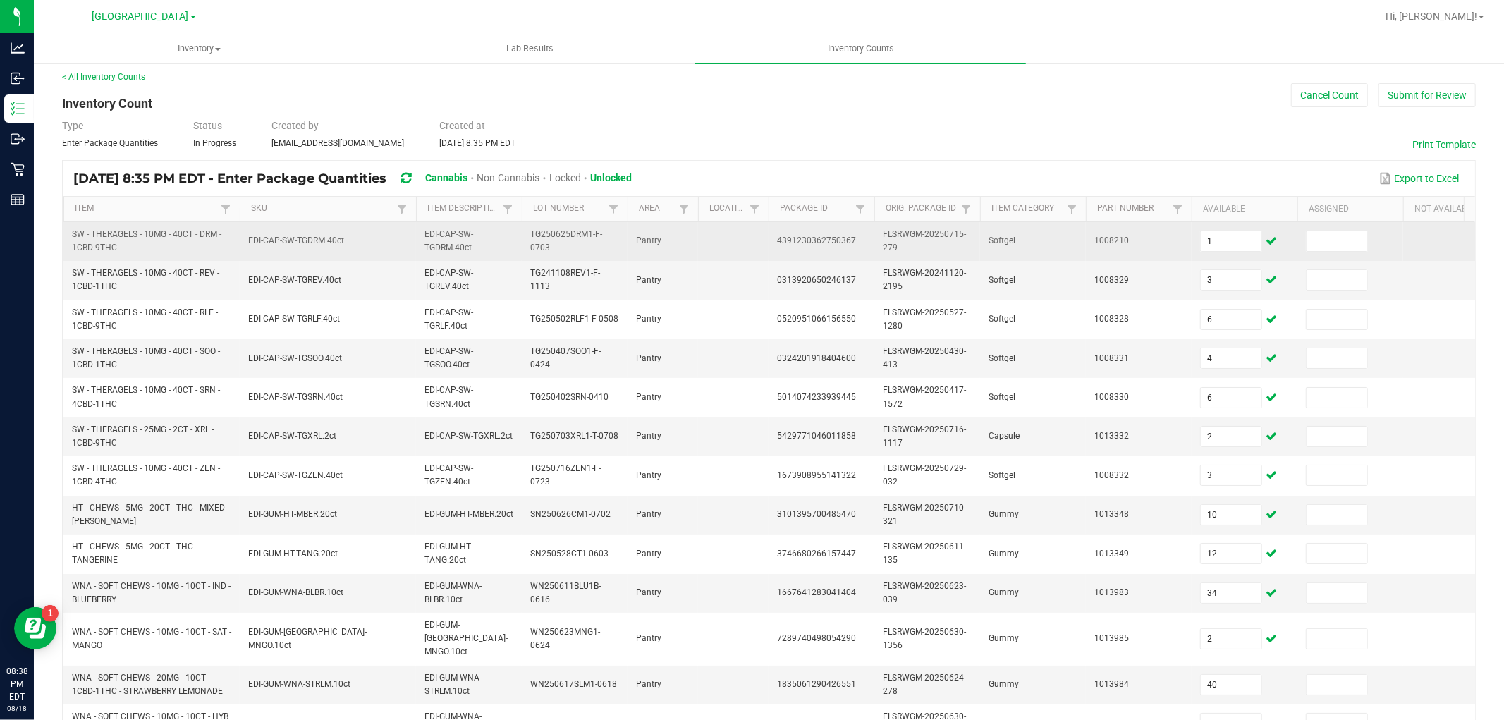
scroll to position [353, 0]
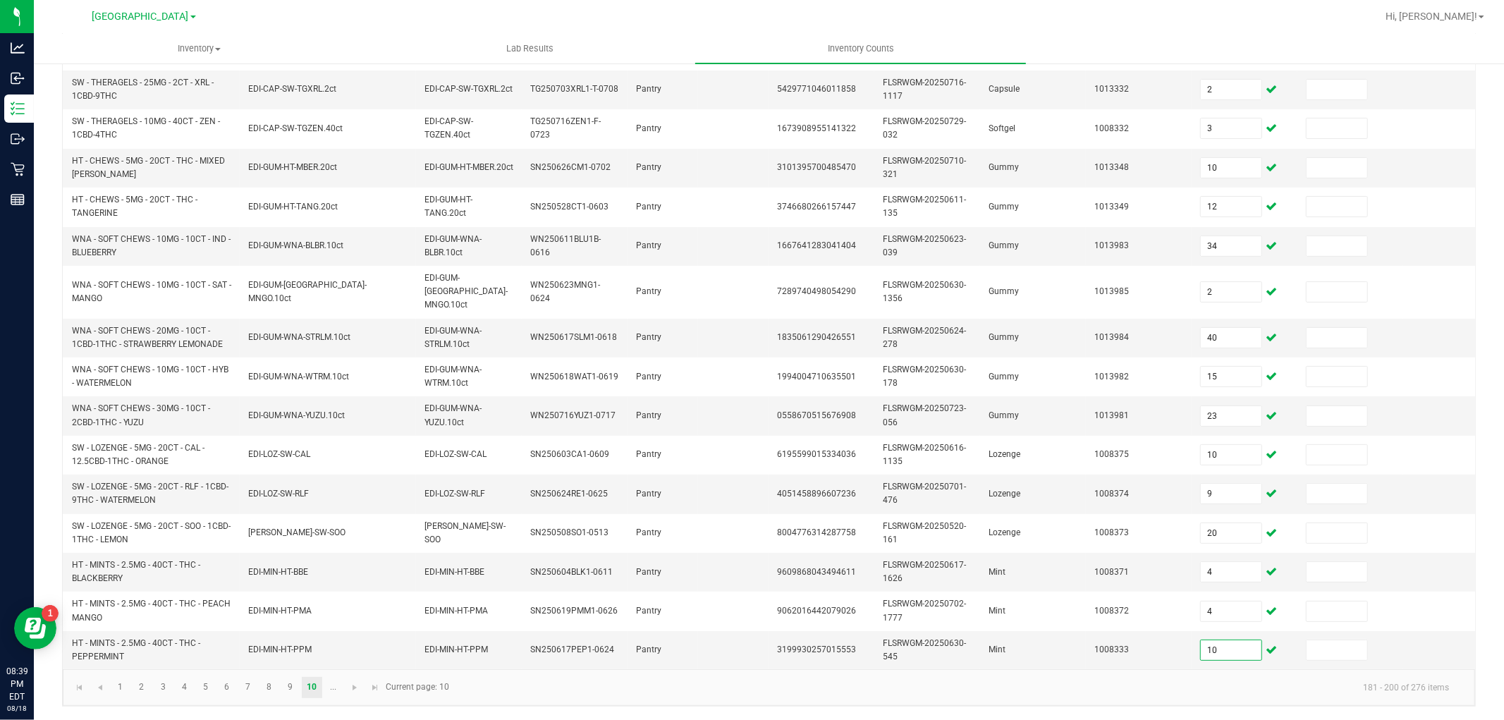
click at [511, 692] on kendo-pager-info "181 - 200 of 276 items" at bounding box center [959, 687] width 1003 height 23
click at [361, 684] on link at bounding box center [355, 687] width 20 height 21
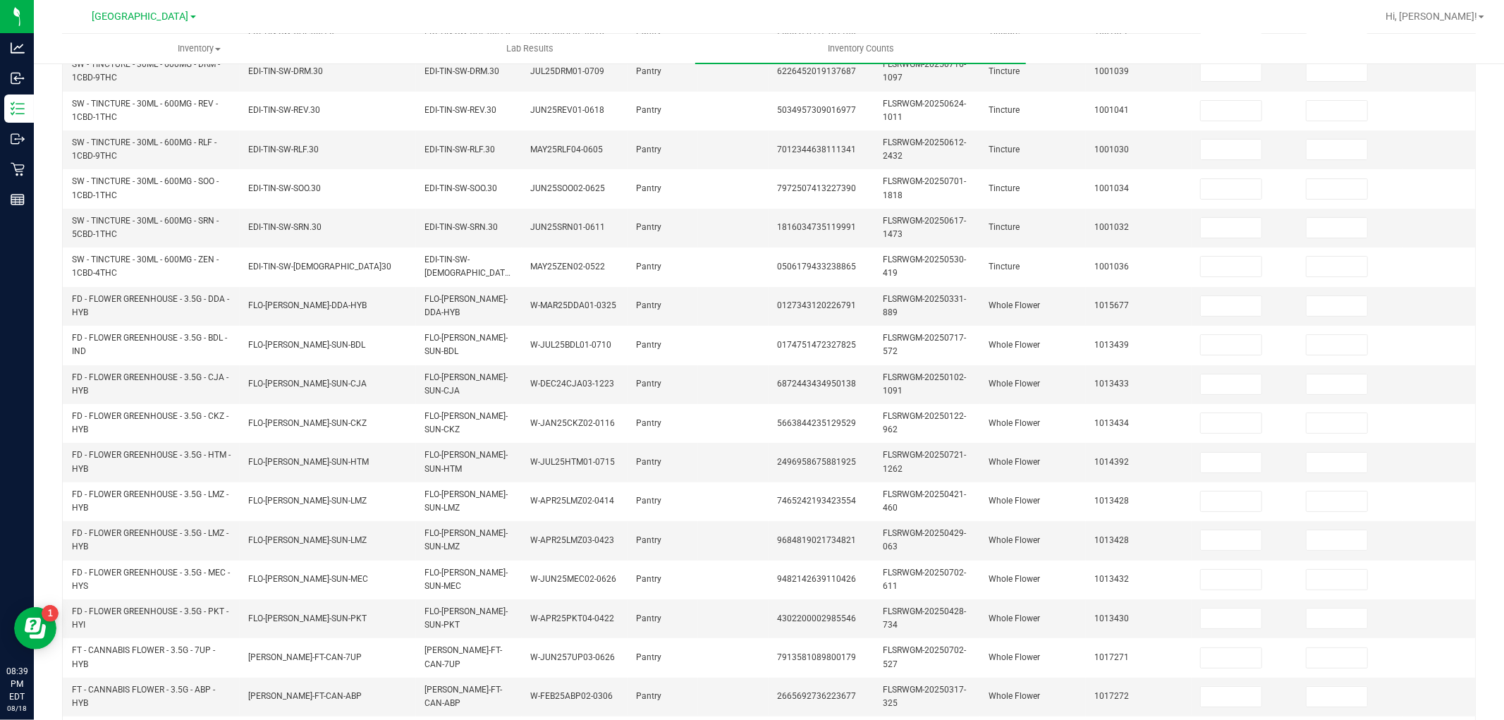
scroll to position [0, 0]
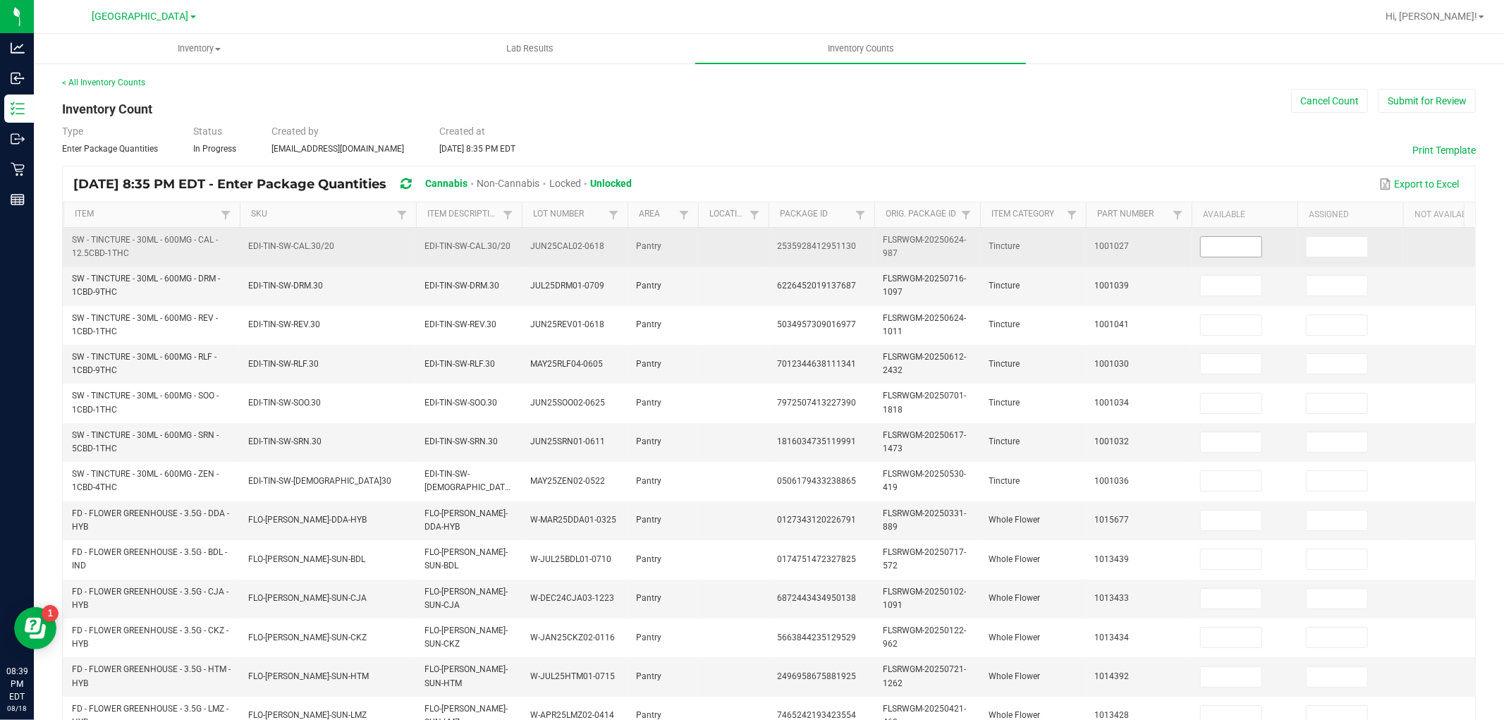
click at [1216, 238] on input at bounding box center [1231, 247] width 61 height 20
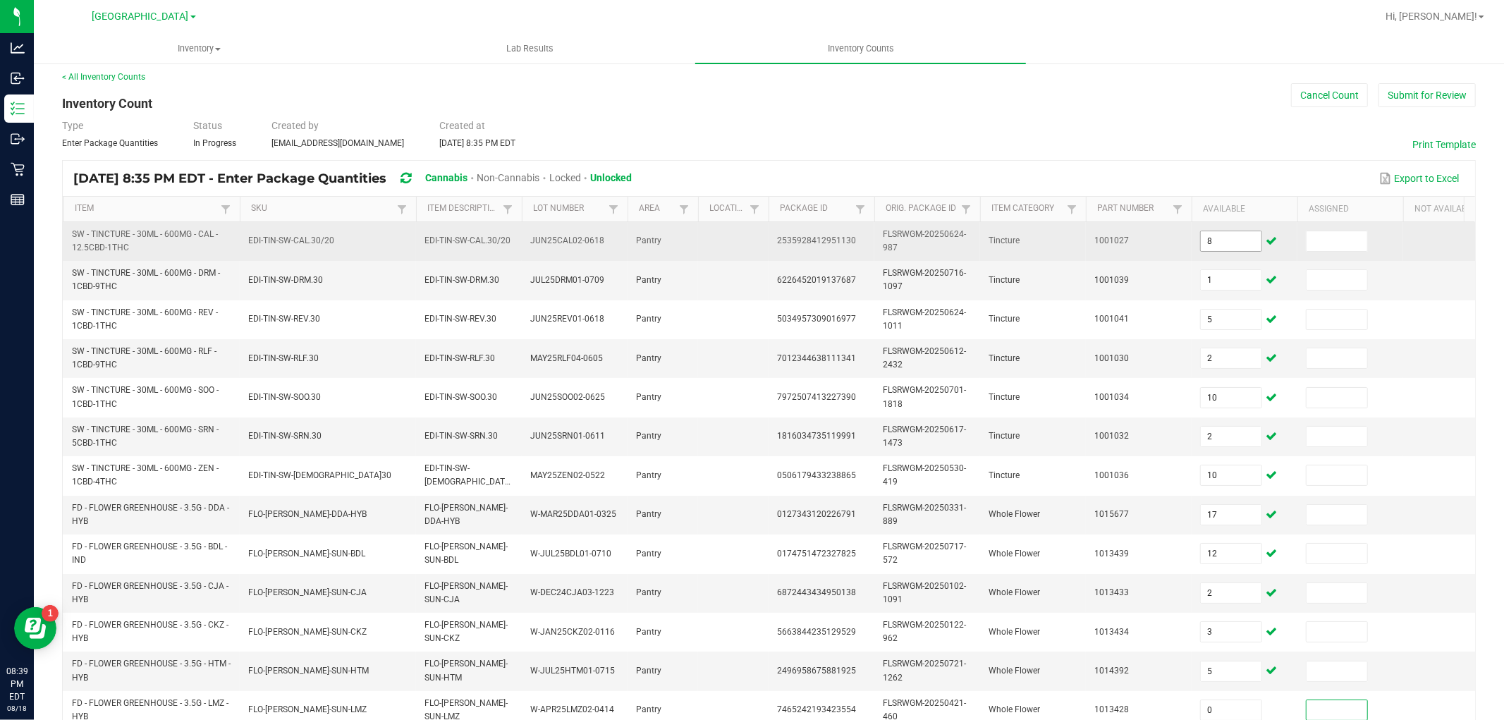
scroll to position [353, 0]
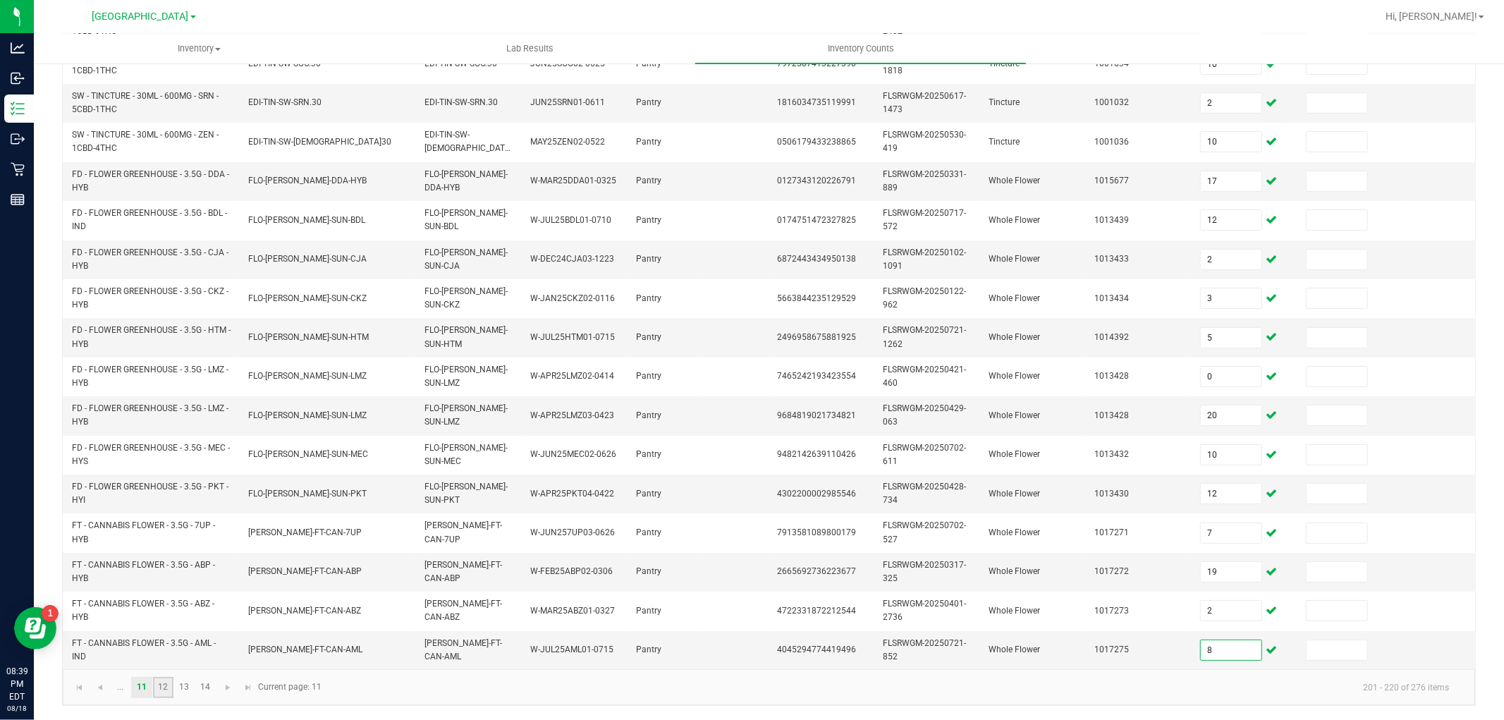
click at [158, 694] on link "12" at bounding box center [163, 687] width 20 height 21
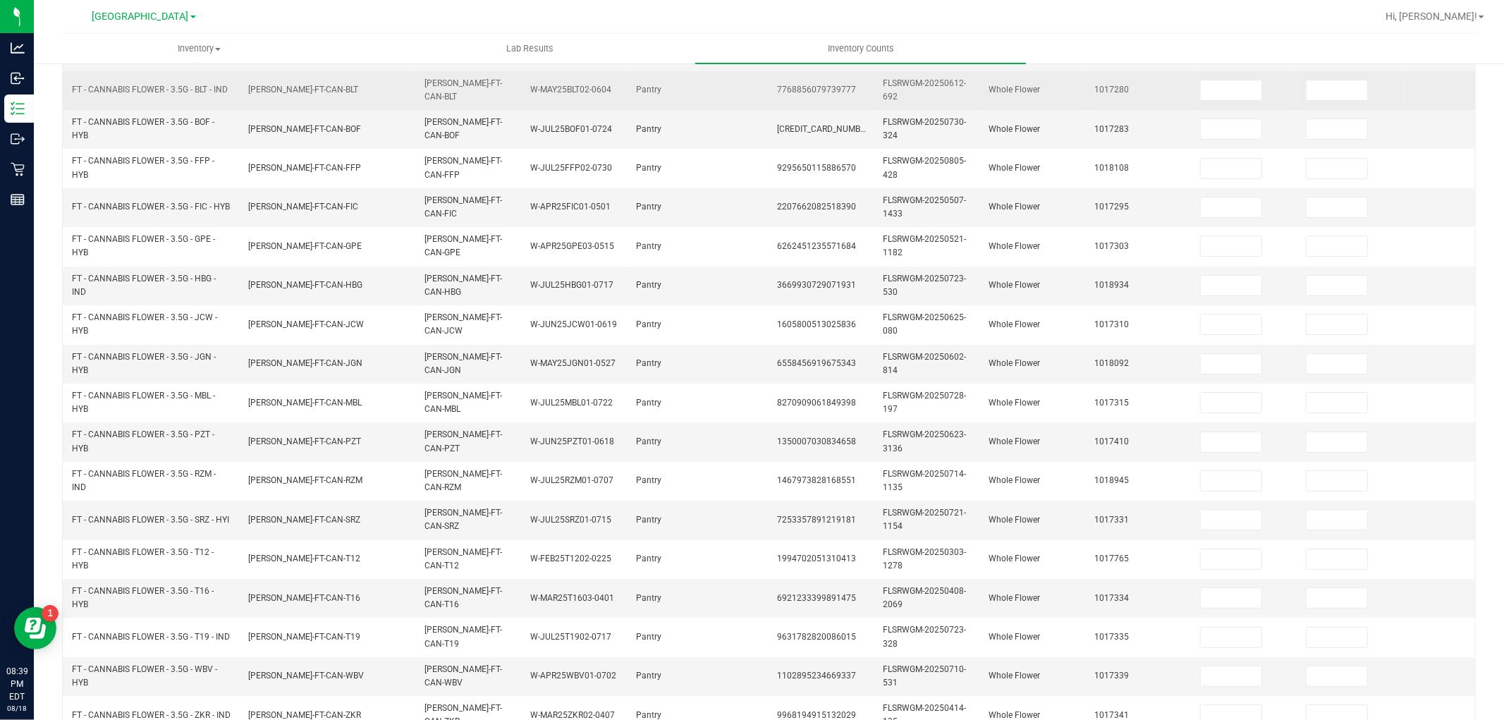
scroll to position [0, 0]
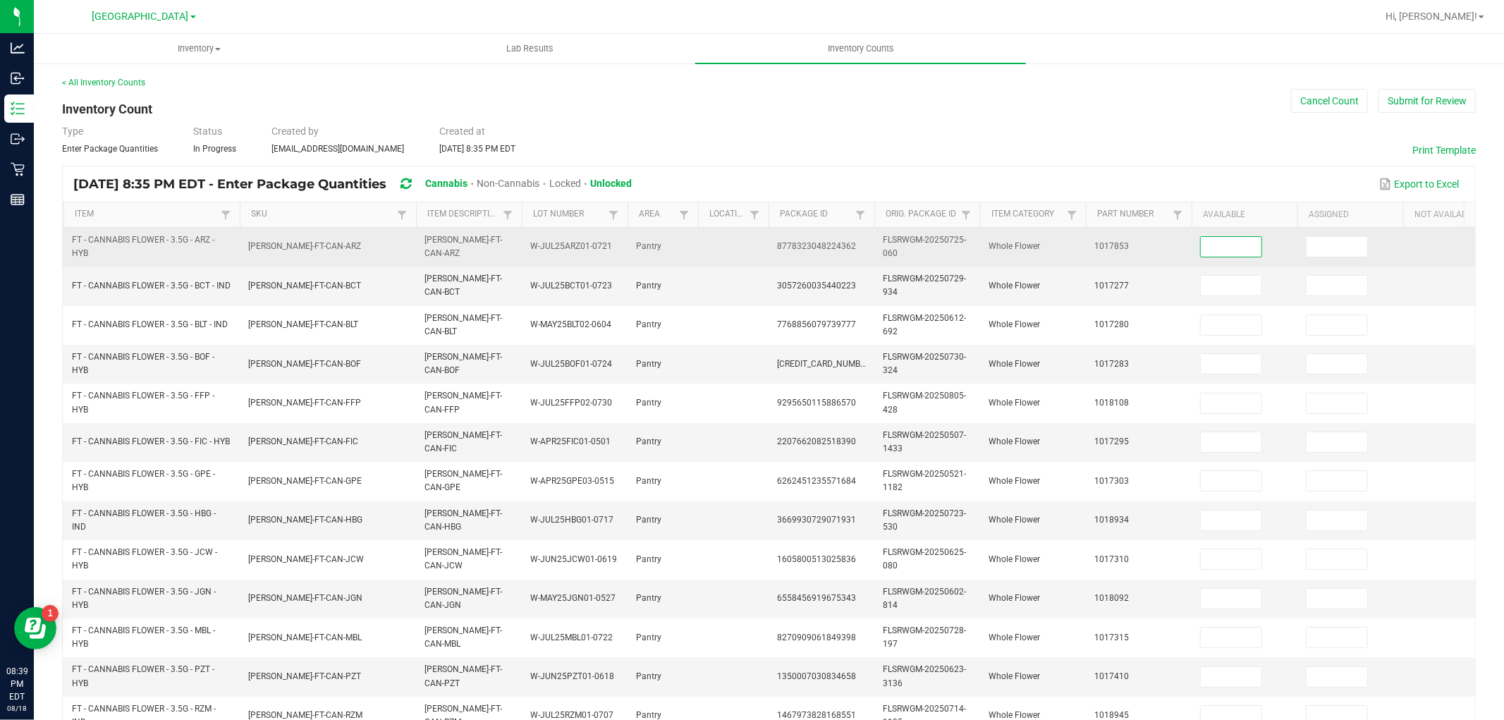
click at [1212, 249] on input at bounding box center [1231, 247] width 61 height 20
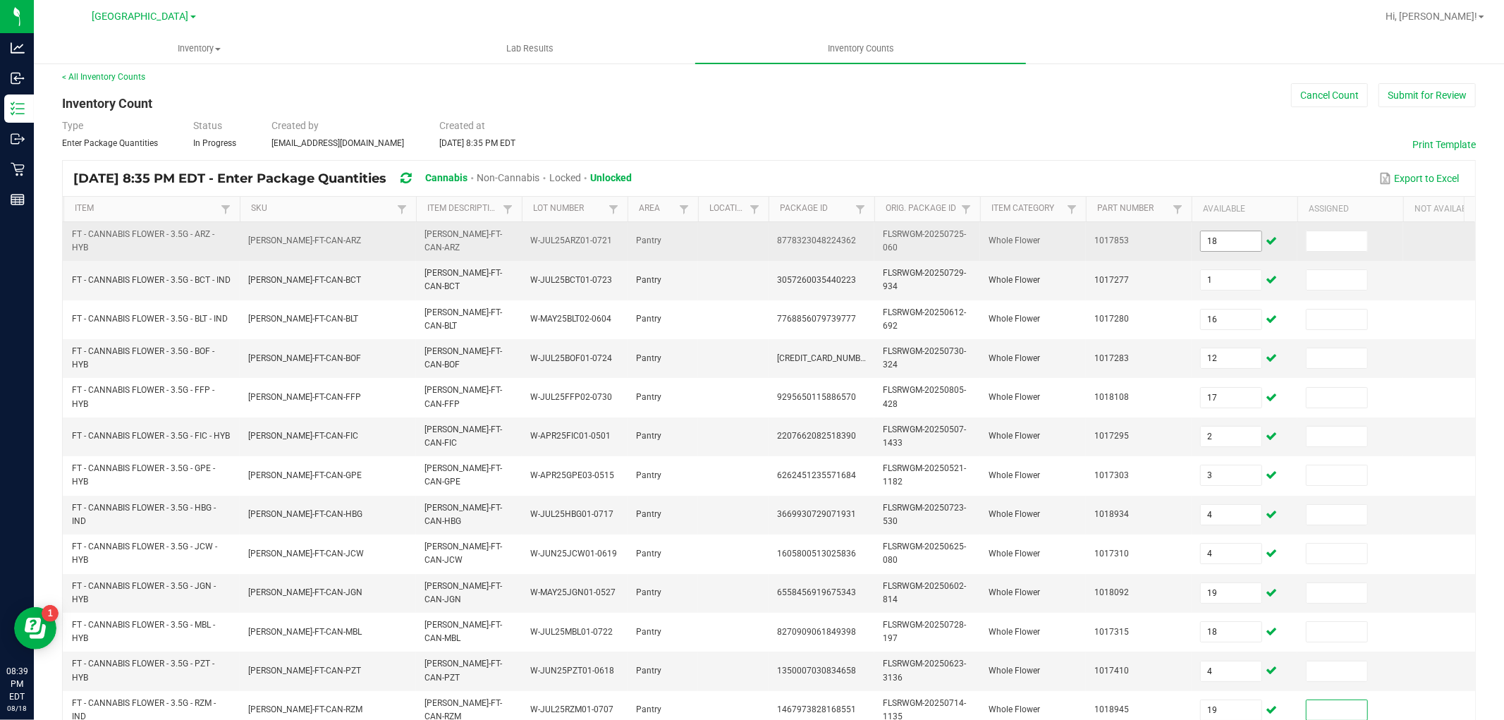
scroll to position [353, 0]
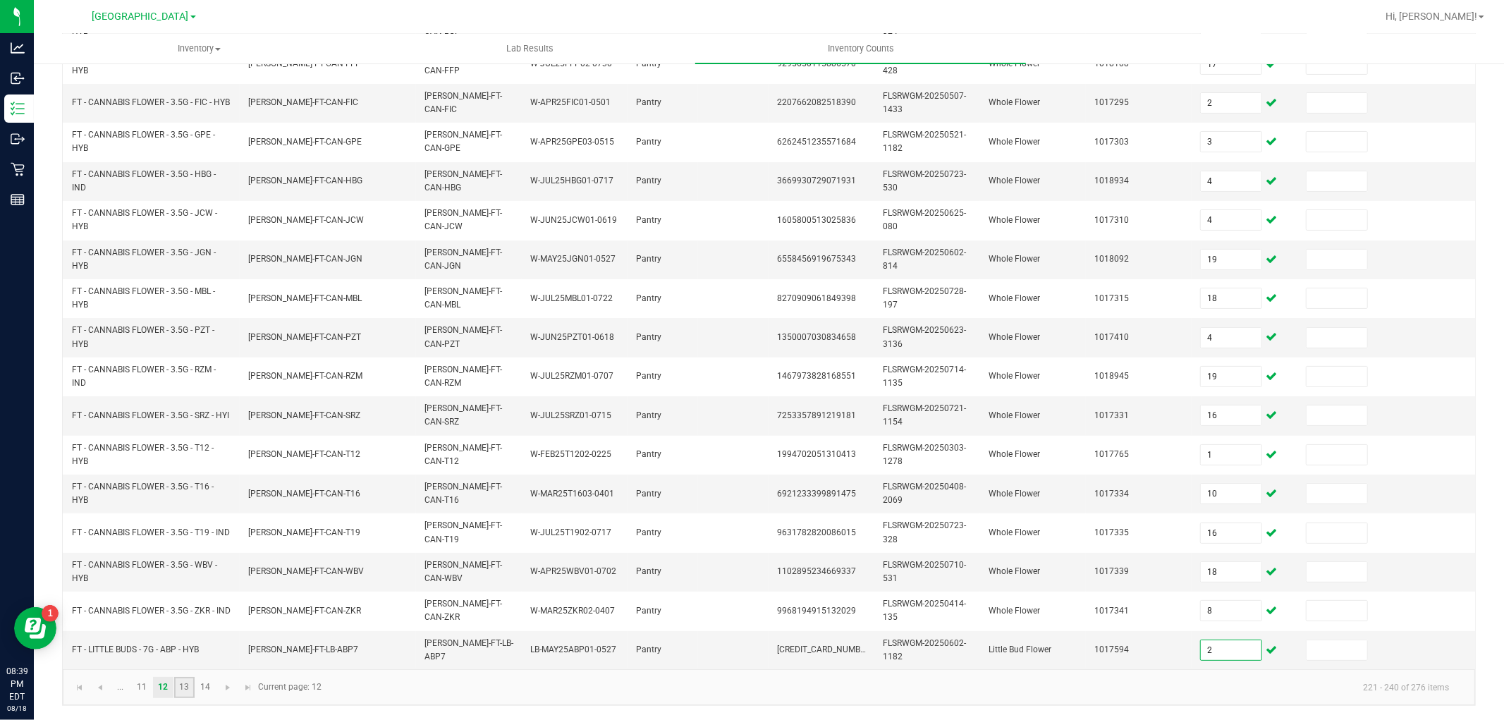
click at [188, 685] on link "13" at bounding box center [184, 687] width 20 height 21
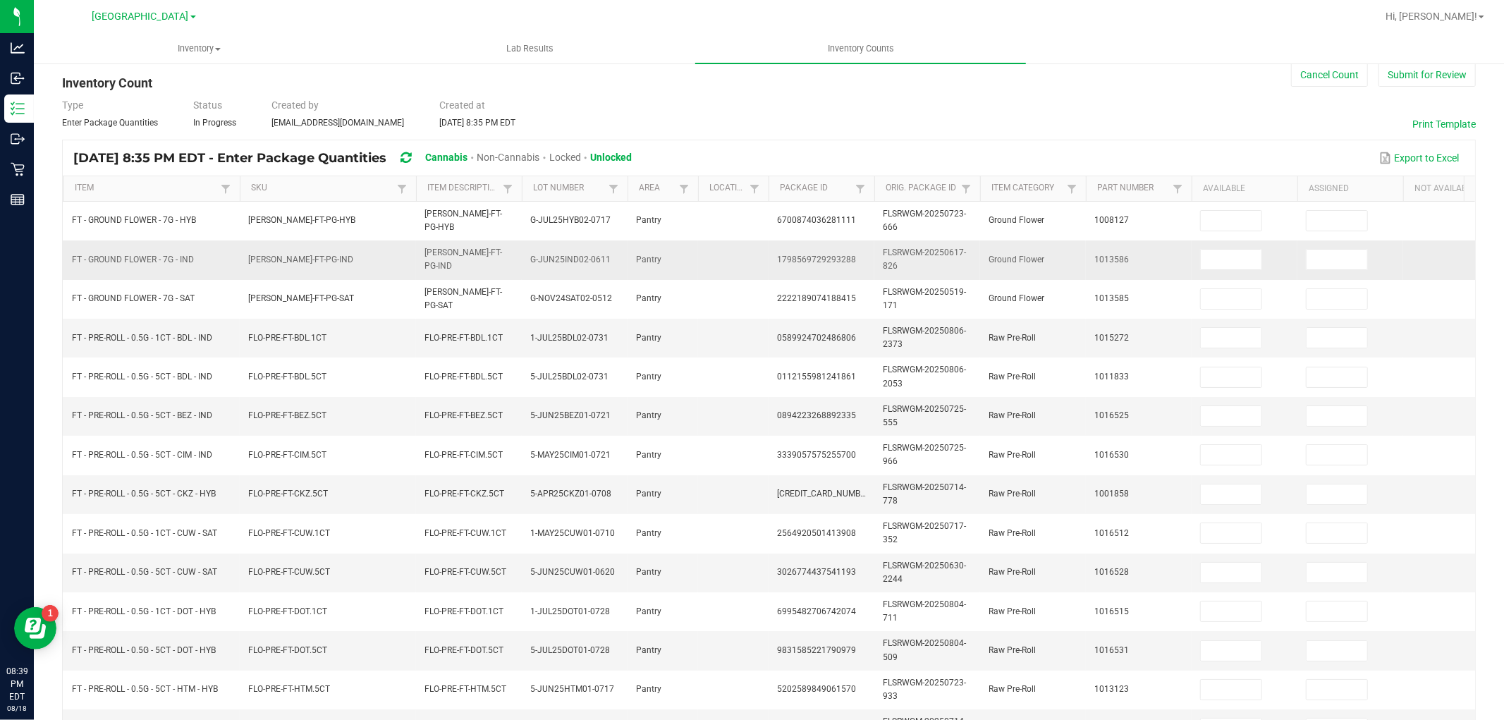
scroll to position [0, 0]
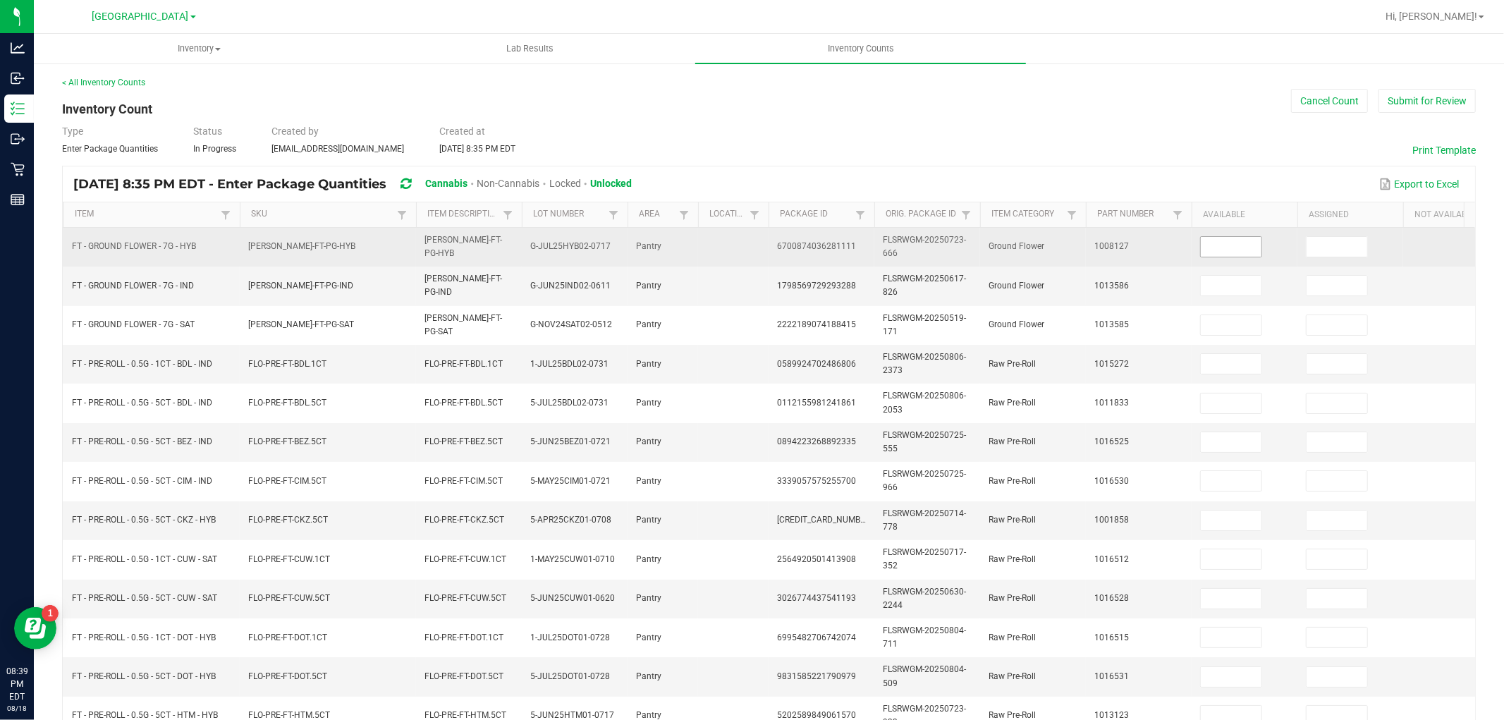
click at [1241, 247] on input at bounding box center [1231, 247] width 61 height 20
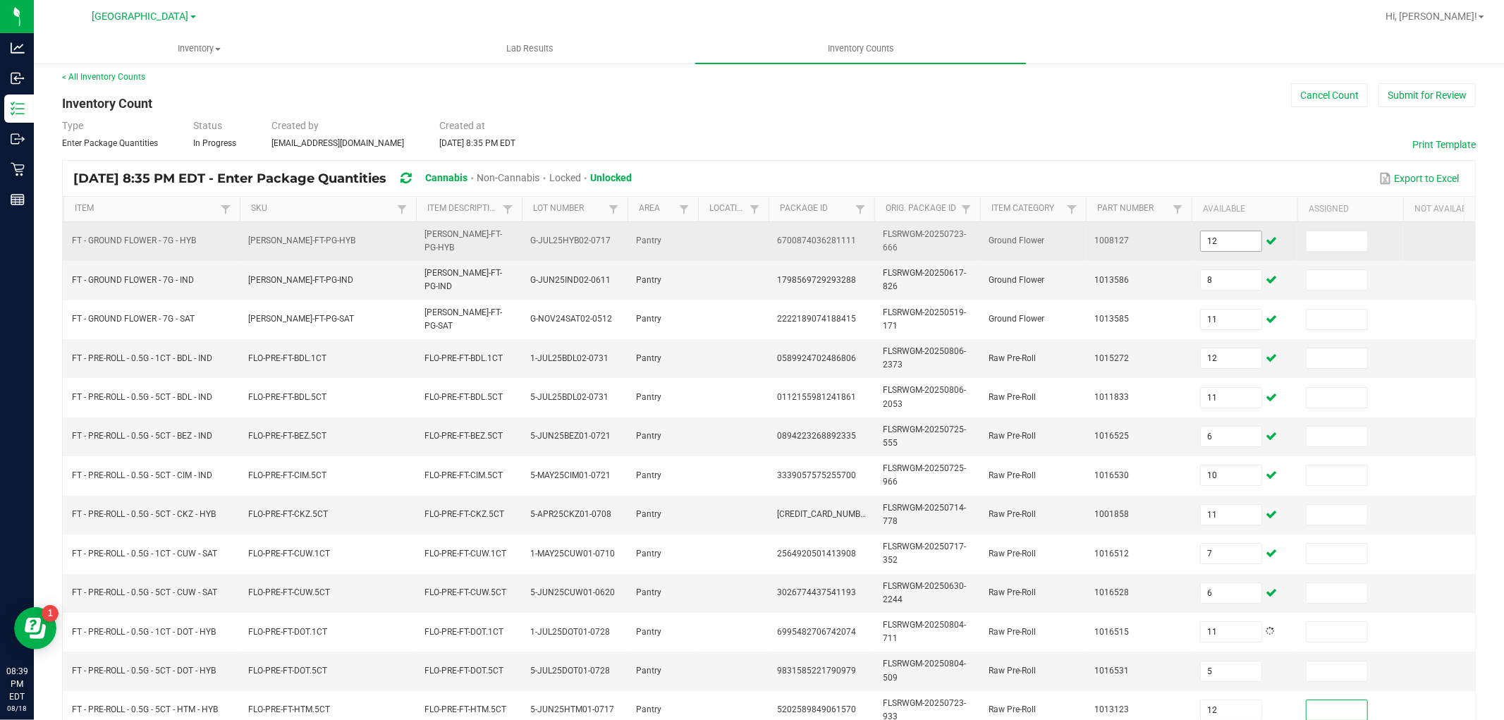
scroll to position [353, 0]
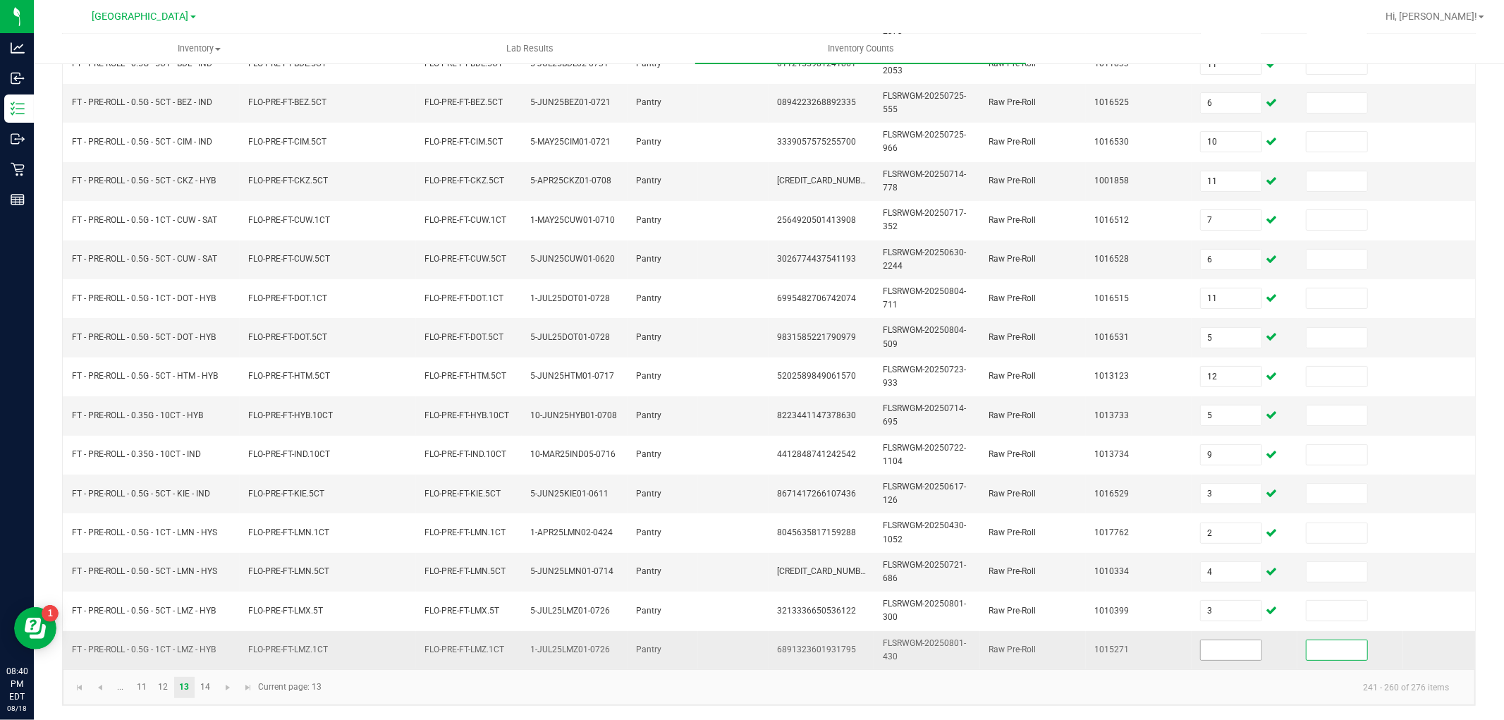
click at [1219, 640] on input at bounding box center [1231, 650] width 61 height 20
click at [209, 687] on link "14" at bounding box center [205, 687] width 20 height 21
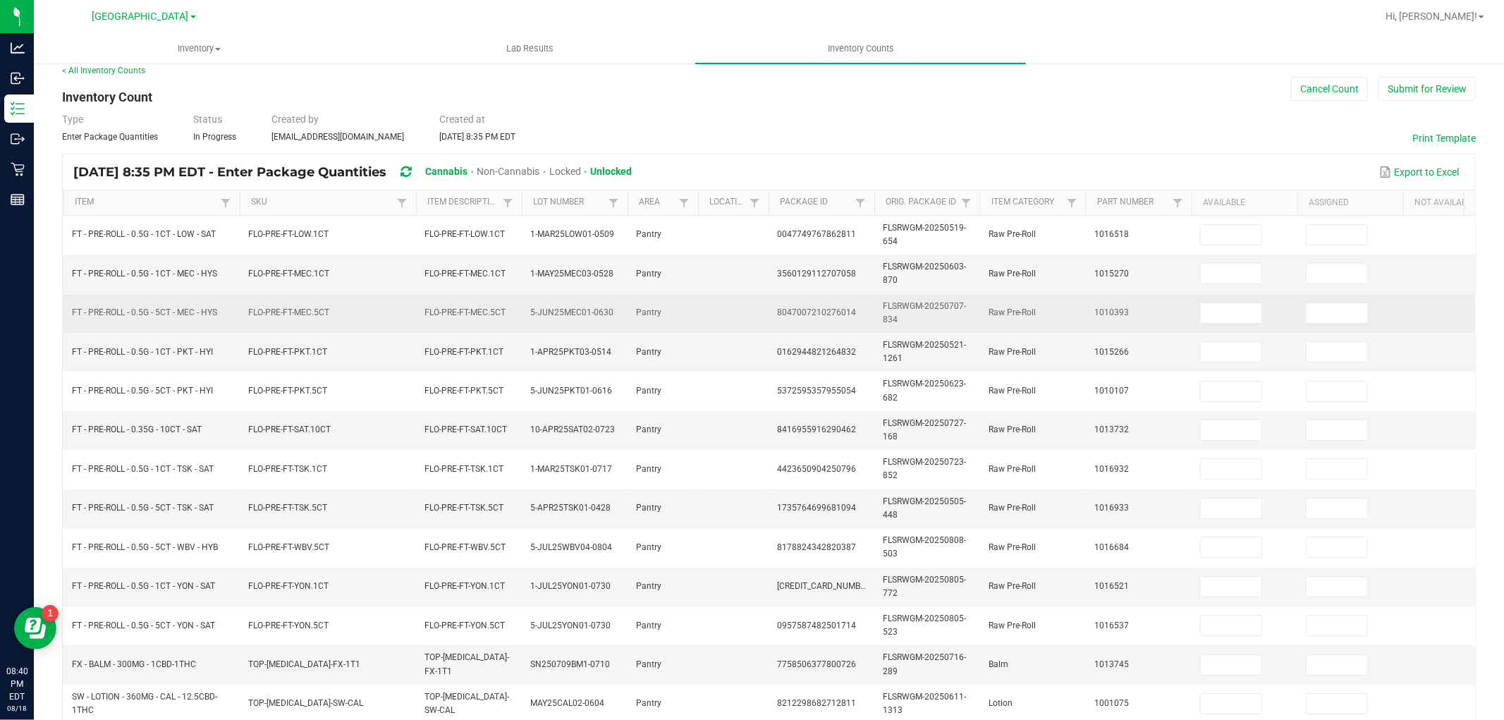
scroll to position [0, 0]
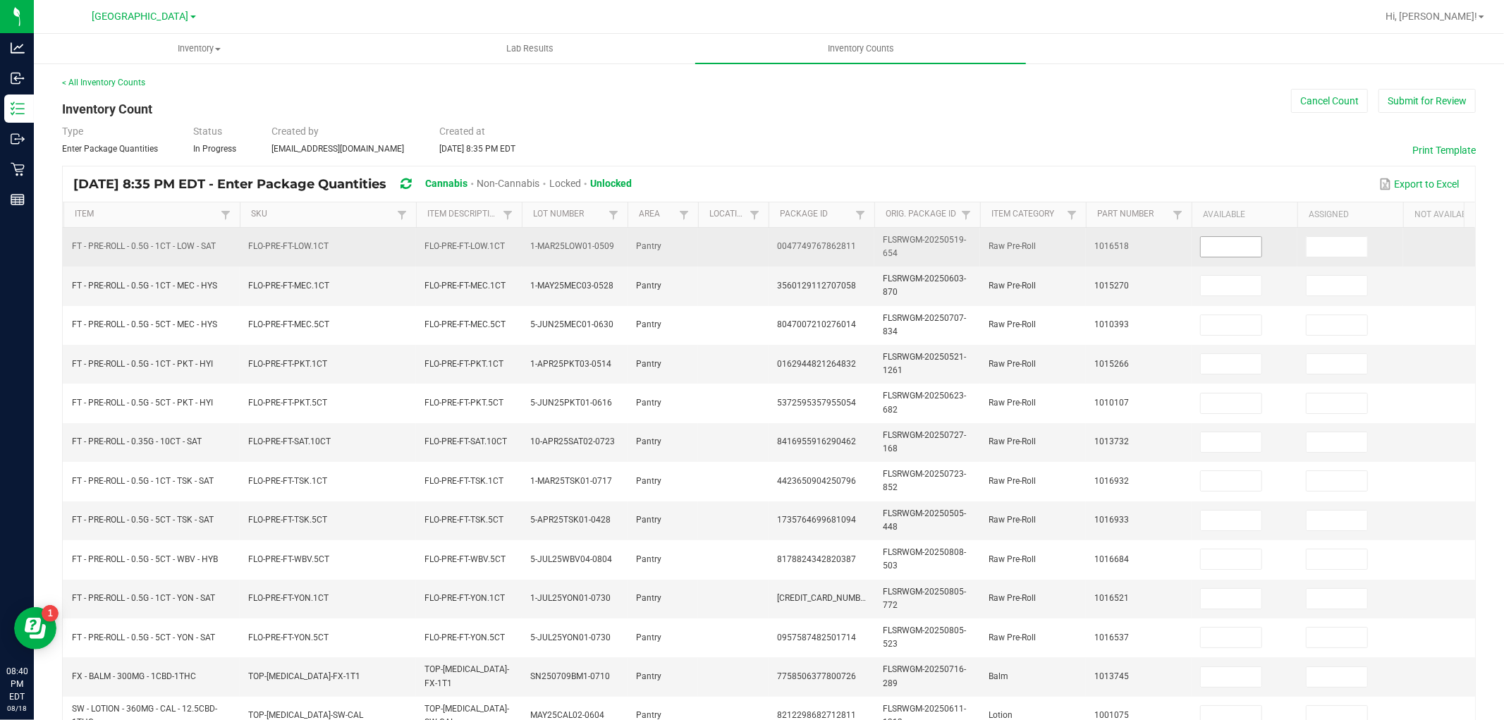
click at [1230, 250] on input at bounding box center [1231, 247] width 61 height 20
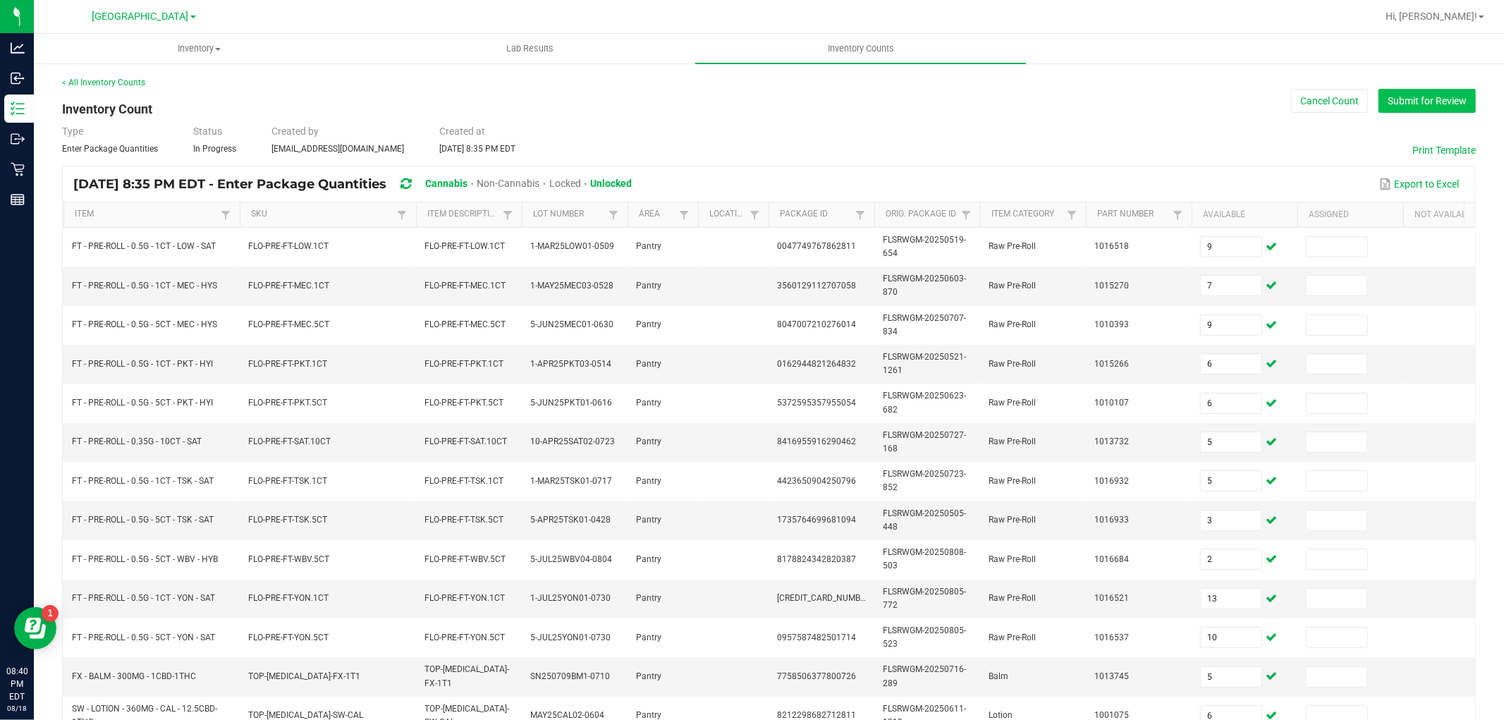
click at [1414, 89] on button "Submit for Review" at bounding box center [1427, 101] width 97 height 24
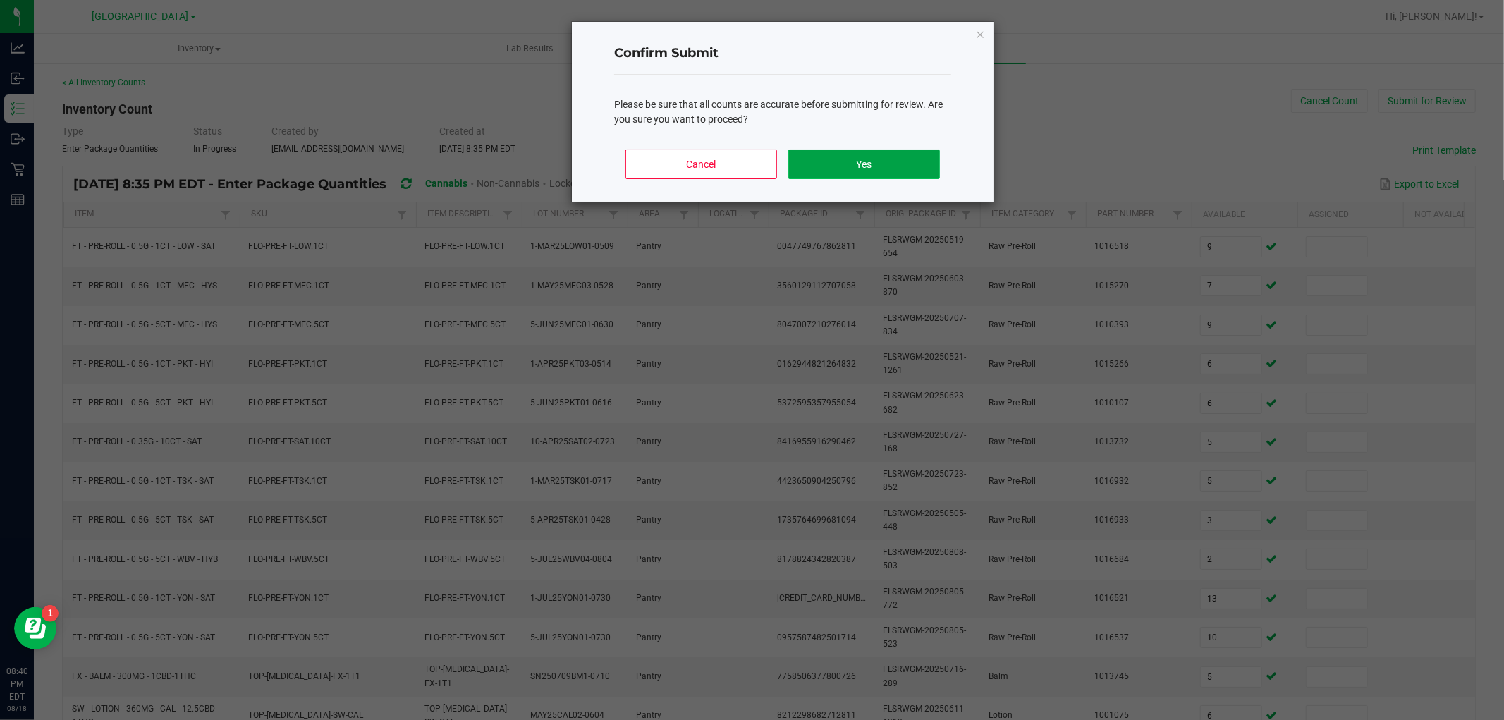
click at [908, 172] on button "Yes" at bounding box center [864, 165] width 152 height 30
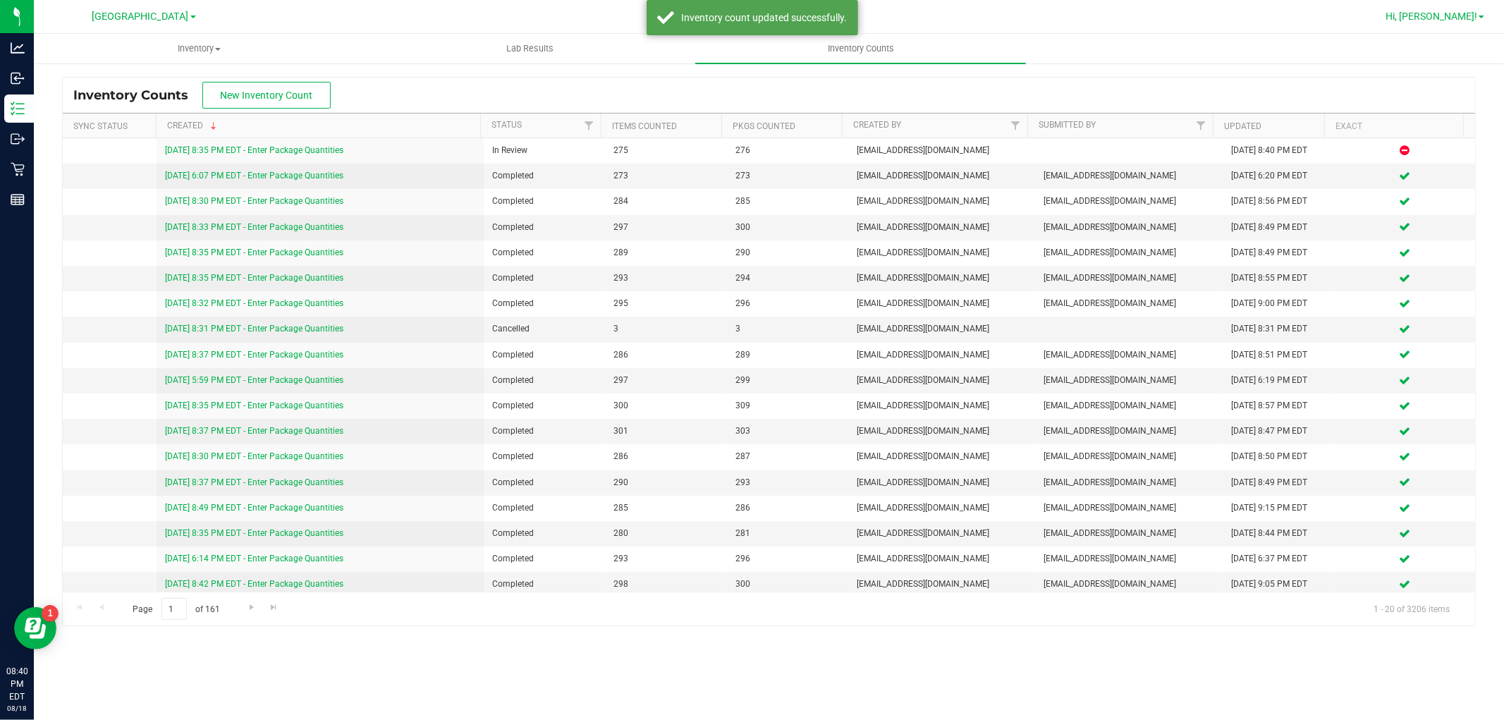
click at [1463, 9] on link "Hi, [PERSON_NAME]!" at bounding box center [1435, 16] width 110 height 15
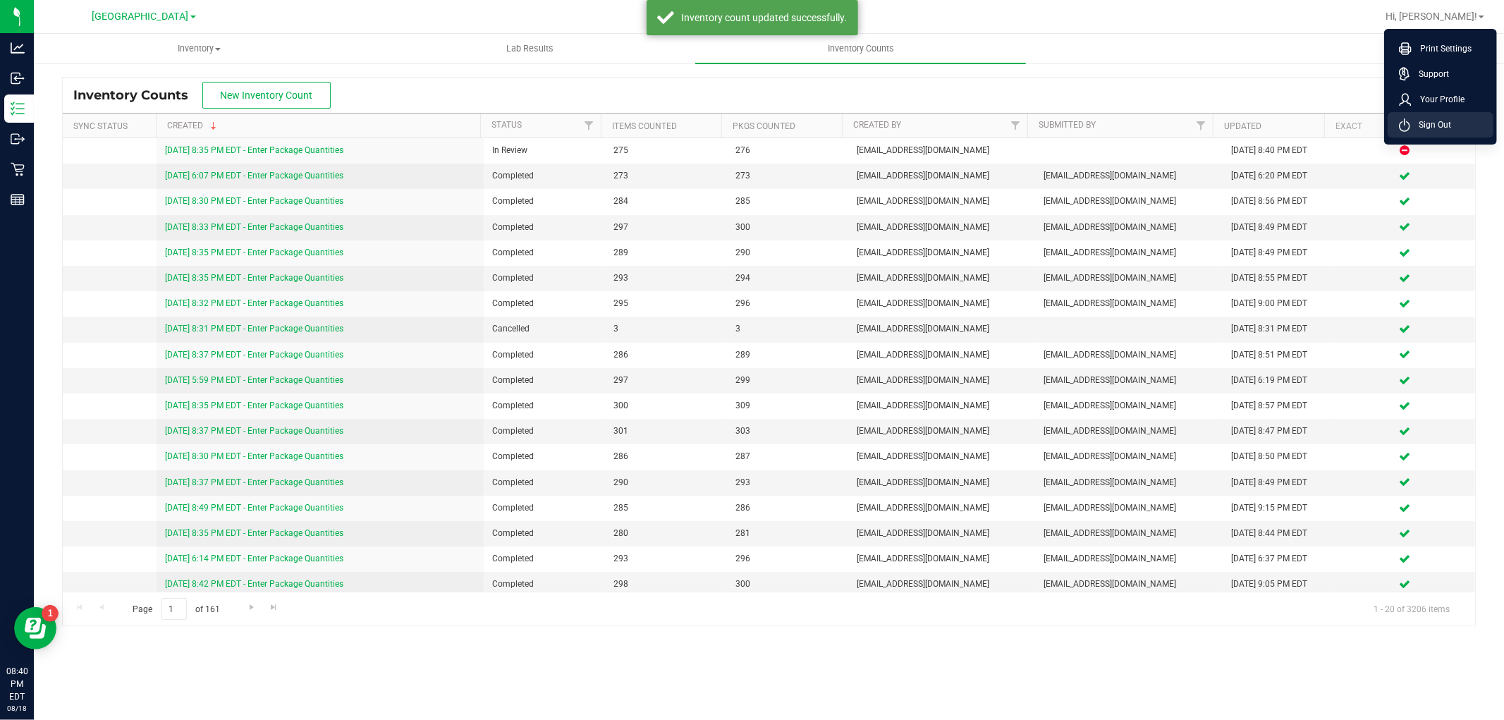
click at [1429, 114] on li "Sign Out" at bounding box center [1441, 124] width 106 height 25
